Goal: Task Accomplishment & Management: Manage account settings

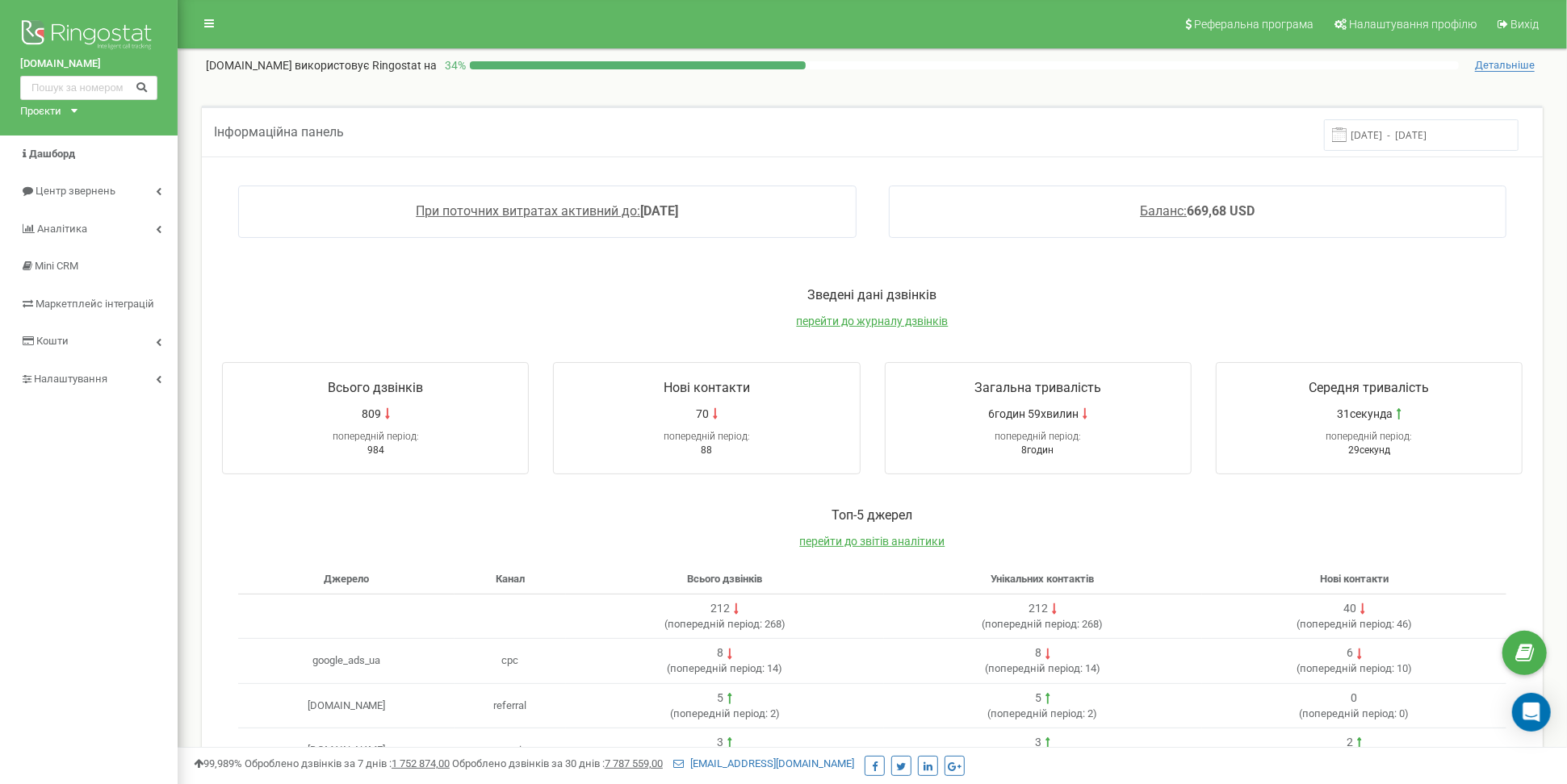
click at [69, 107] on div "Проєкти laserestetics.com.ua laserestetics.pl" at bounding box center [45, 112] width 51 height 15
click at [79, 155] on link "[DOMAIN_NAME]" at bounding box center [67, 150] width 73 height 8
click at [71, 111] on icon at bounding box center [74, 111] width 7 height 4
click at [76, 129] on link "[DOMAIN_NAME]" at bounding box center [67, 129] width 73 height 8
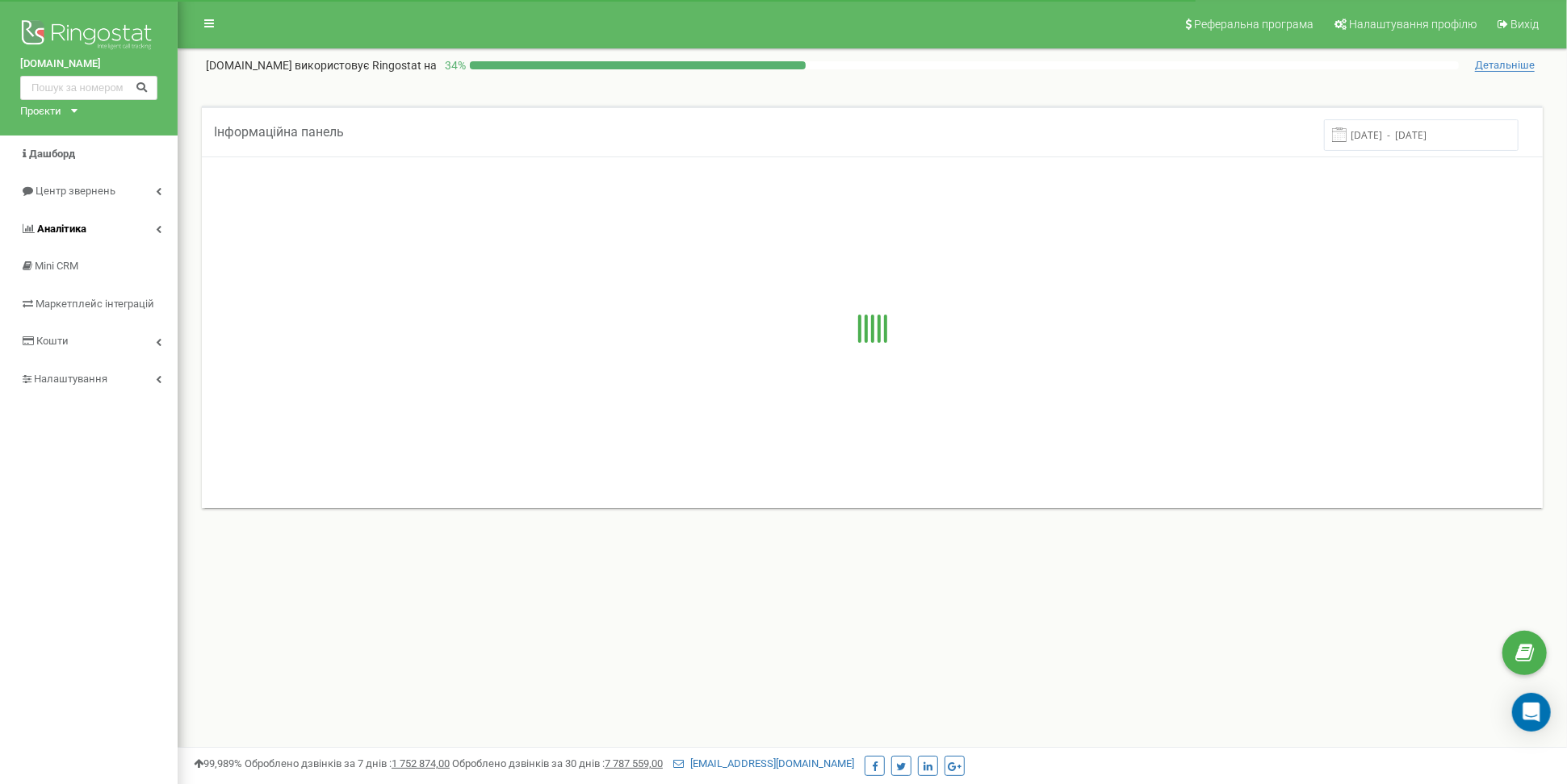
click at [94, 225] on link "Аналiтика" at bounding box center [89, 229] width 178 height 38
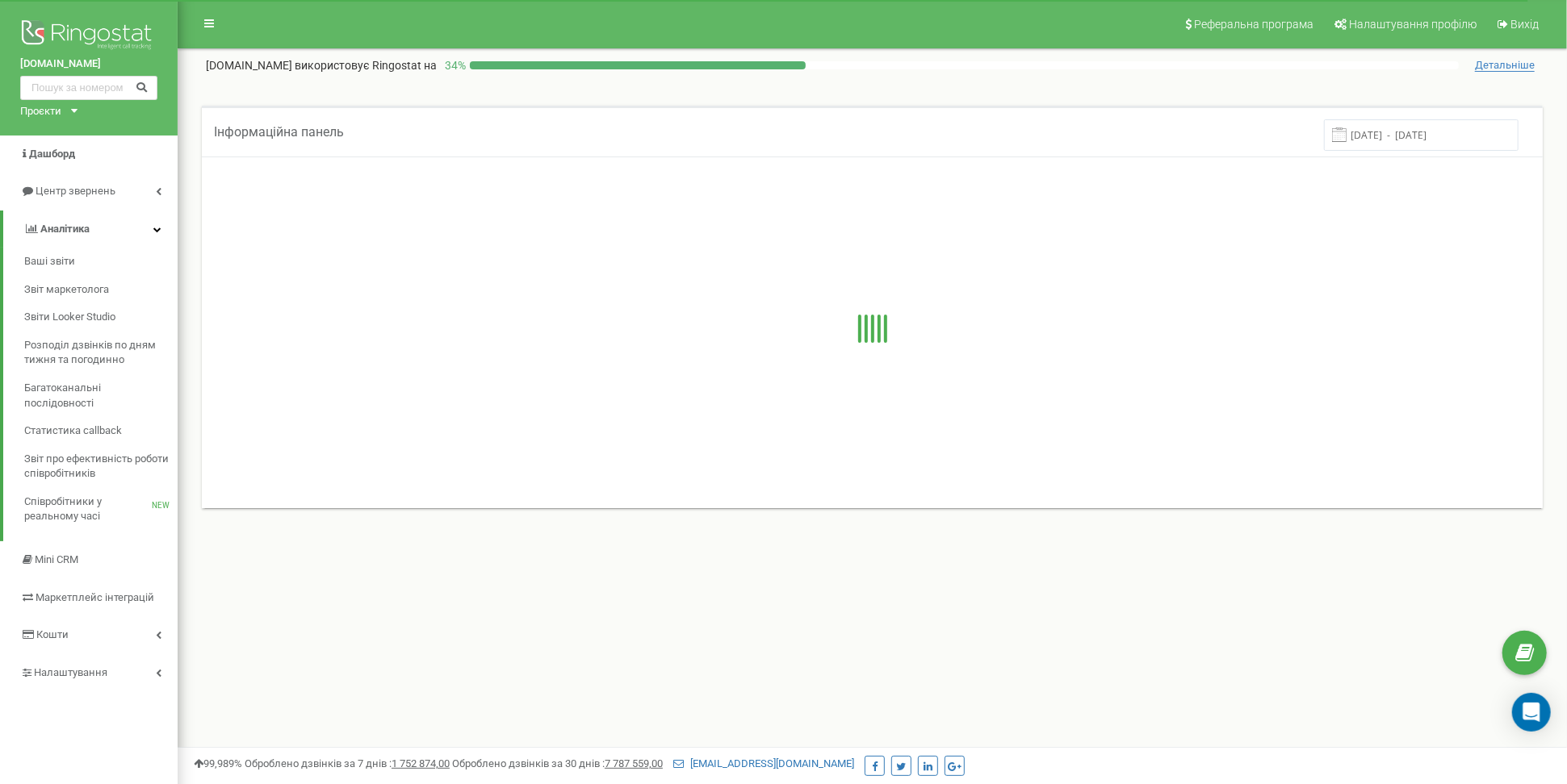
click at [103, 223] on link "Аналiтика" at bounding box center [90, 229] width 175 height 38
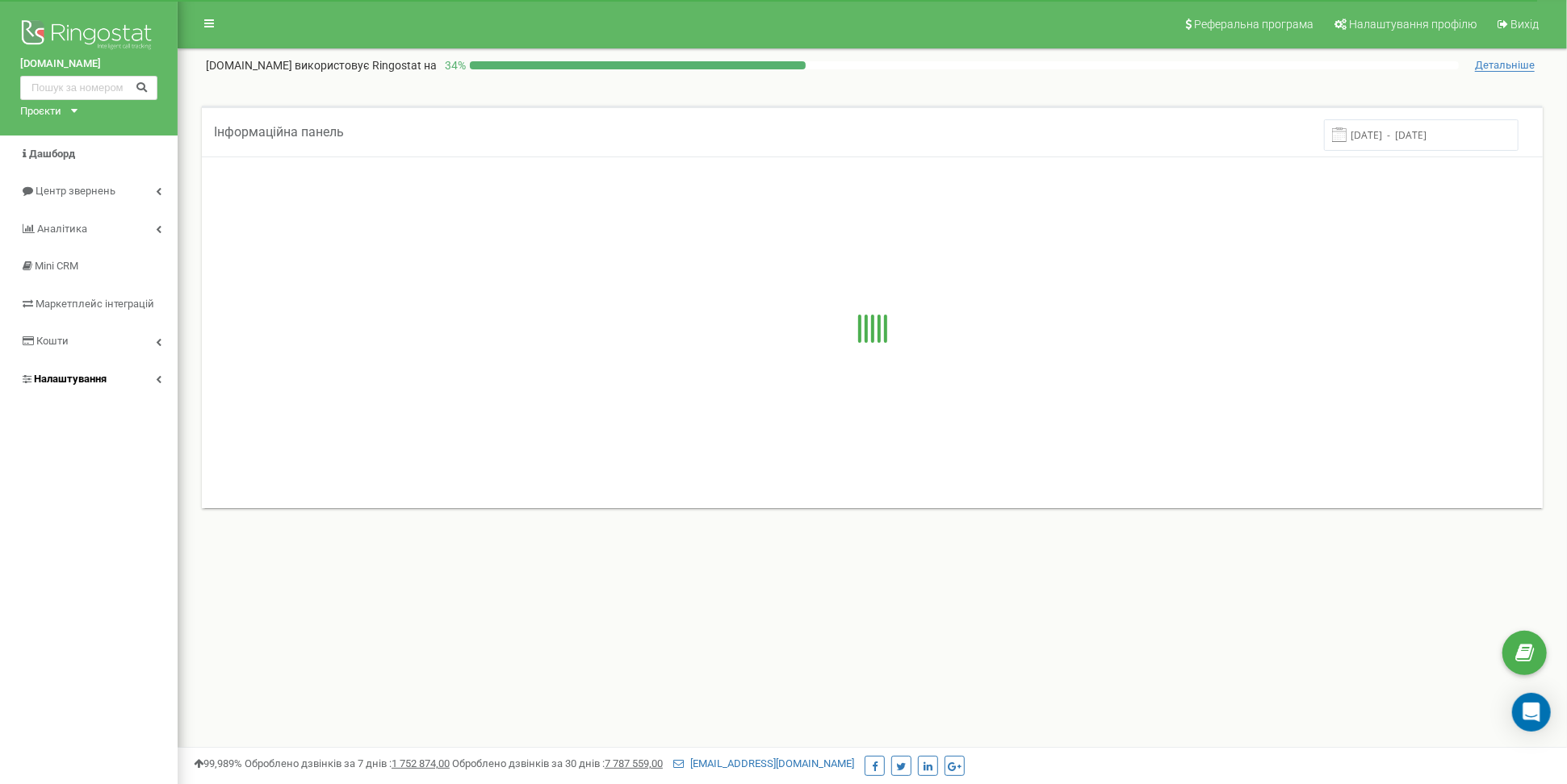
click at [107, 367] on link "Налаштування" at bounding box center [89, 379] width 178 height 38
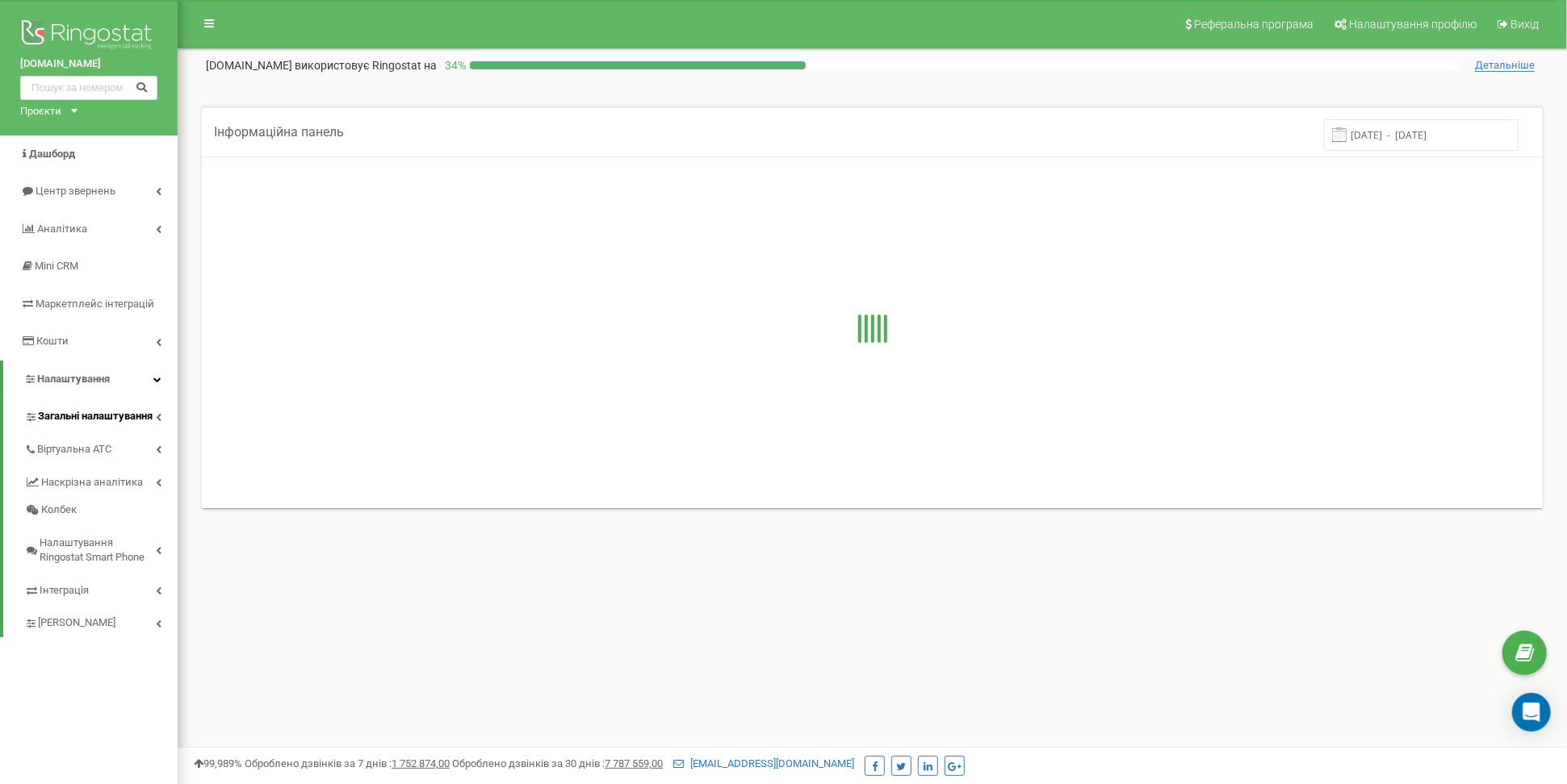
click at [111, 413] on span "Загальні налаштування" at bounding box center [95, 417] width 115 height 15
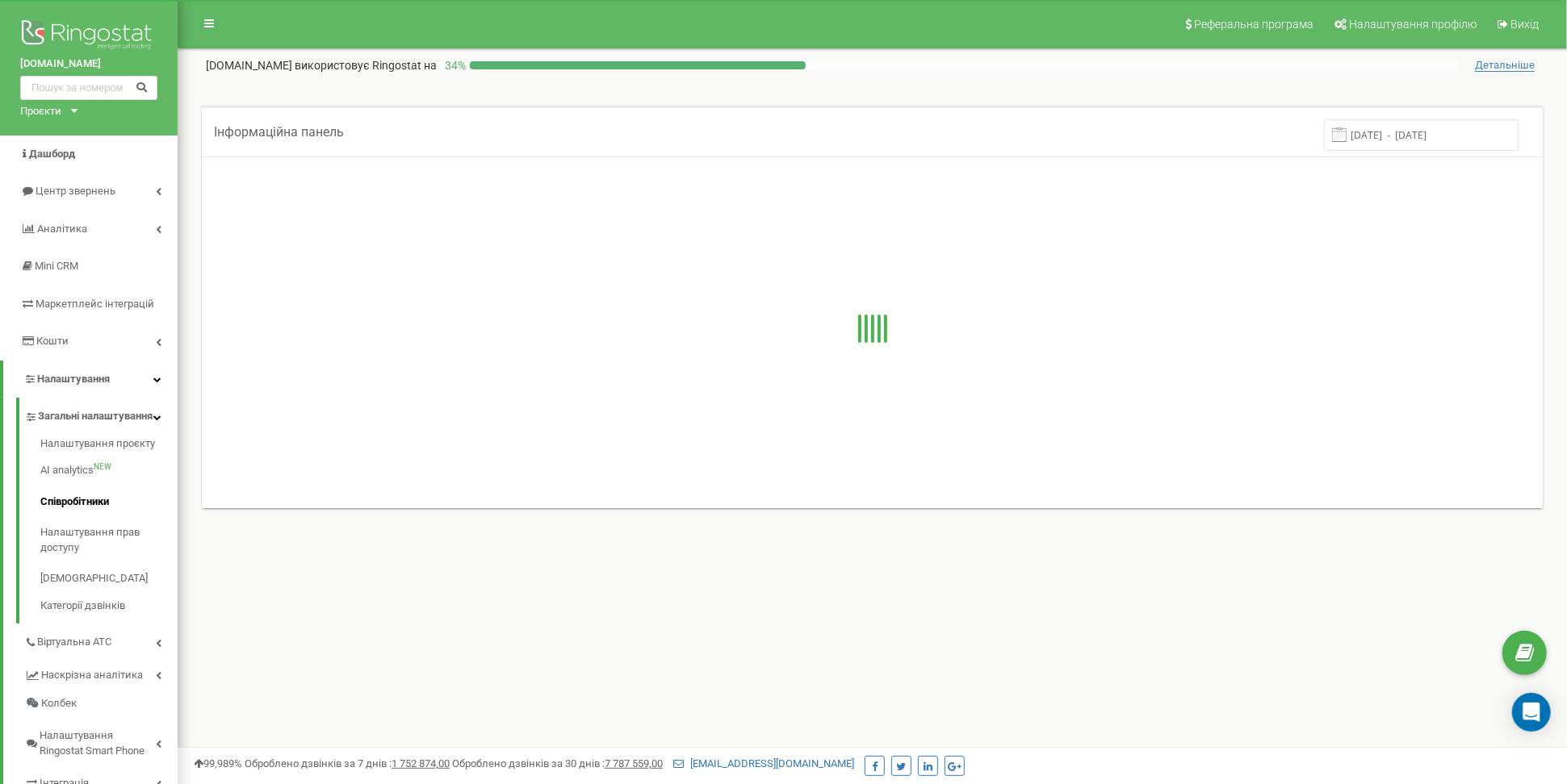
click at [96, 505] on link "Співробітники" at bounding box center [109, 501] width 137 height 32
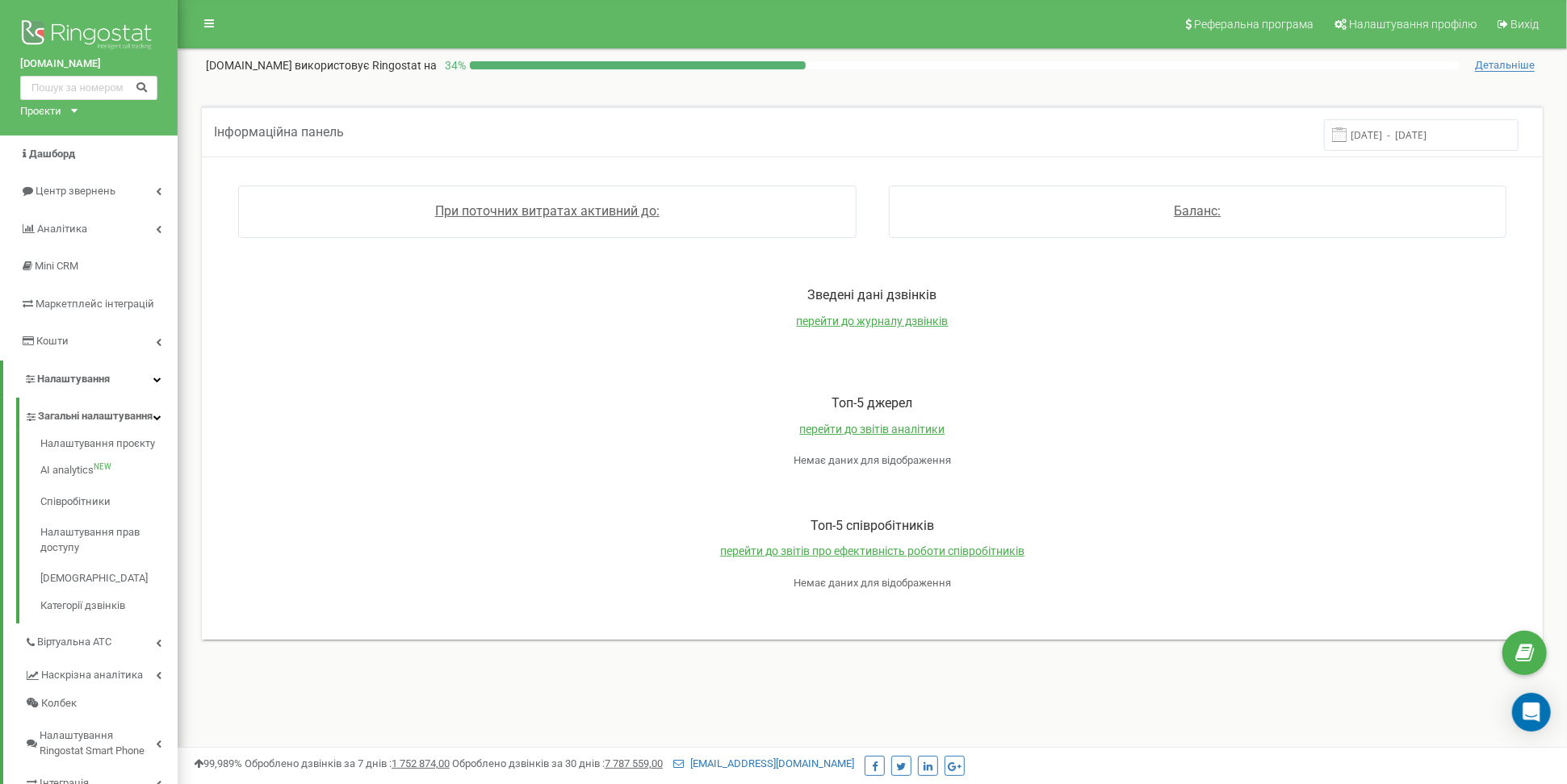
click at [71, 414] on span "Загальні налаштування" at bounding box center [95, 417] width 115 height 15
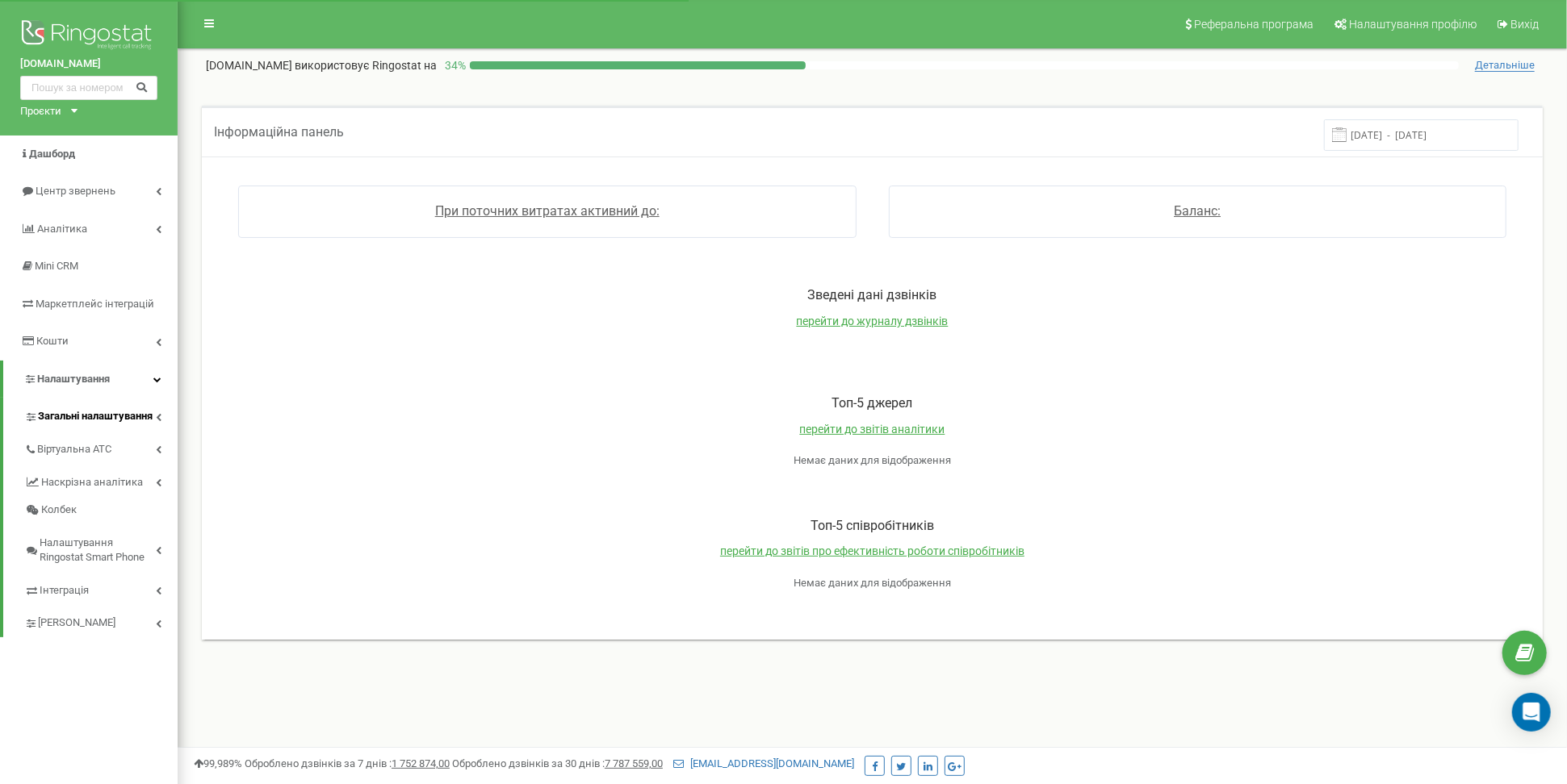
click at [71, 414] on span "Загальні налаштування" at bounding box center [95, 417] width 115 height 15
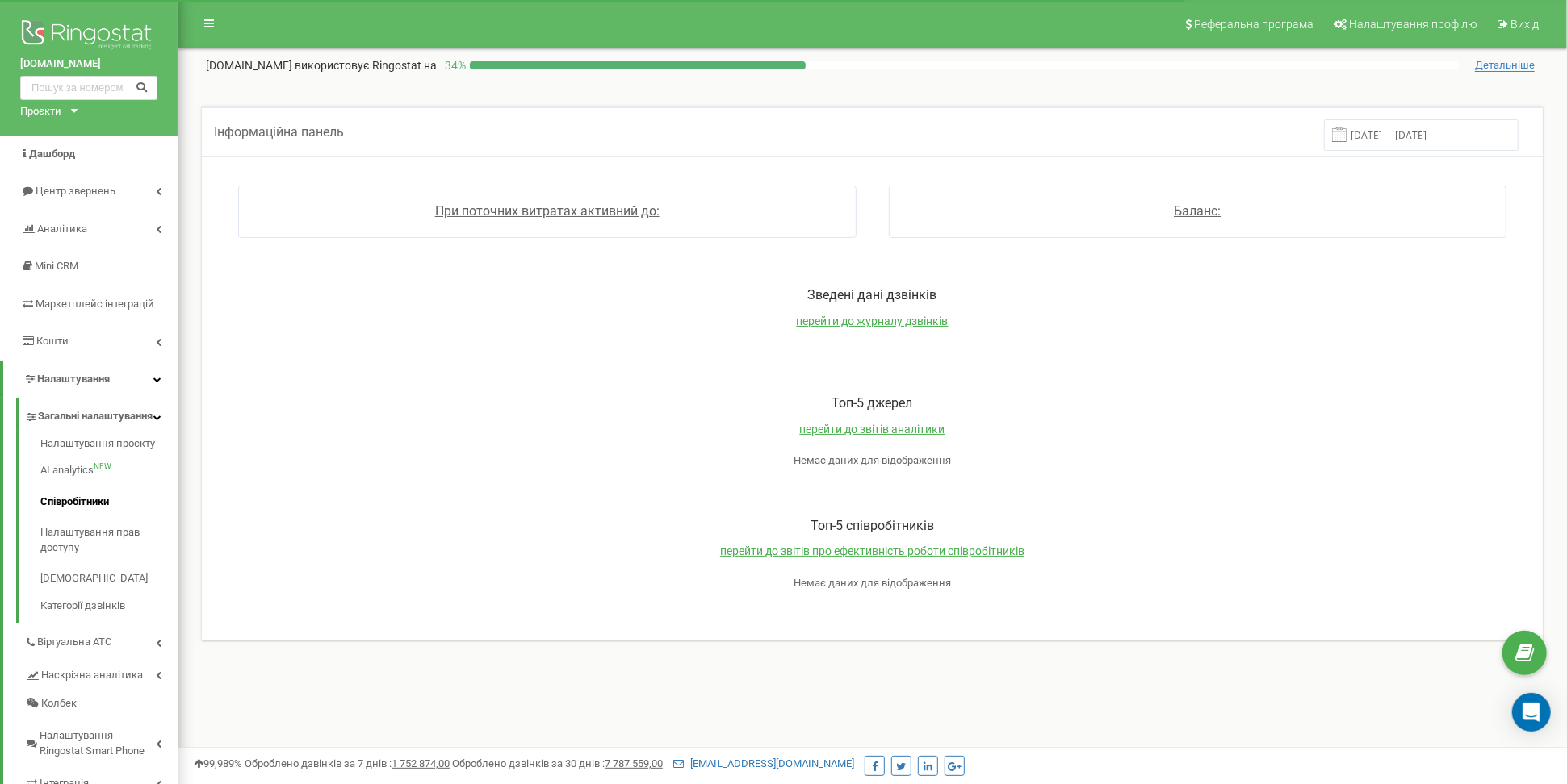
click at [82, 500] on link "Співробітники" at bounding box center [109, 501] width 137 height 32
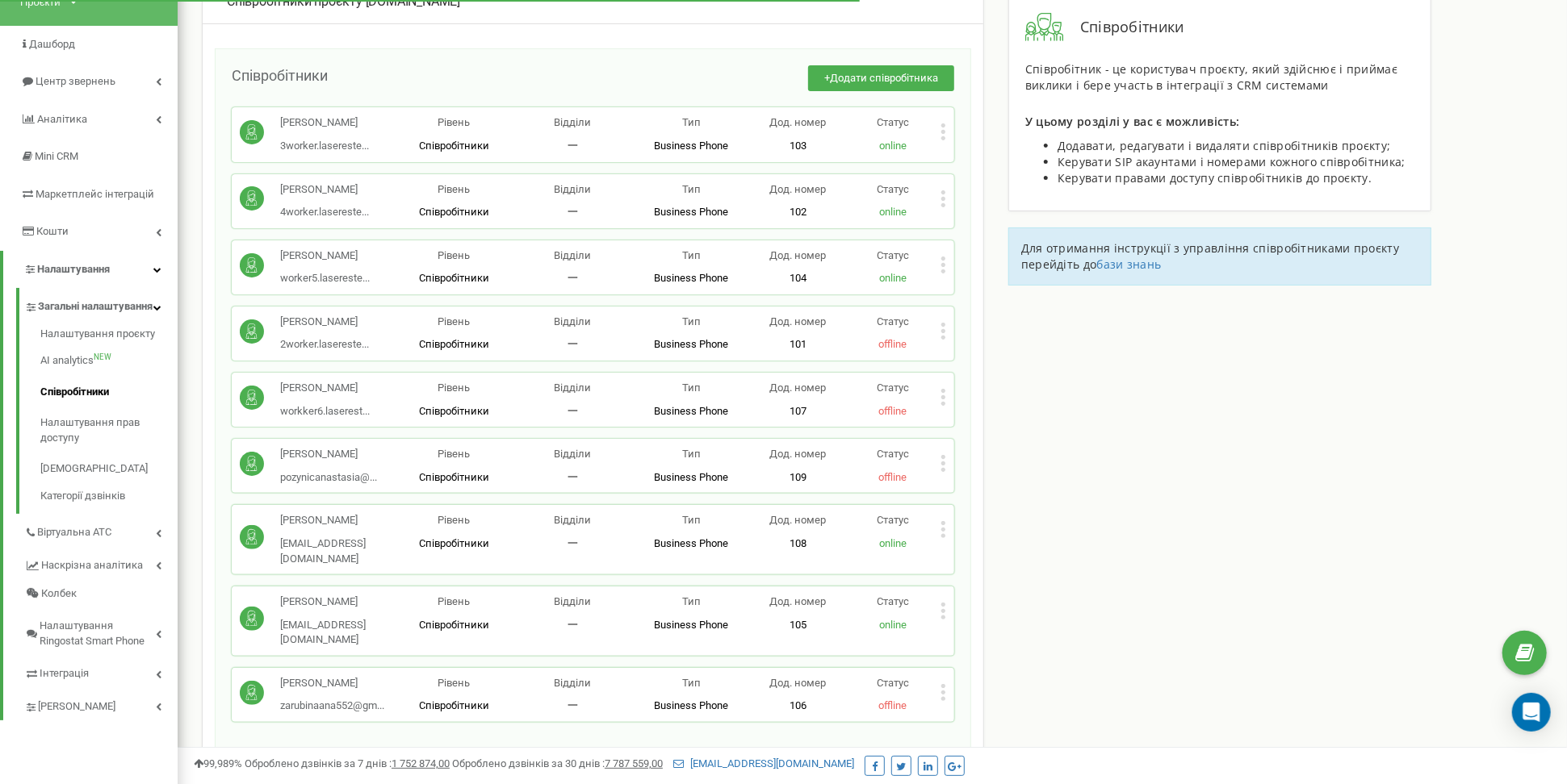
scroll to position [106, 0]
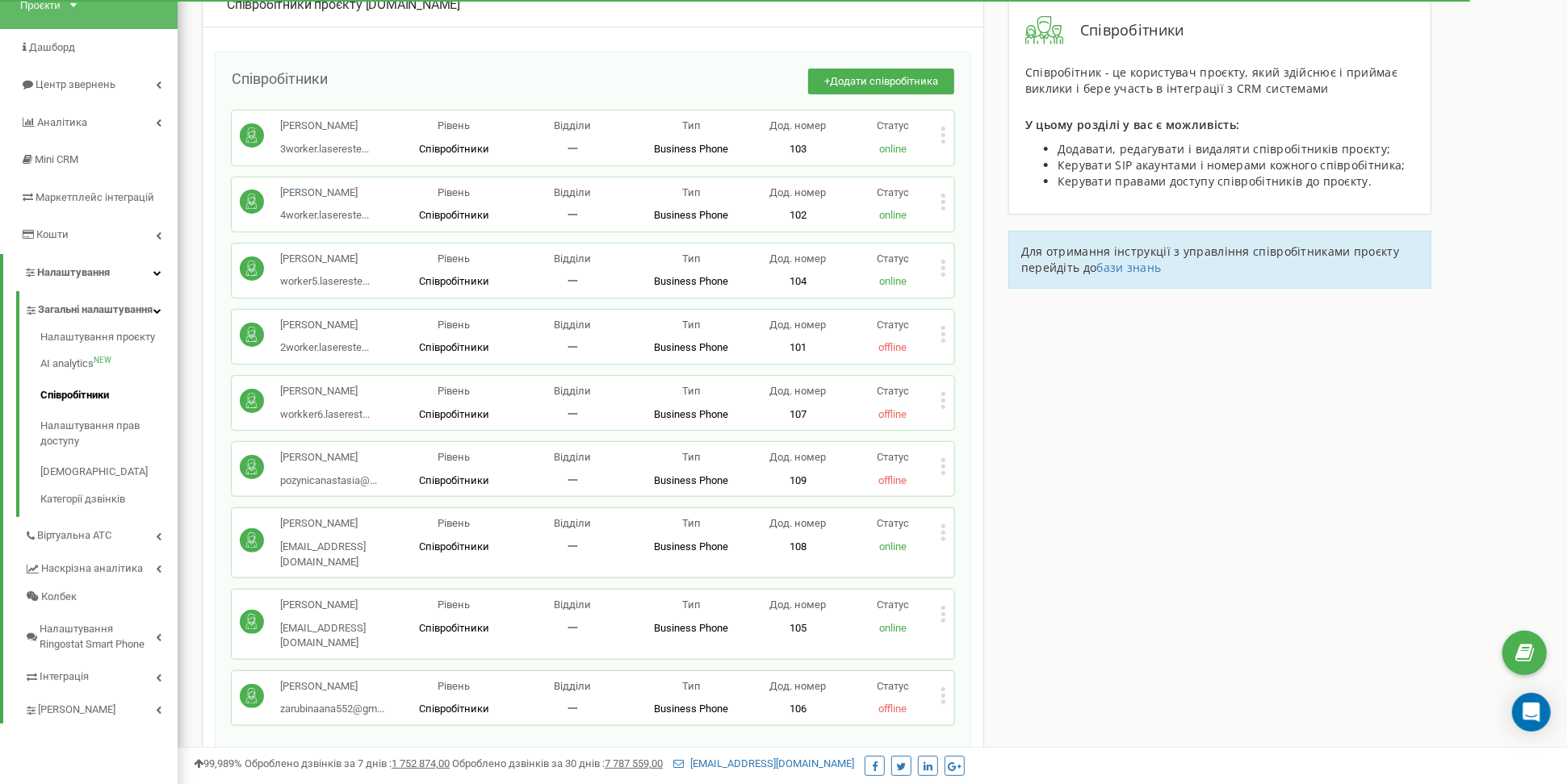
click at [944, 134] on icon at bounding box center [943, 135] width 4 height 4
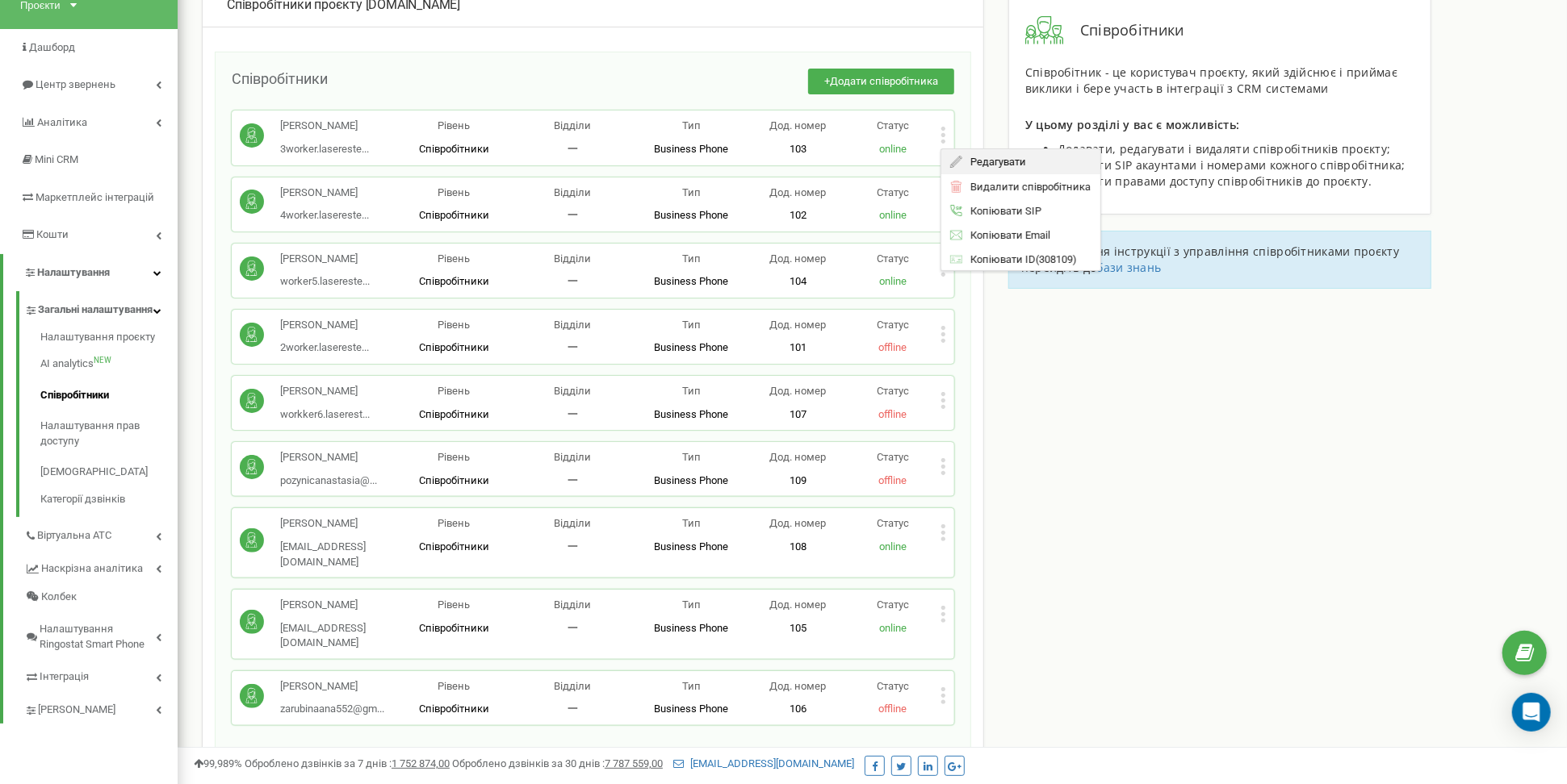
click at [1026, 159] on span "Редагувати" at bounding box center [994, 161] width 64 height 11
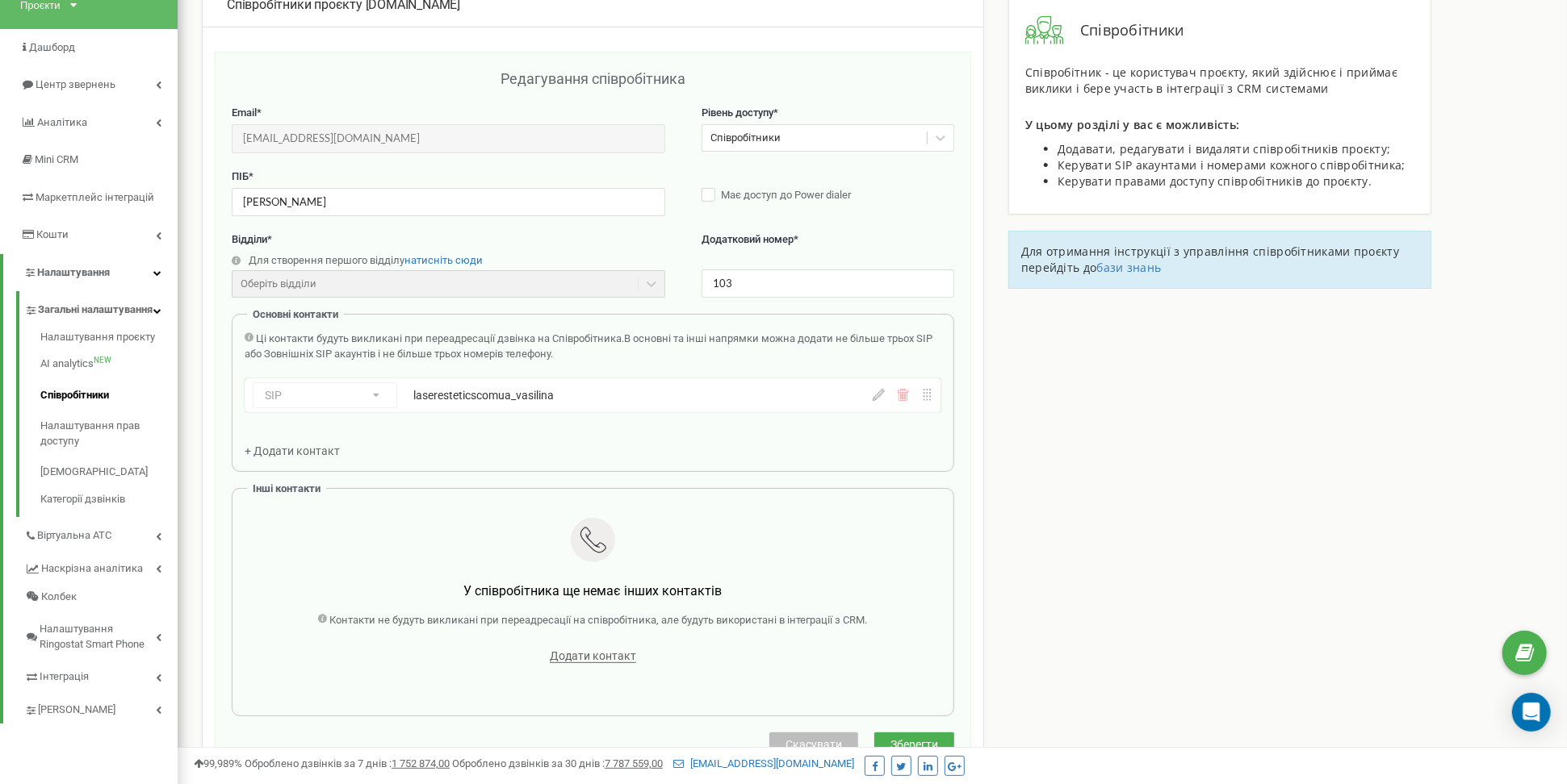
scroll to position [161, 0]
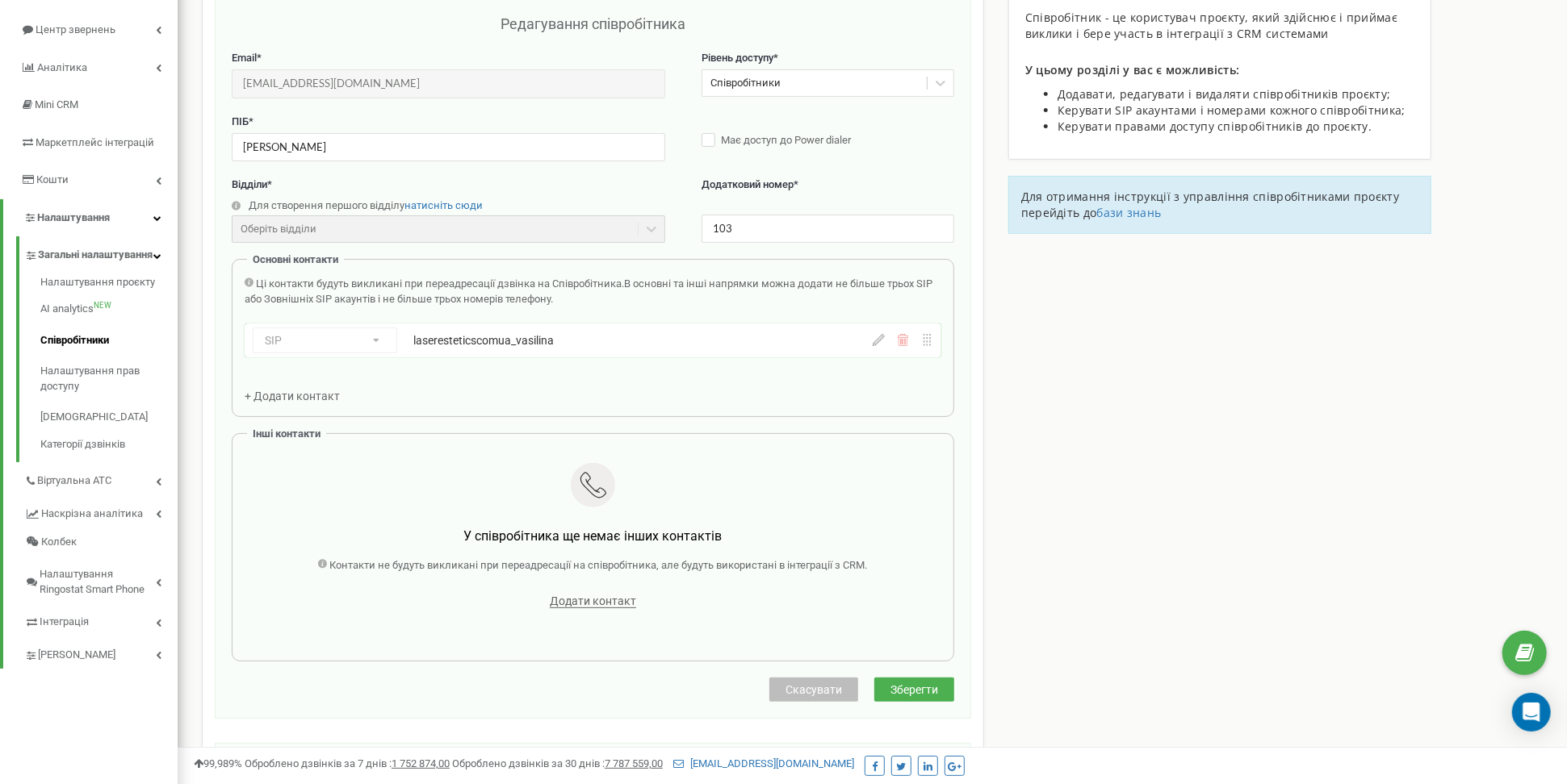
click at [876, 340] on icon at bounding box center [878, 339] width 13 height 13
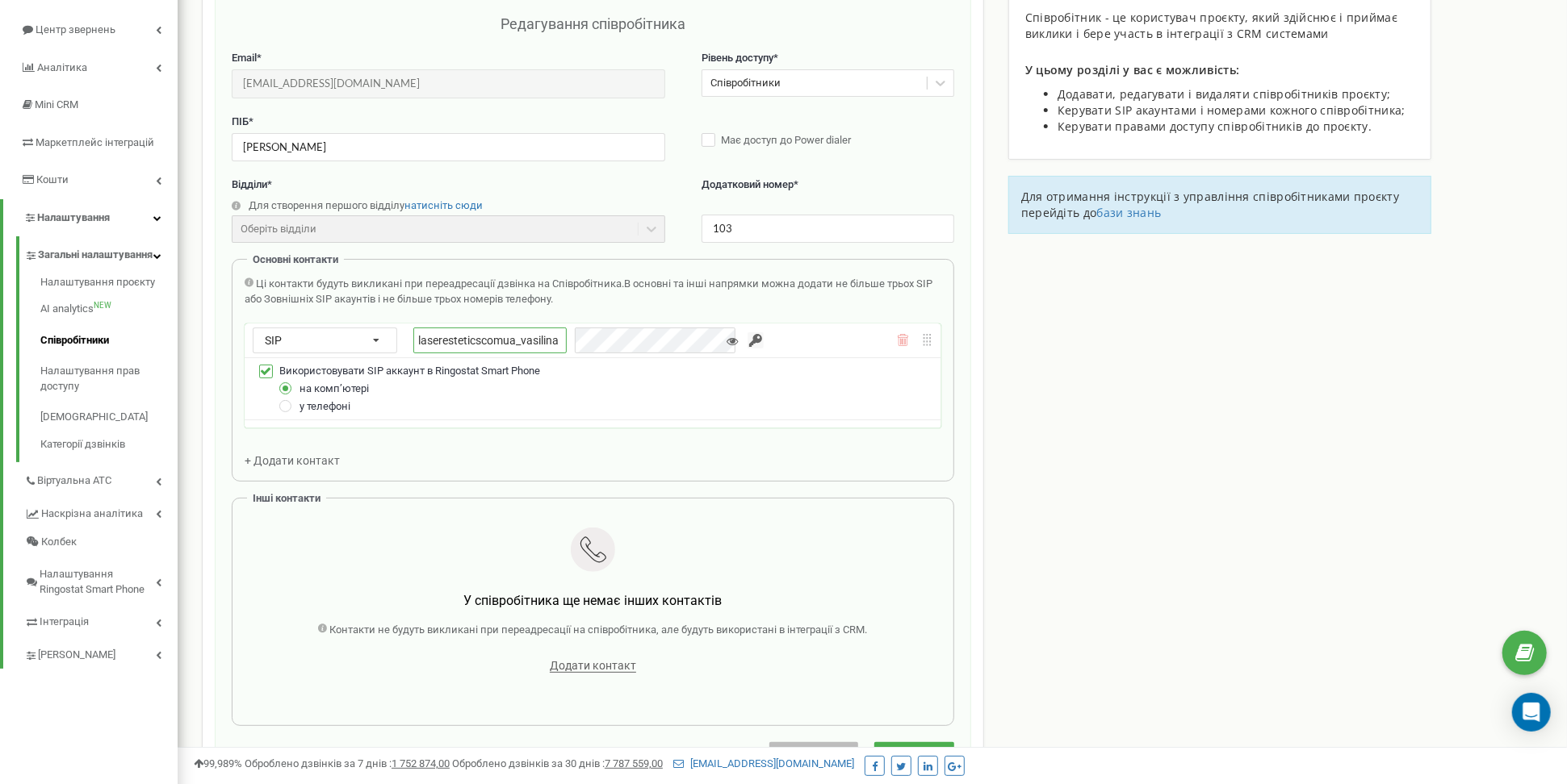
click at [530, 343] on input "laseresteticscomua_vasilina" at bounding box center [489, 341] width 153 height 27
drag, startPoint x: 570, startPoint y: 336, endPoint x: 526, endPoint y: 336, distance: 44.0
click at [526, 336] on input "laseresteticscomua_vasilina" at bounding box center [489, 341] width 153 height 27
type input "laseresteticscomua_shyrokovae"
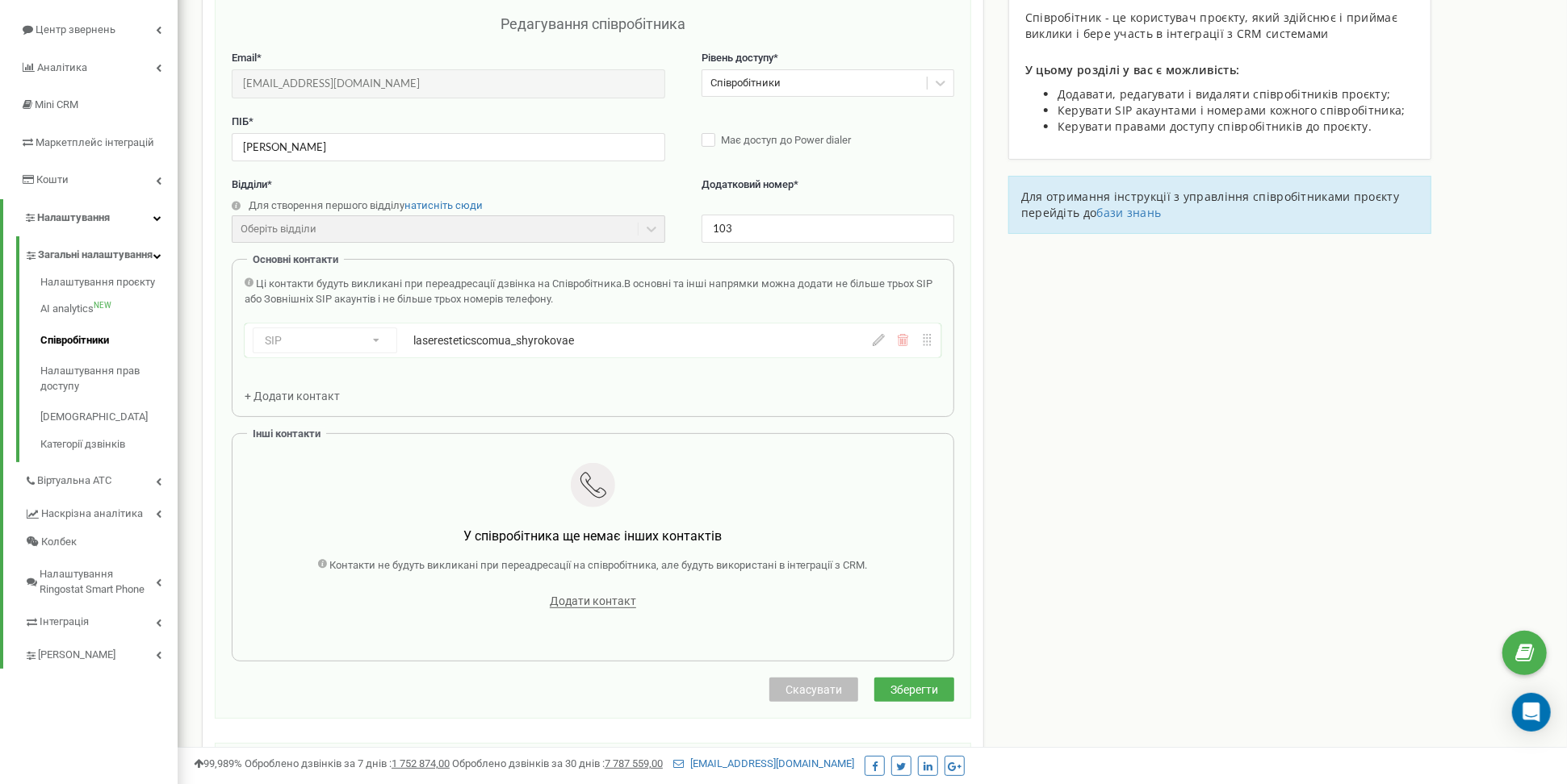
click at [773, 378] on div "Ці контакти будуть викликані при переадресації дзвінка на Співробітника. В осно…" at bounding box center [592, 339] width 697 height 126
click at [904, 683] on span "Зберегти" at bounding box center [914, 689] width 47 height 13
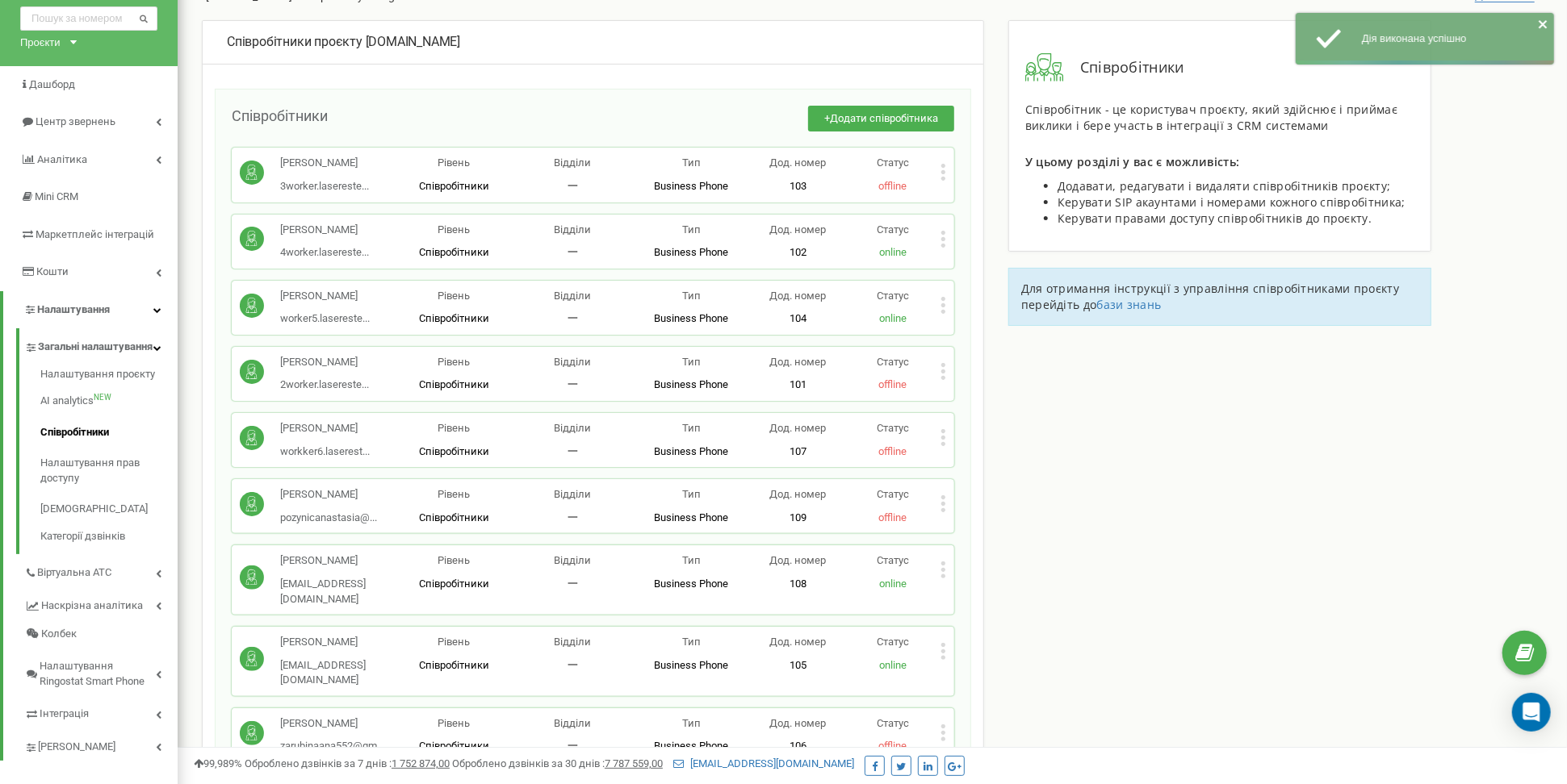
scroll to position [50, 0]
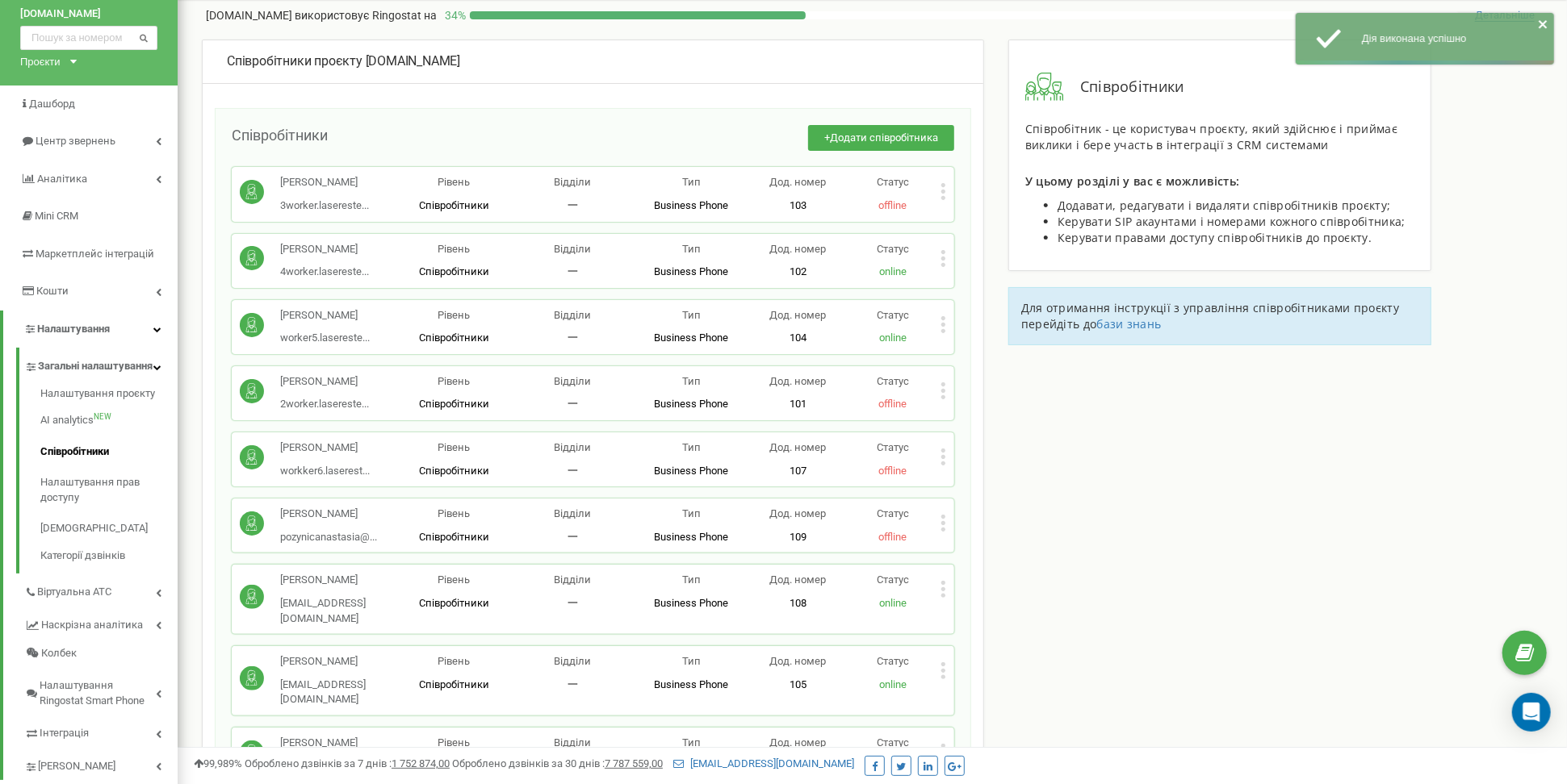
click at [944, 190] on icon at bounding box center [943, 192] width 4 height 4
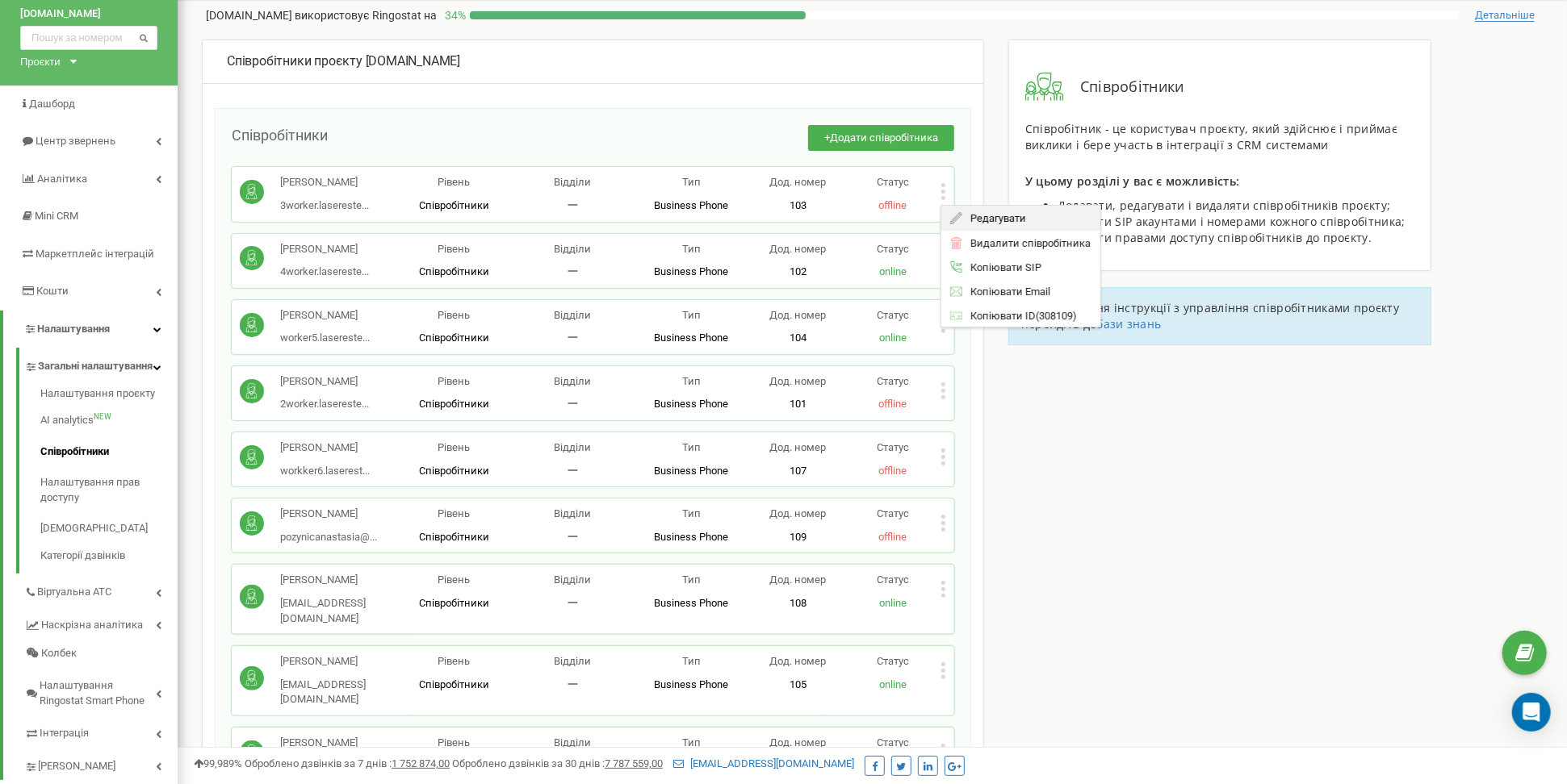
click at [992, 217] on span "Редагувати" at bounding box center [994, 218] width 64 height 11
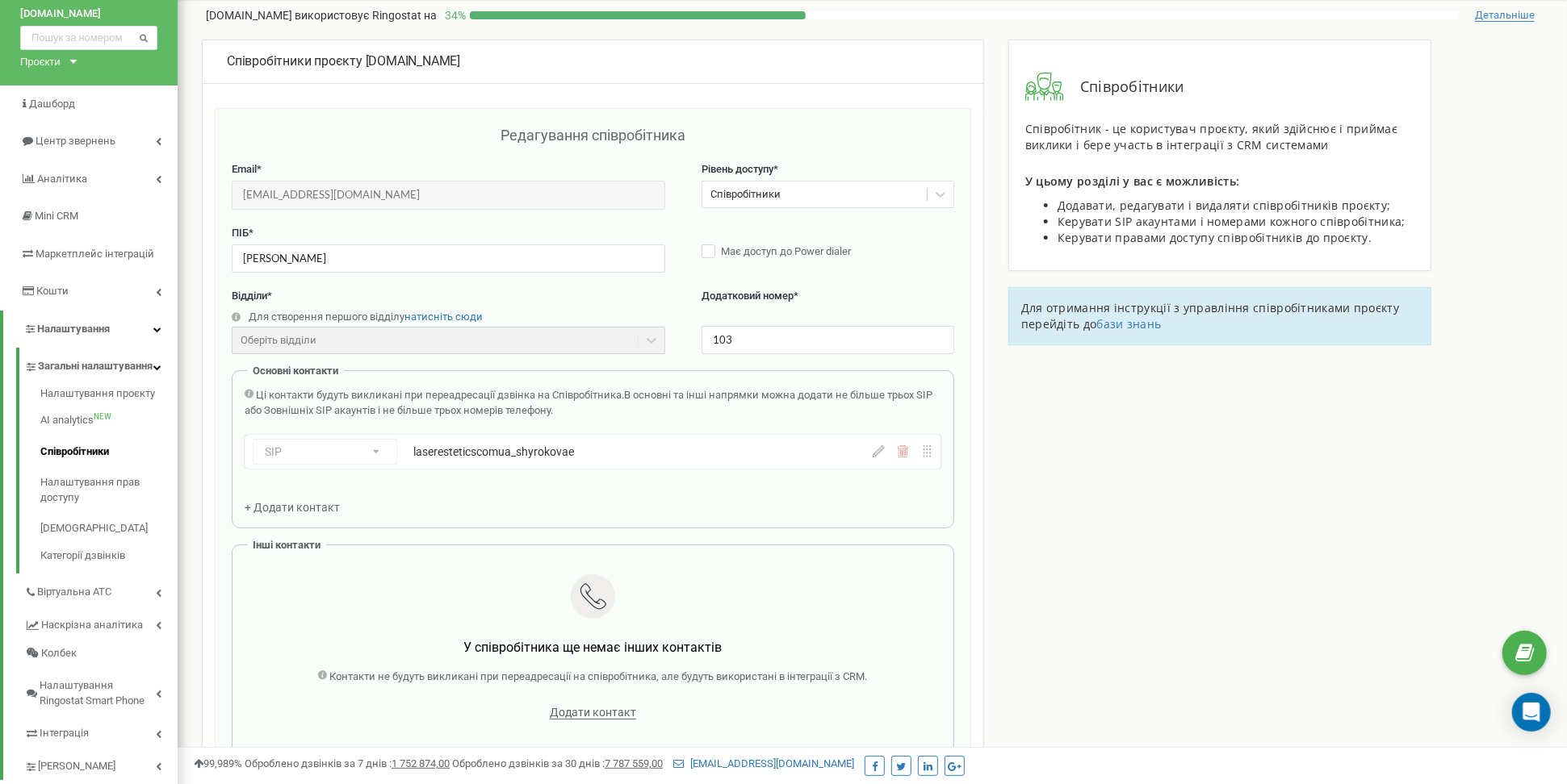
scroll to position [161, 0]
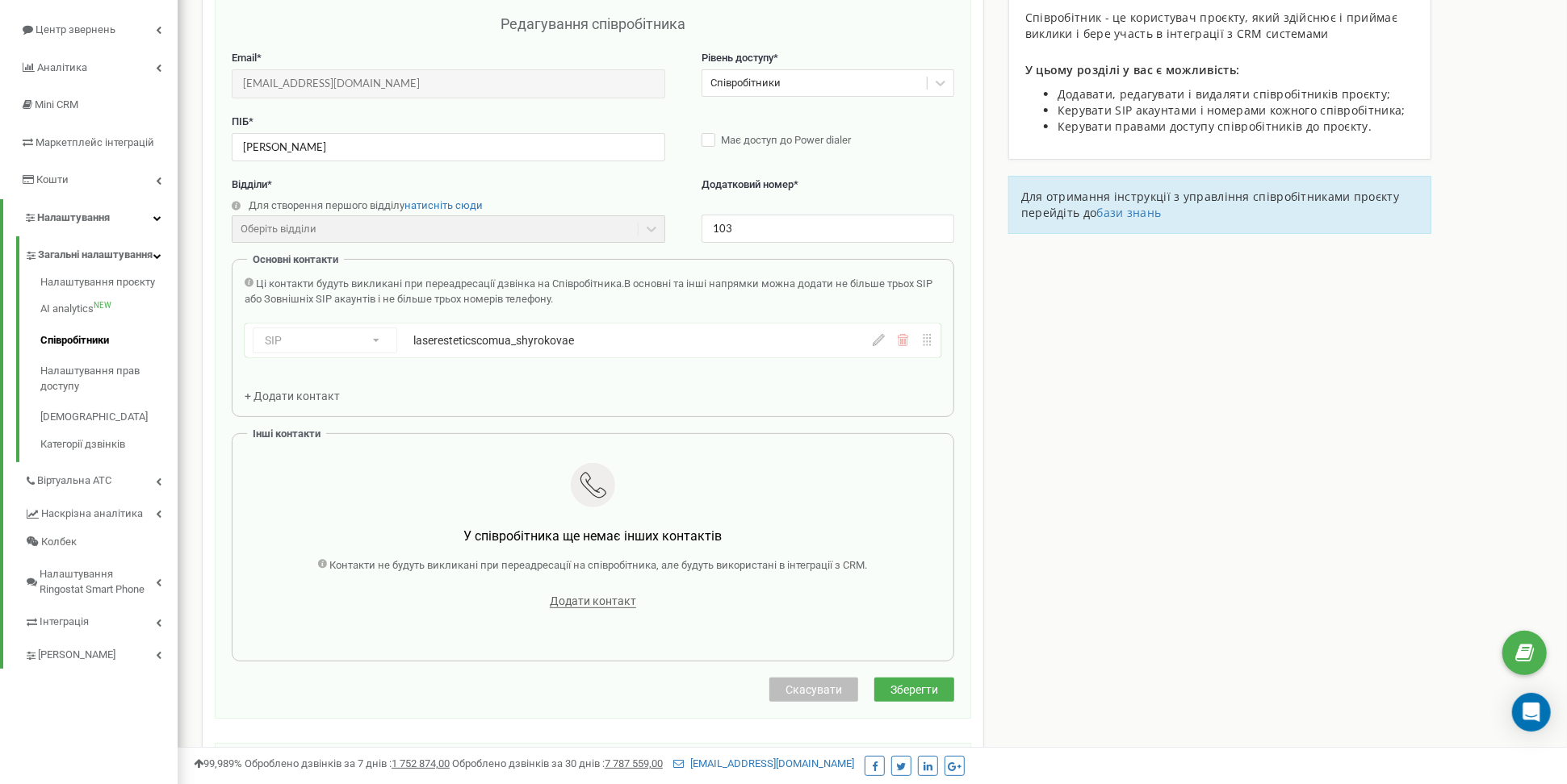
click at [760, 338] on div "SIP Номер телефону SIP Зовнішній SIP laseresteticscomua_shyrokovae laserestetic…" at bounding box center [541, 340] width 578 height 26
click at [524, 339] on div "laseresteticscomua_shyrokovae" at bounding box center [587, 340] width 347 height 16
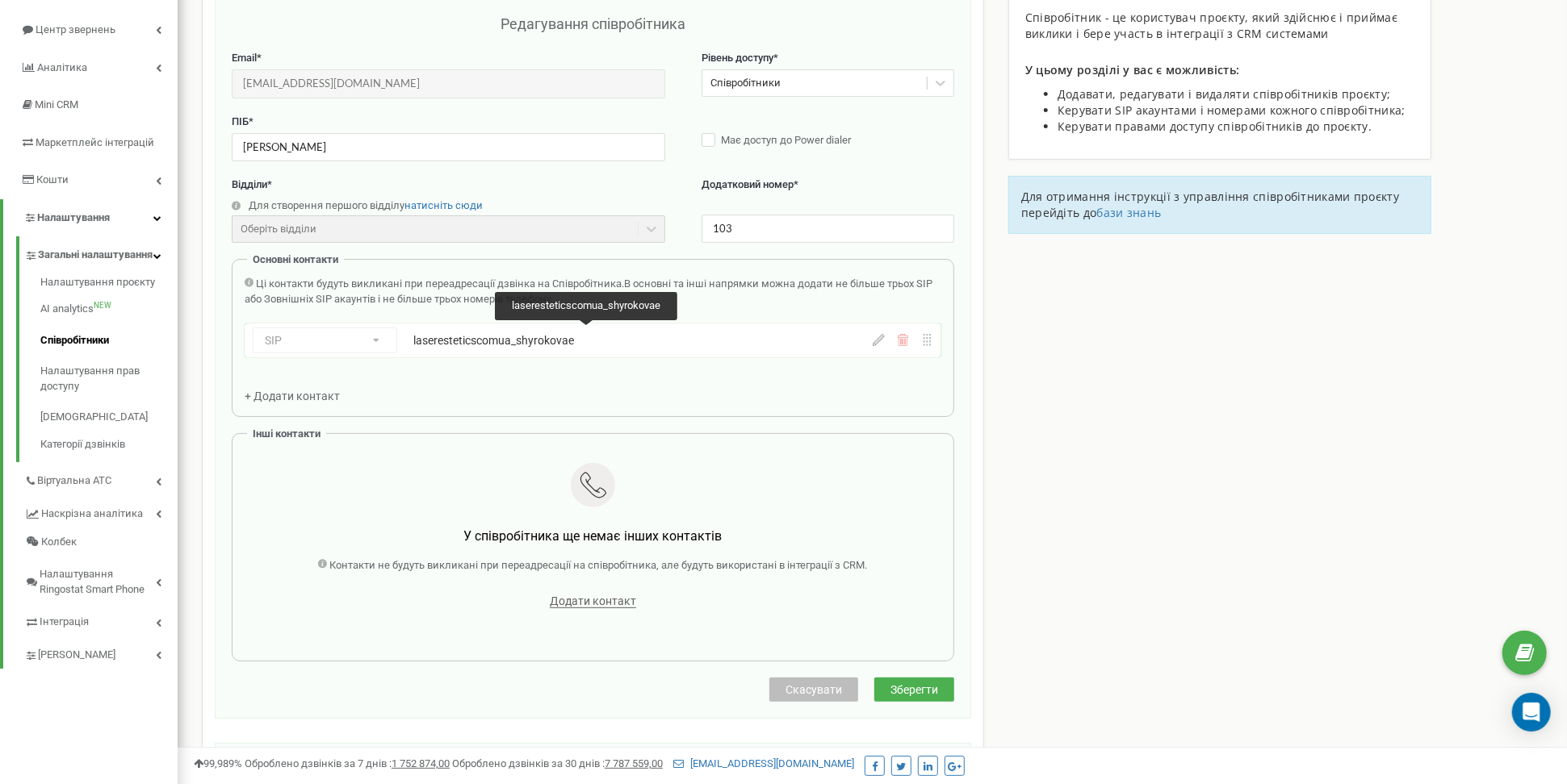
click at [524, 339] on div "laseresteticscomua_shyrokovae" at bounding box center [587, 340] width 347 height 16
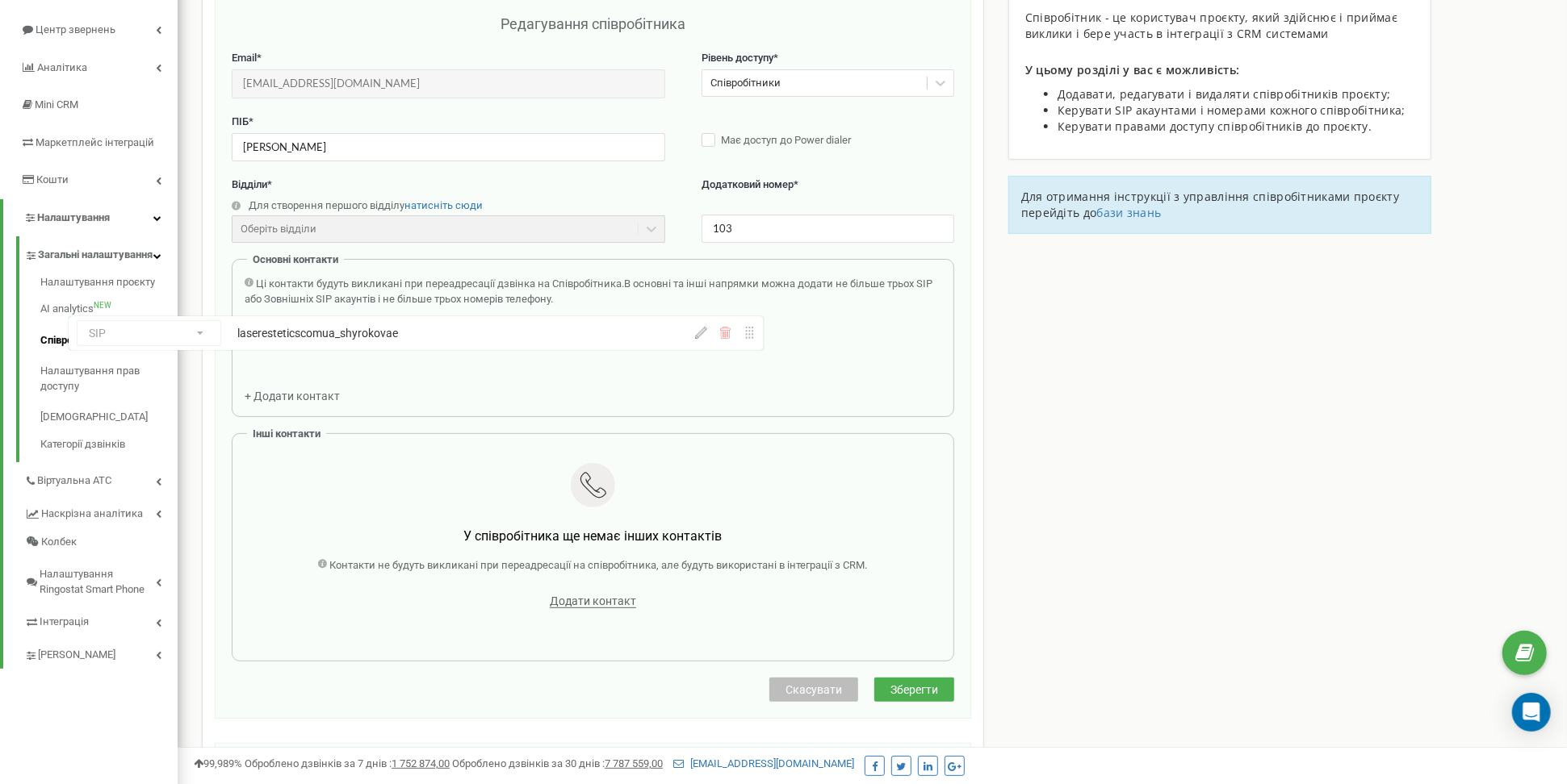
click at [594, 333] on div "SIP Номер телефону SIP Зовнішній SIP laseresteticscomua_shyrokovae laserestetic…" at bounding box center [592, 343] width 697 height 41
click at [881, 338] on icon at bounding box center [878, 339] width 13 height 13
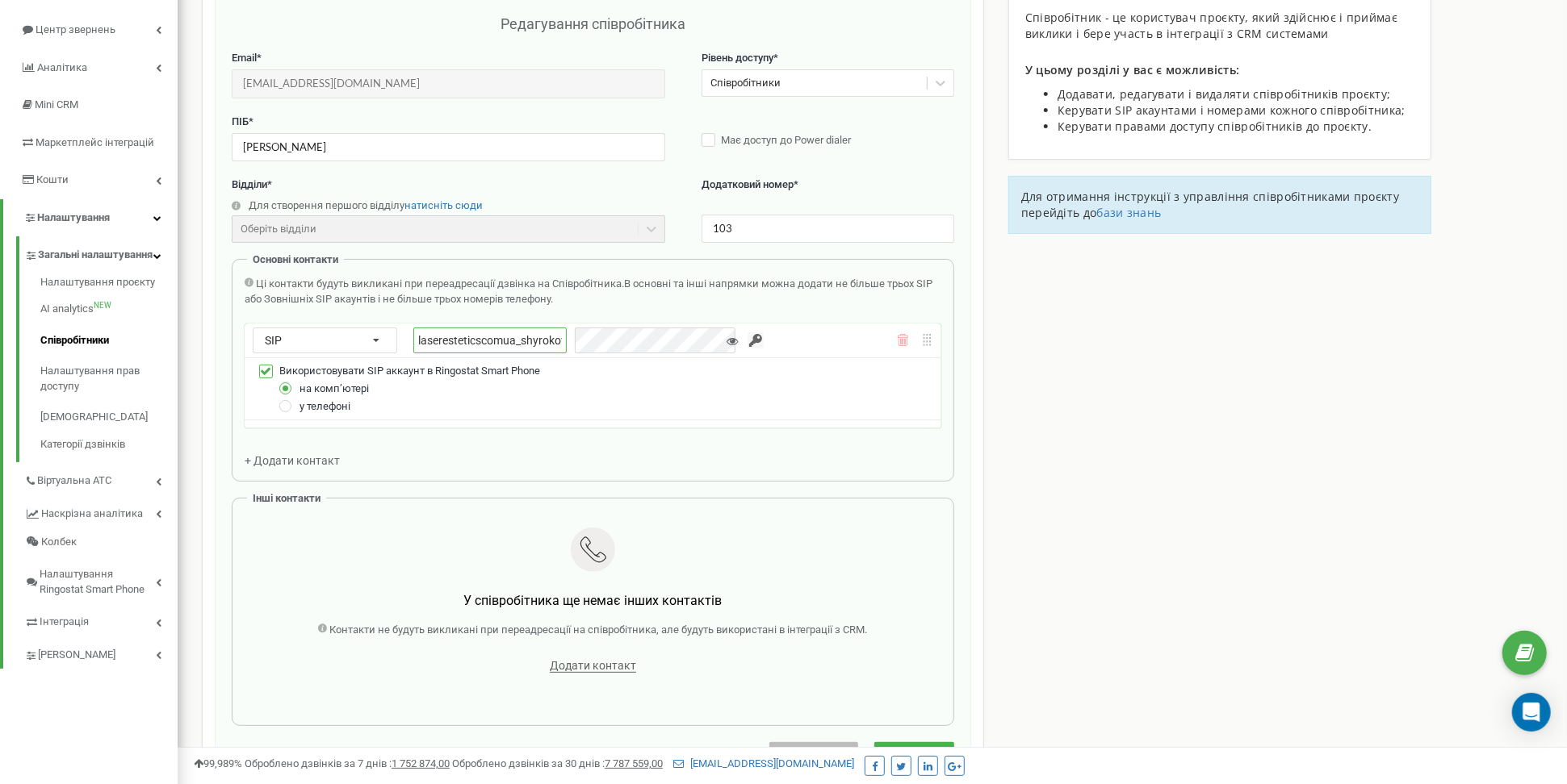
click at [550, 331] on input "laseresteticscomua_shyrokovae" at bounding box center [489, 341] width 153 height 27
click at [1167, 459] on div "Співробітники проєкту laserestetics.com.ua Редагування співробітника Email * 3w…" at bounding box center [872, 550] width 1364 height 1242
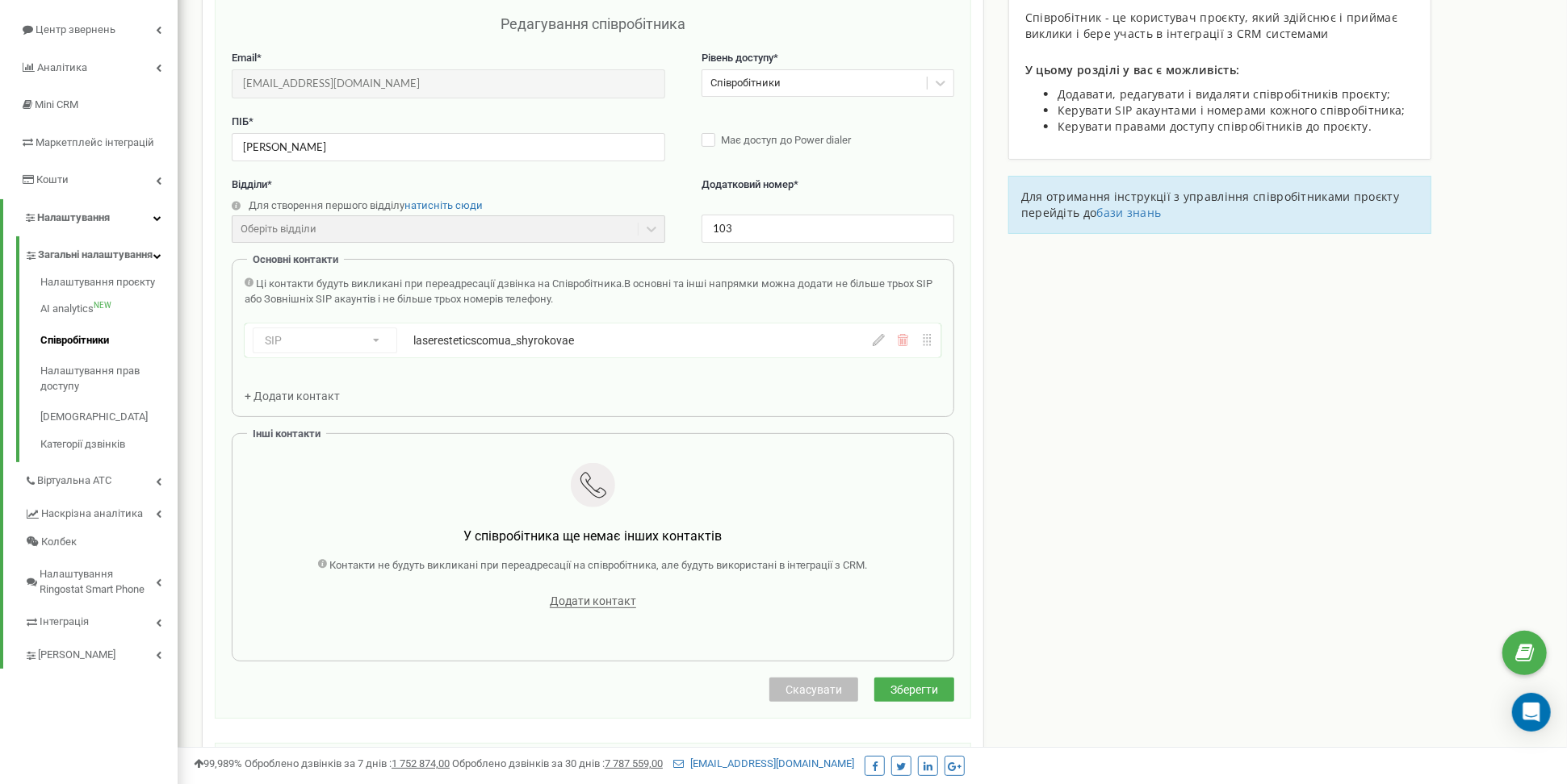
click at [823, 683] on span "Скасувати" at bounding box center [813, 689] width 57 height 13
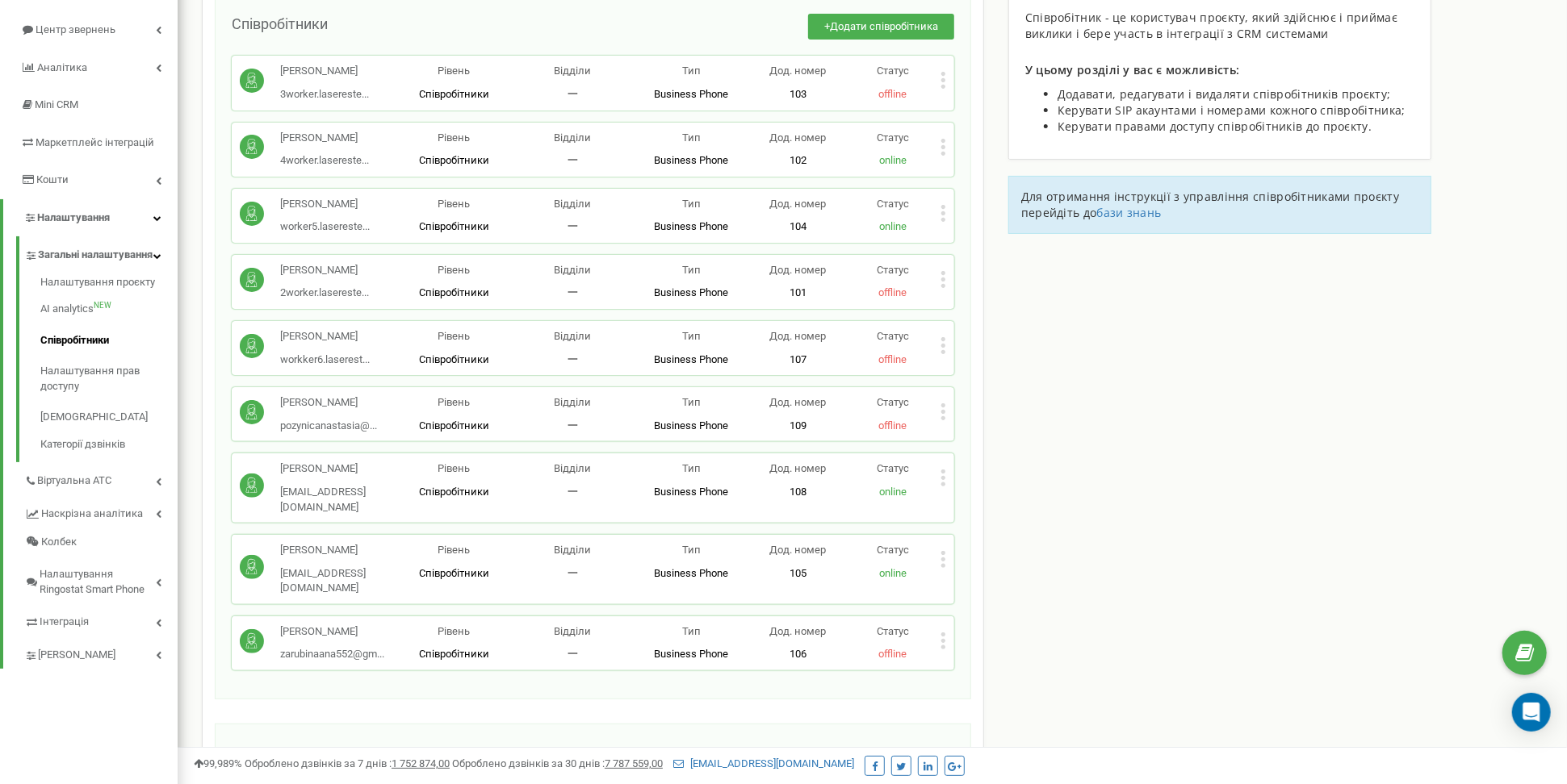
click at [943, 282] on icon at bounding box center [943, 280] width 4 height 4
click at [1004, 336] on span "Видалити співробітника" at bounding box center [1026, 330] width 128 height 11
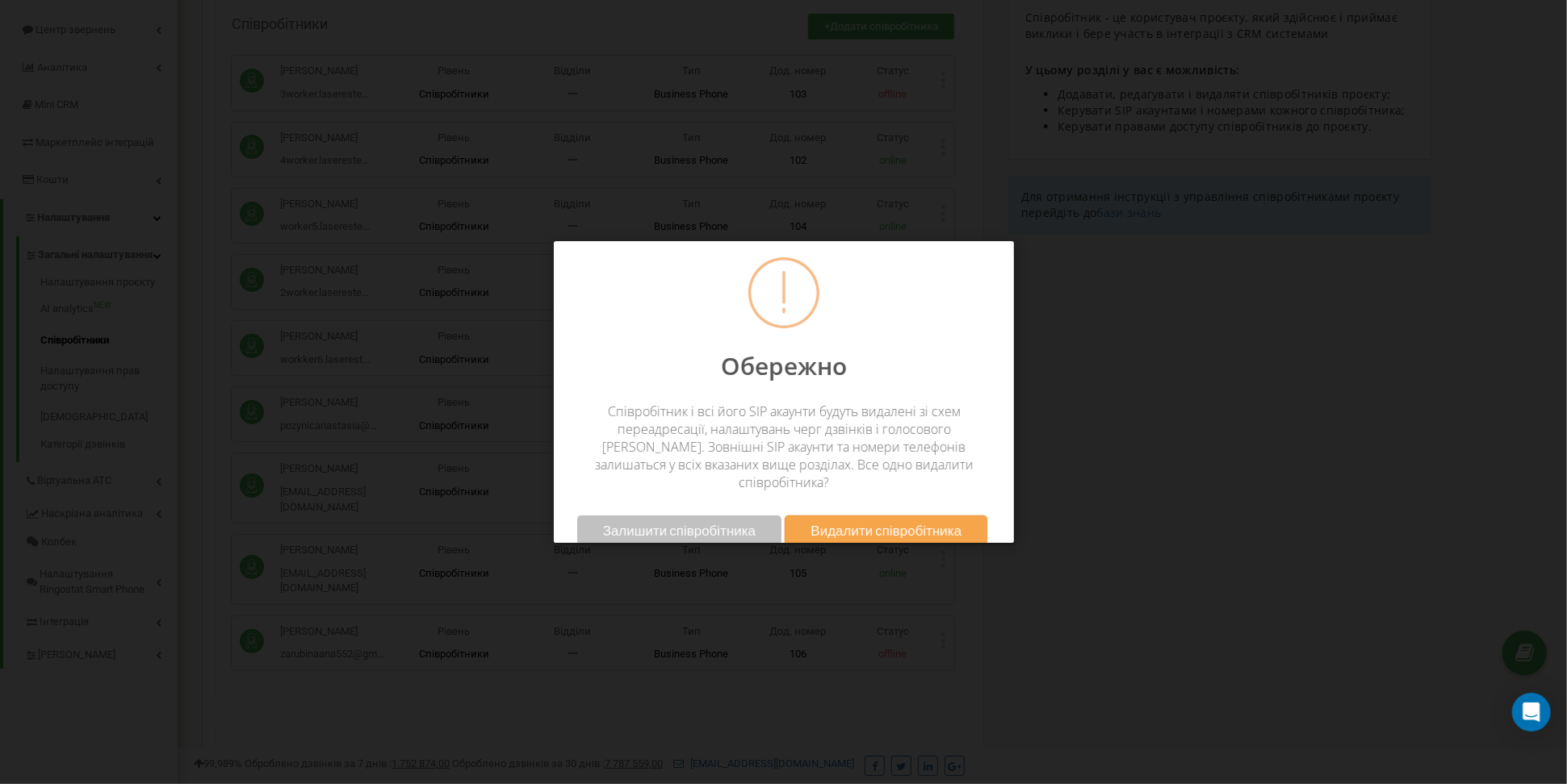
click at [901, 522] on span "Видалити співробітника" at bounding box center [886, 530] width 151 height 17
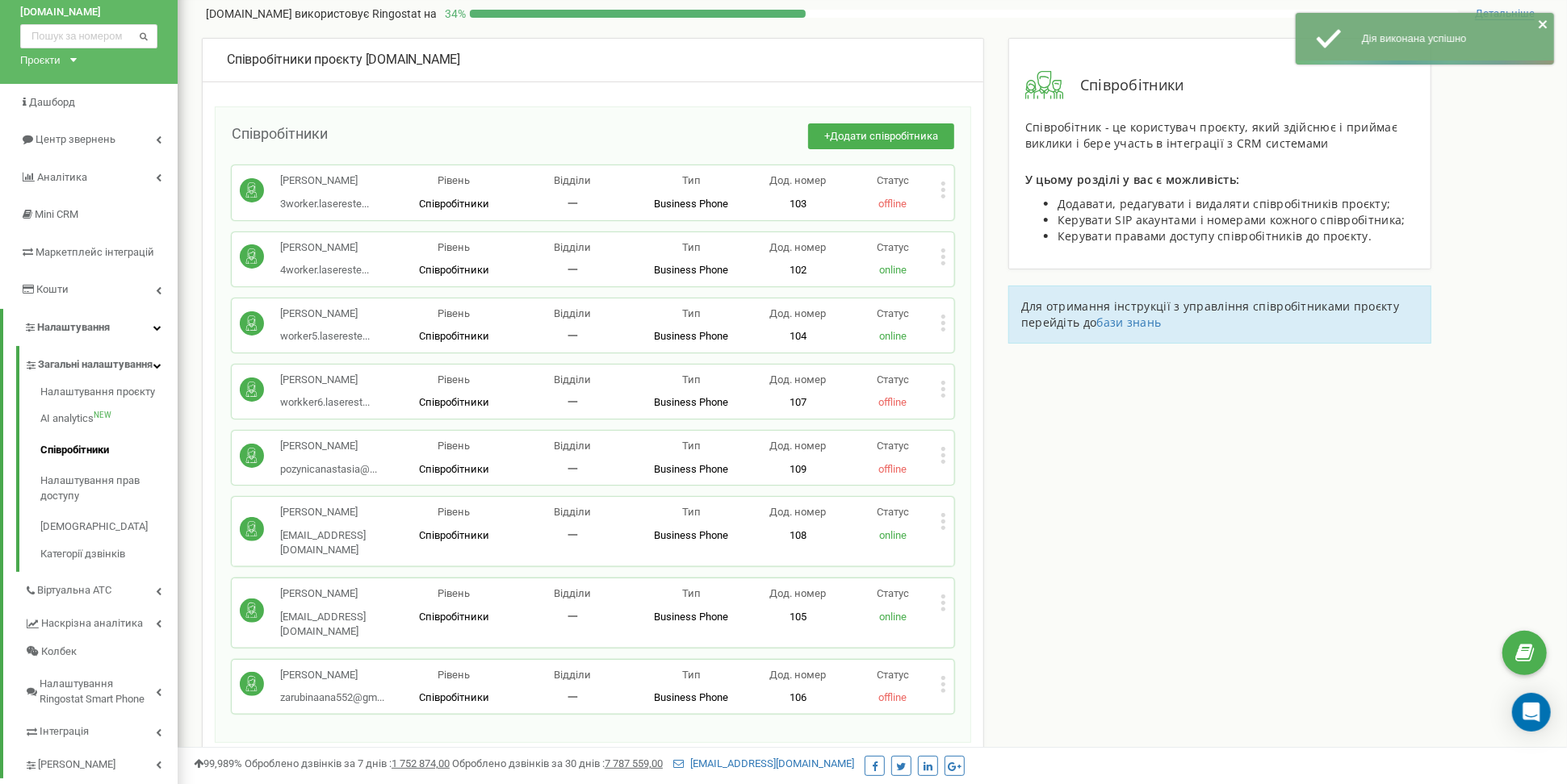
scroll to position [68, 0]
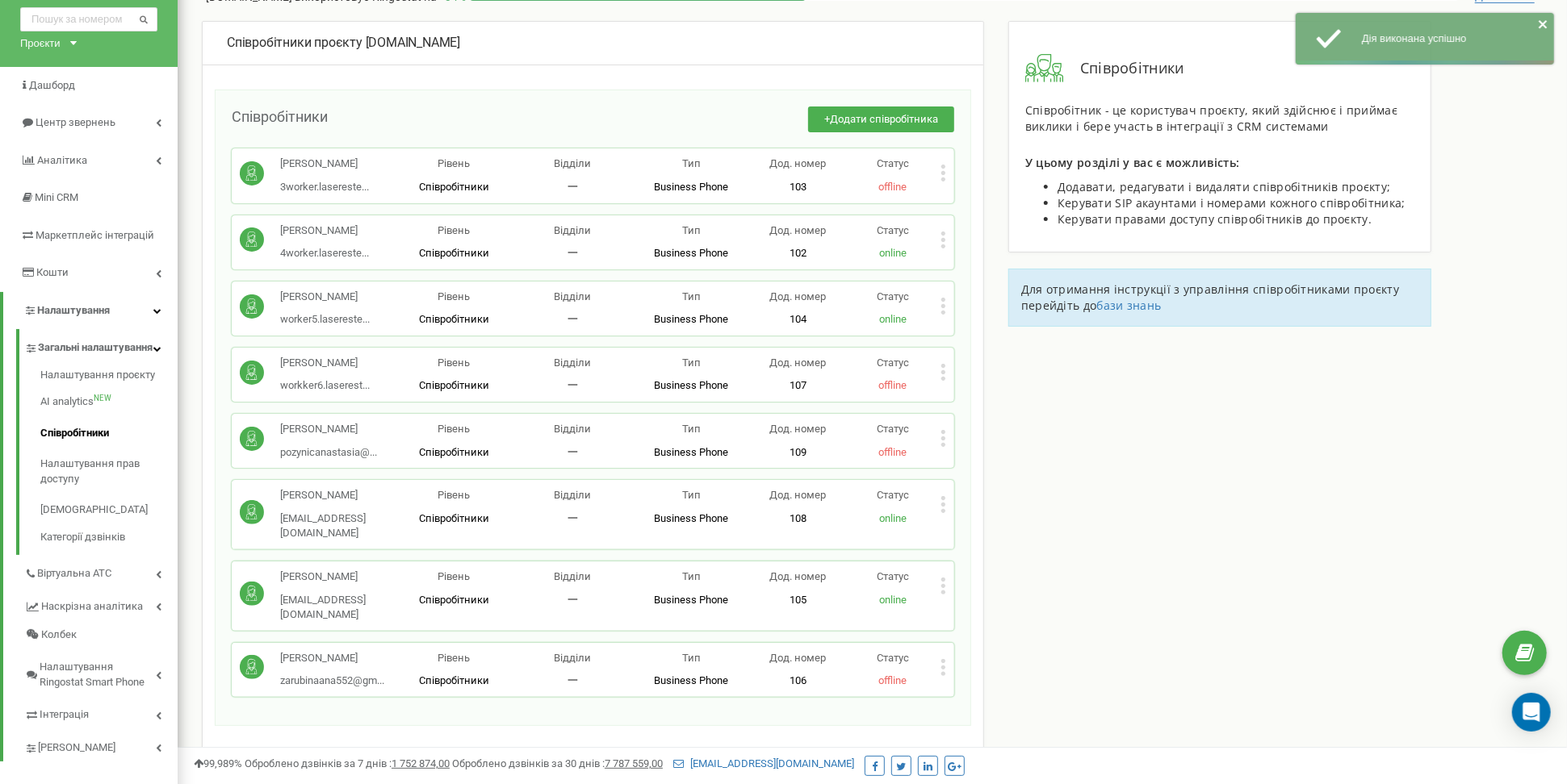
click at [946, 379] on div "Поліна Бачинська workker6.laserest... workker6.laserestetics@gmail.com Рівень С…" at bounding box center [592, 375] width 723 height 54
click at [941, 374] on icon at bounding box center [943, 372] width 4 height 4
click at [979, 428] on span "Видалити співробітника" at bounding box center [1026, 422] width 128 height 11
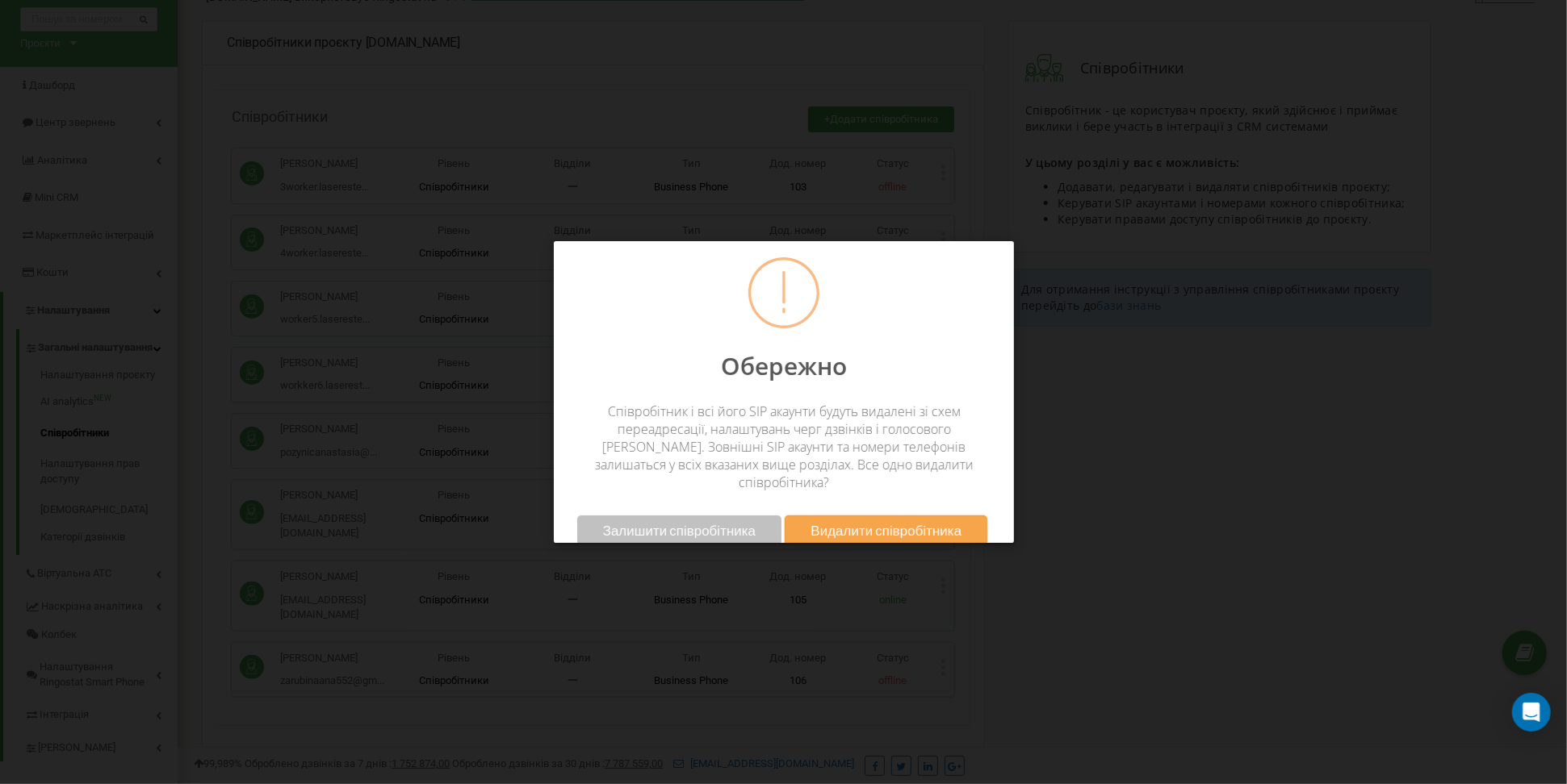
click at [938, 522] on span "Видалити співробітника" at bounding box center [886, 530] width 151 height 17
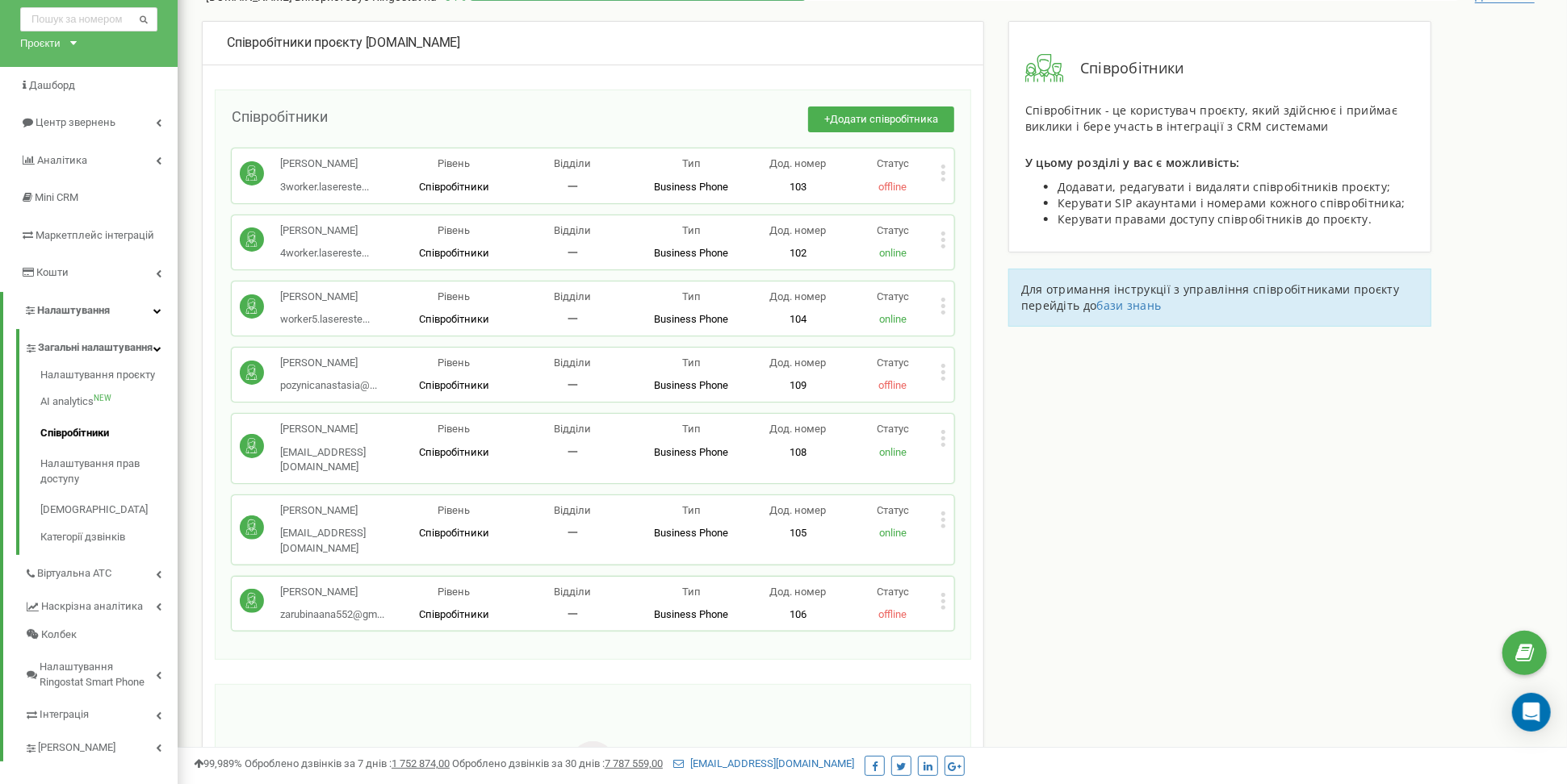
click at [937, 588] on div "Статус offline" at bounding box center [893, 603] width 96 height 38
click at [938, 588] on div "Статус offline" at bounding box center [893, 603] width 96 height 38
click at [943, 599] on icon at bounding box center [943, 601] width 4 height 4
click at [965, 639] on div "Видалити співробітника" at bounding box center [1020, 652] width 159 height 25
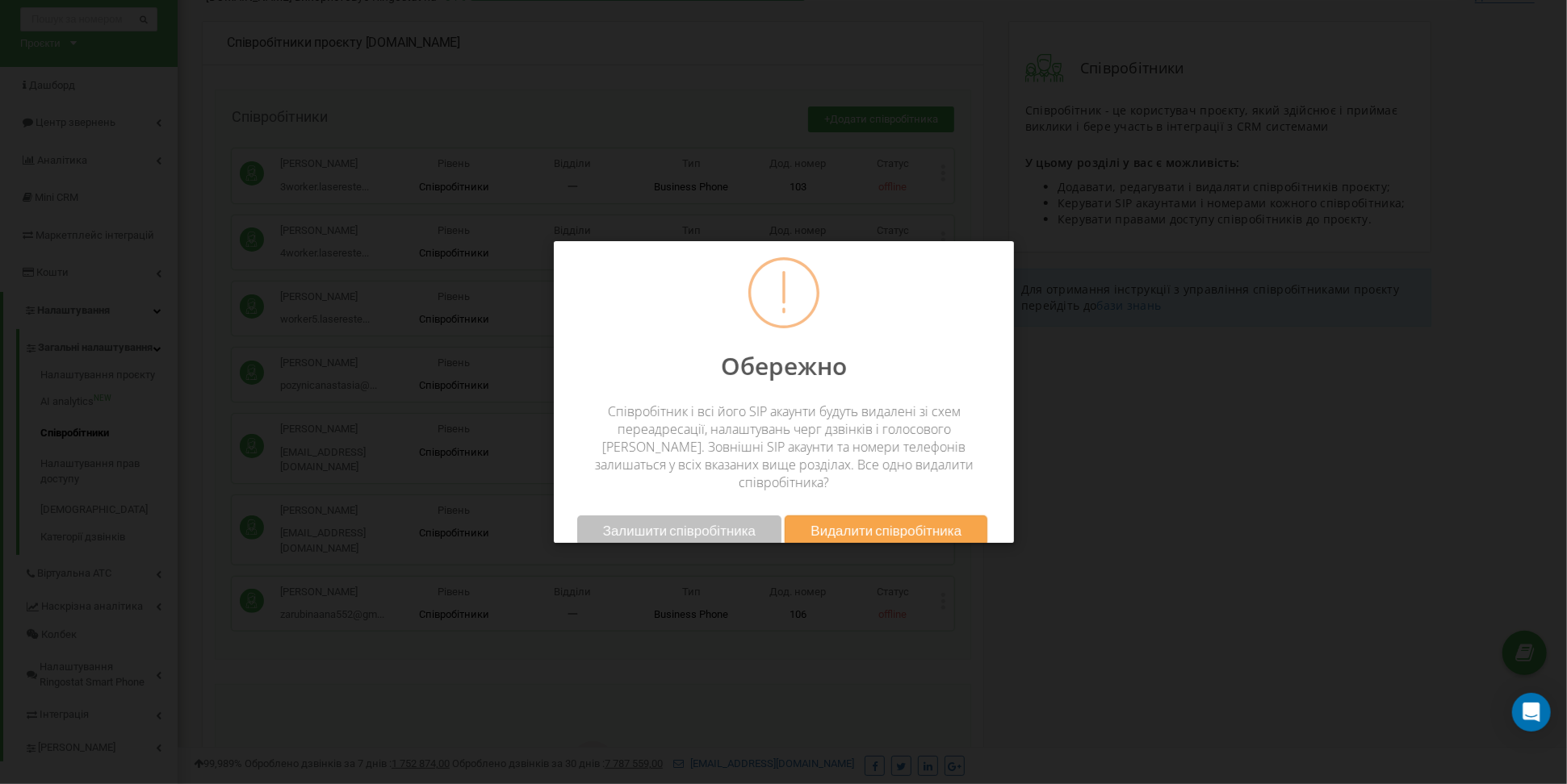
click at [940, 525] on span "Видалити співробітника" at bounding box center [886, 530] width 151 height 17
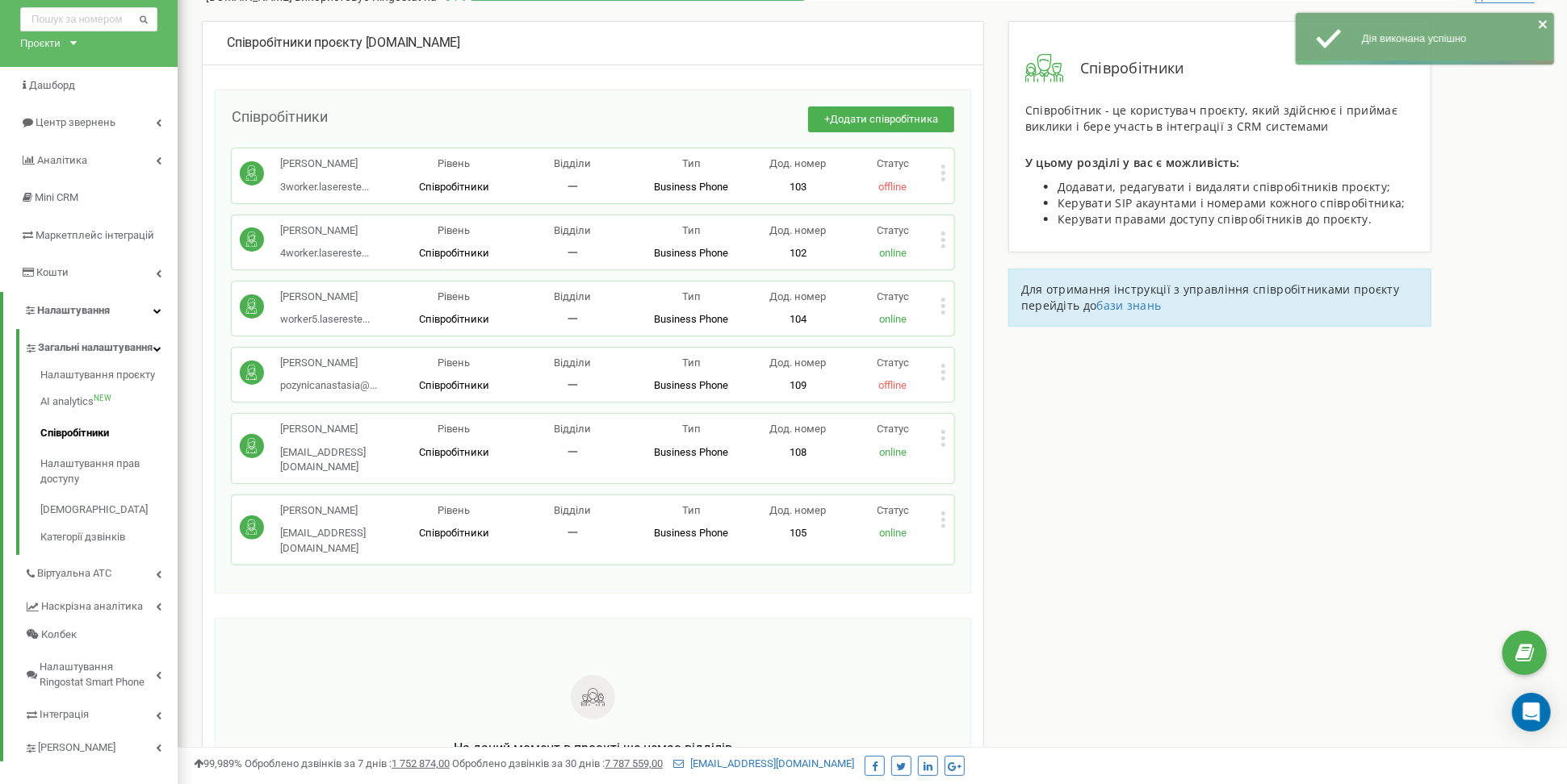
click at [940, 236] on icon at bounding box center [943, 240] width 6 height 17
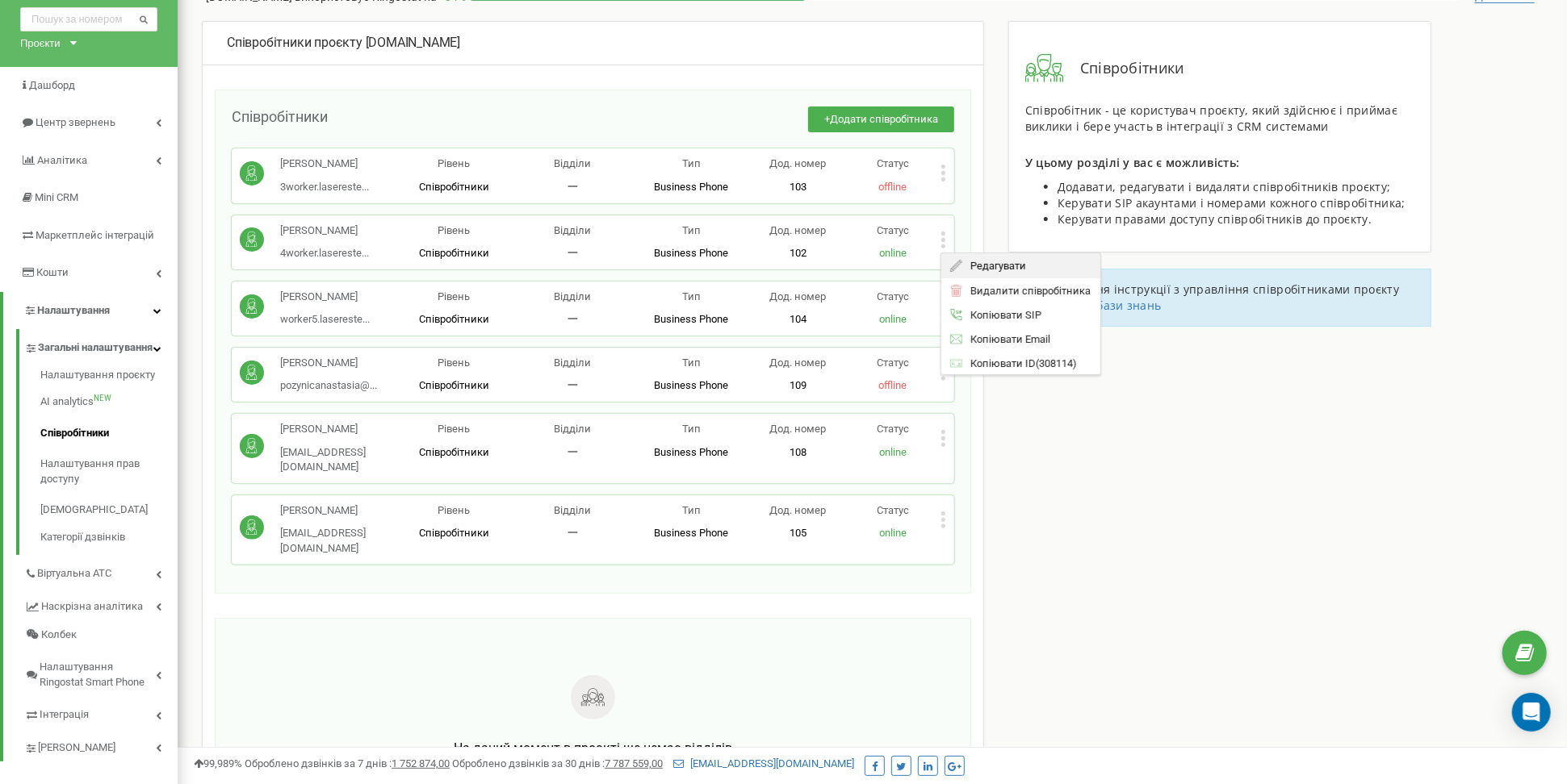
click at [1018, 266] on span "Редагувати" at bounding box center [994, 265] width 64 height 11
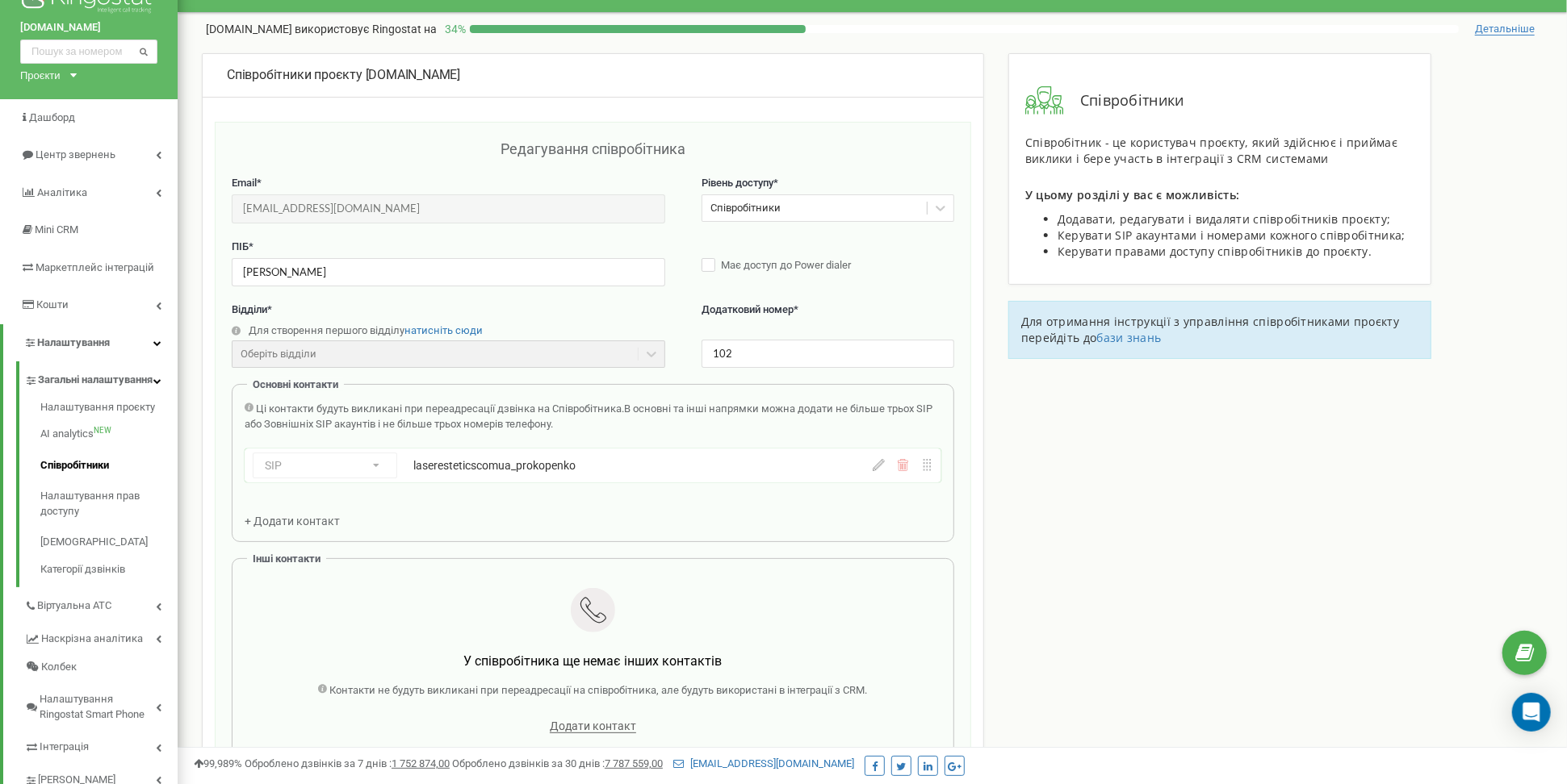
scroll to position [36, 0]
click at [533, 213] on input "[EMAIL_ADDRESS][DOMAIN_NAME]" at bounding box center [448, 208] width 433 height 28
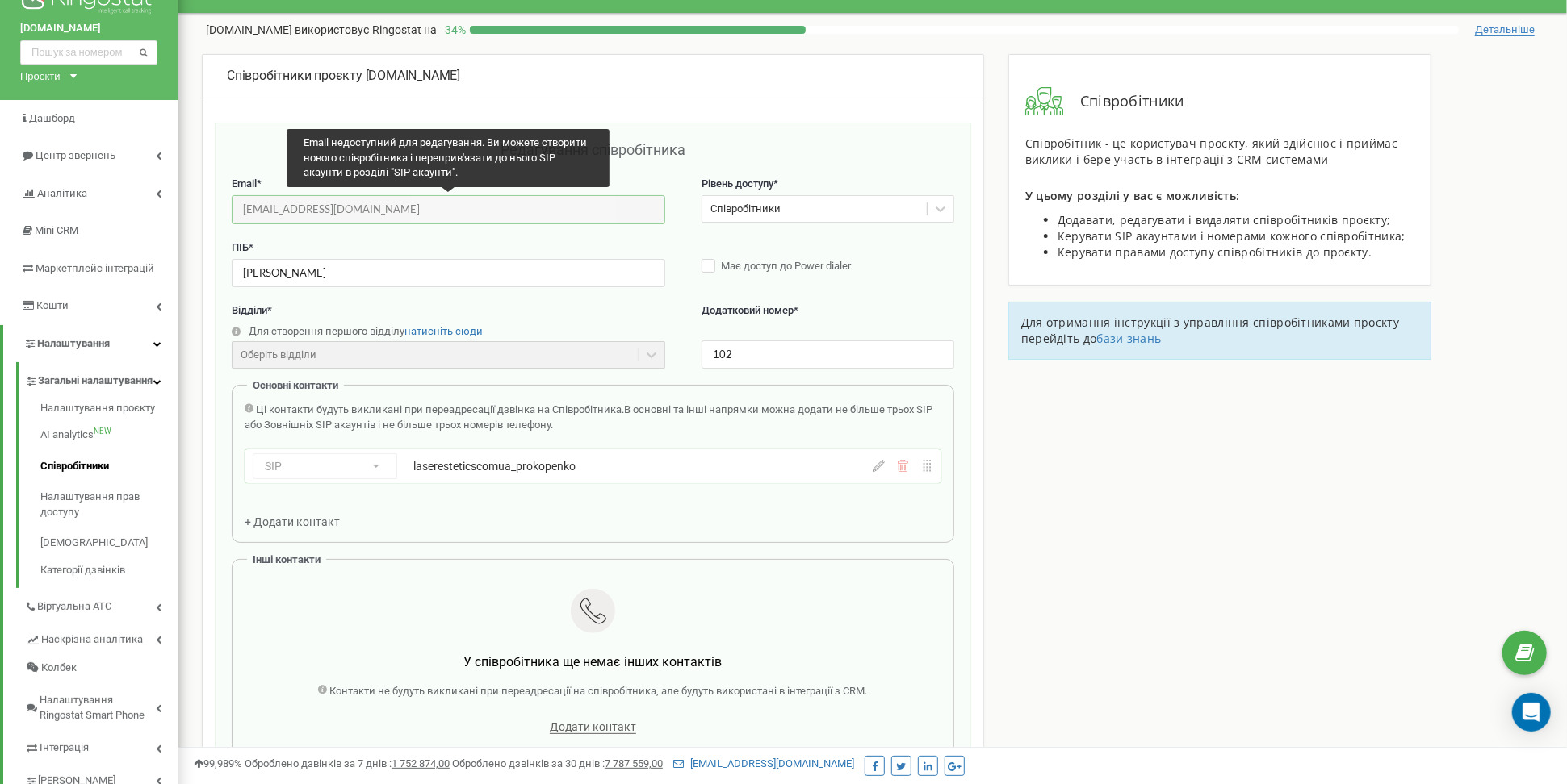
click at [533, 213] on input "[EMAIL_ADDRESS][DOMAIN_NAME]" at bounding box center [448, 208] width 433 height 28
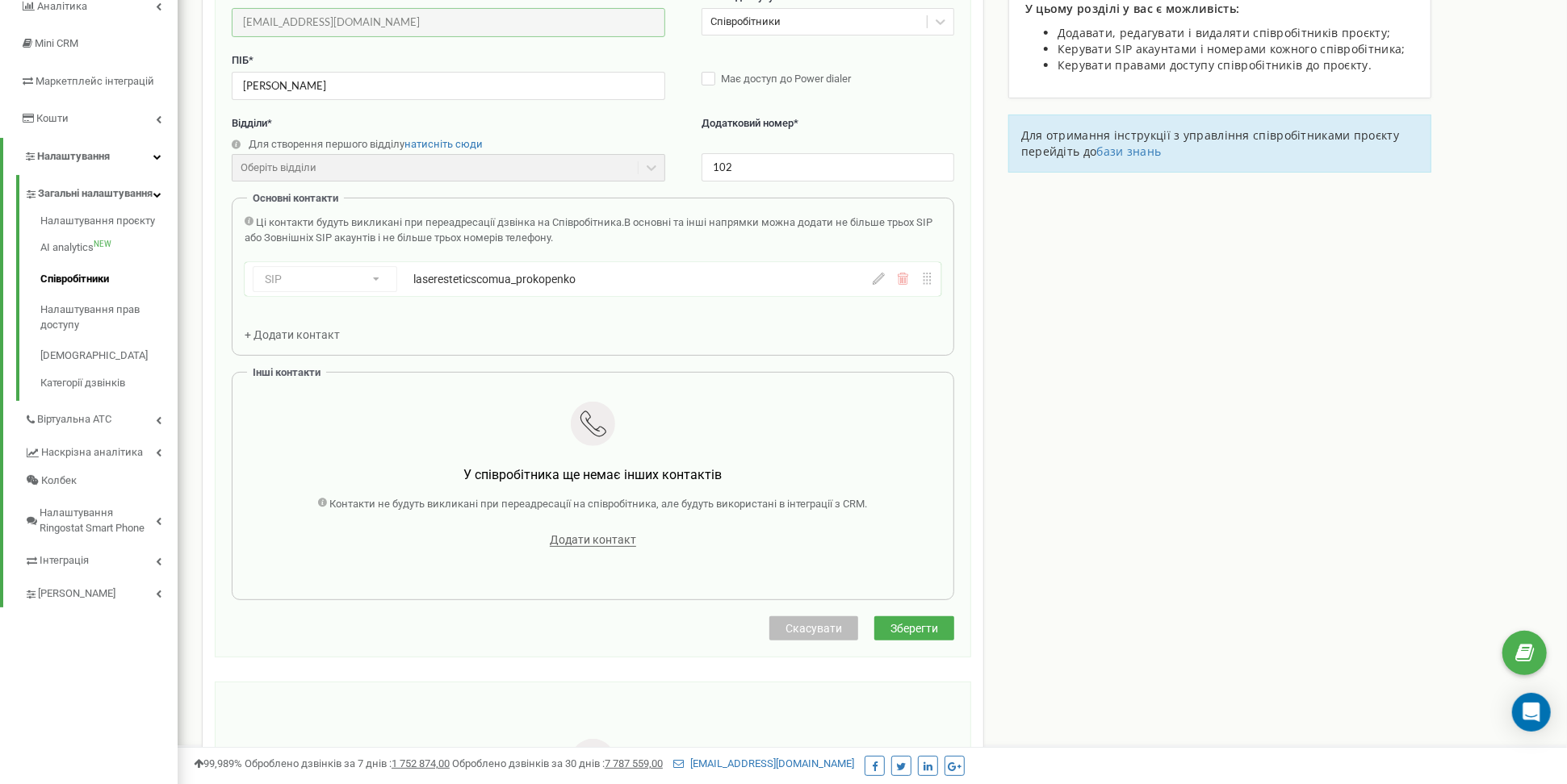
scroll to position [230, 0]
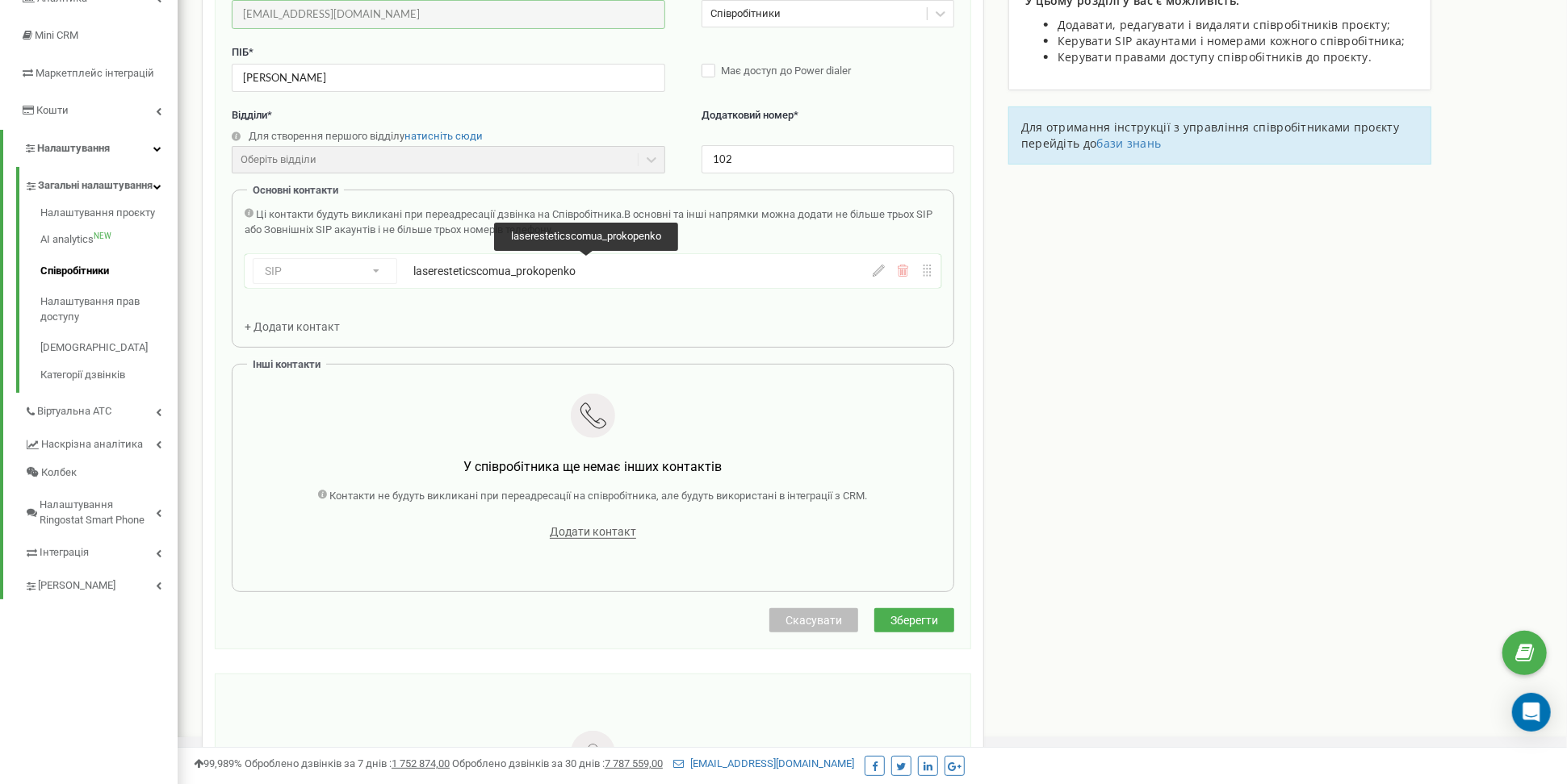
click at [590, 269] on div "laseresteticscomua_prokopenko" at bounding box center [587, 271] width 347 height 16
click at [510, 265] on div "laseresteticscomua_prokopenko" at bounding box center [587, 271] width 347 height 16
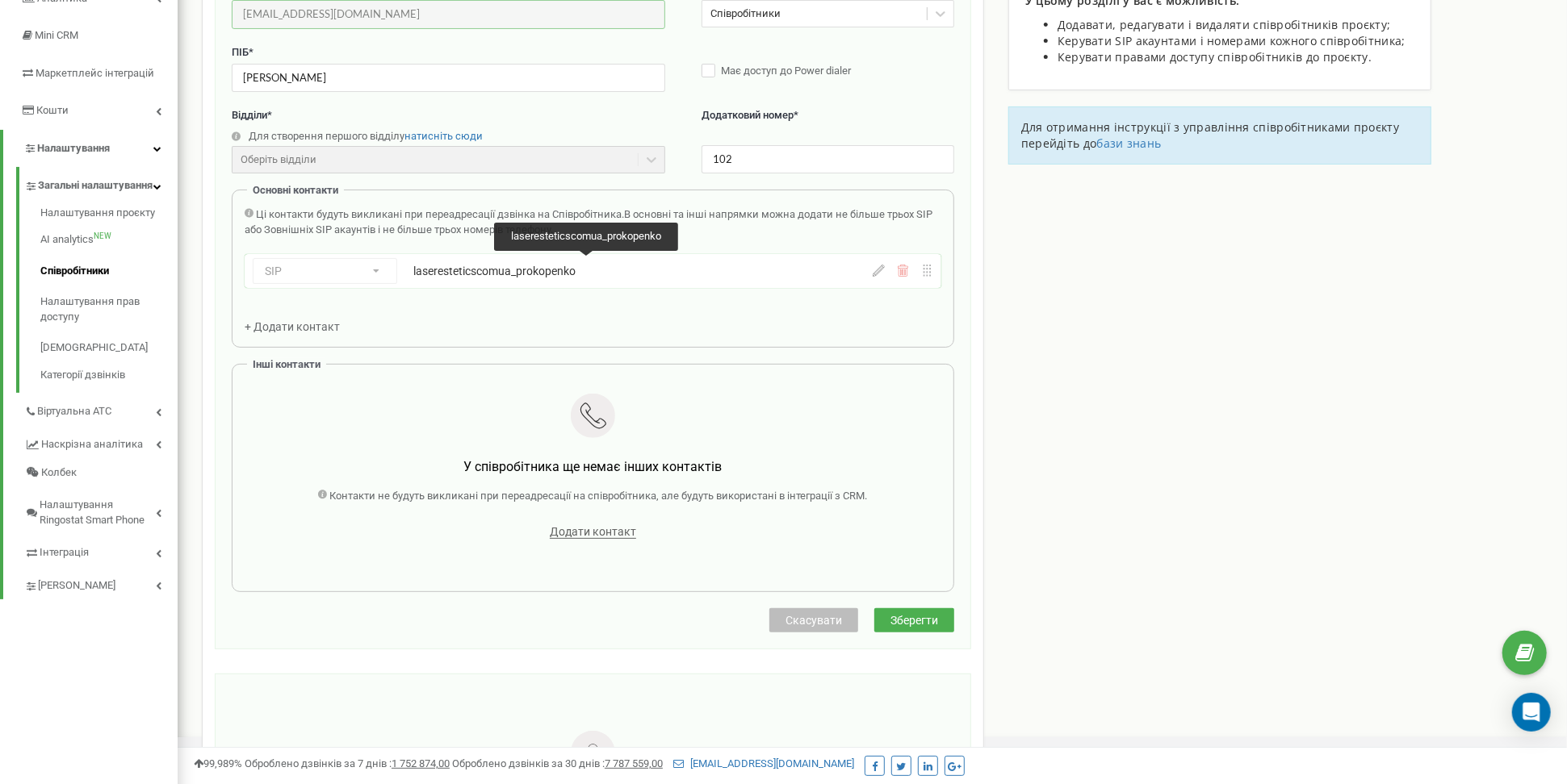
click at [510, 265] on div "laseresteticscomua_prokopenko" at bounding box center [587, 271] width 347 height 16
click at [873, 269] on icon at bounding box center [878, 270] width 13 height 13
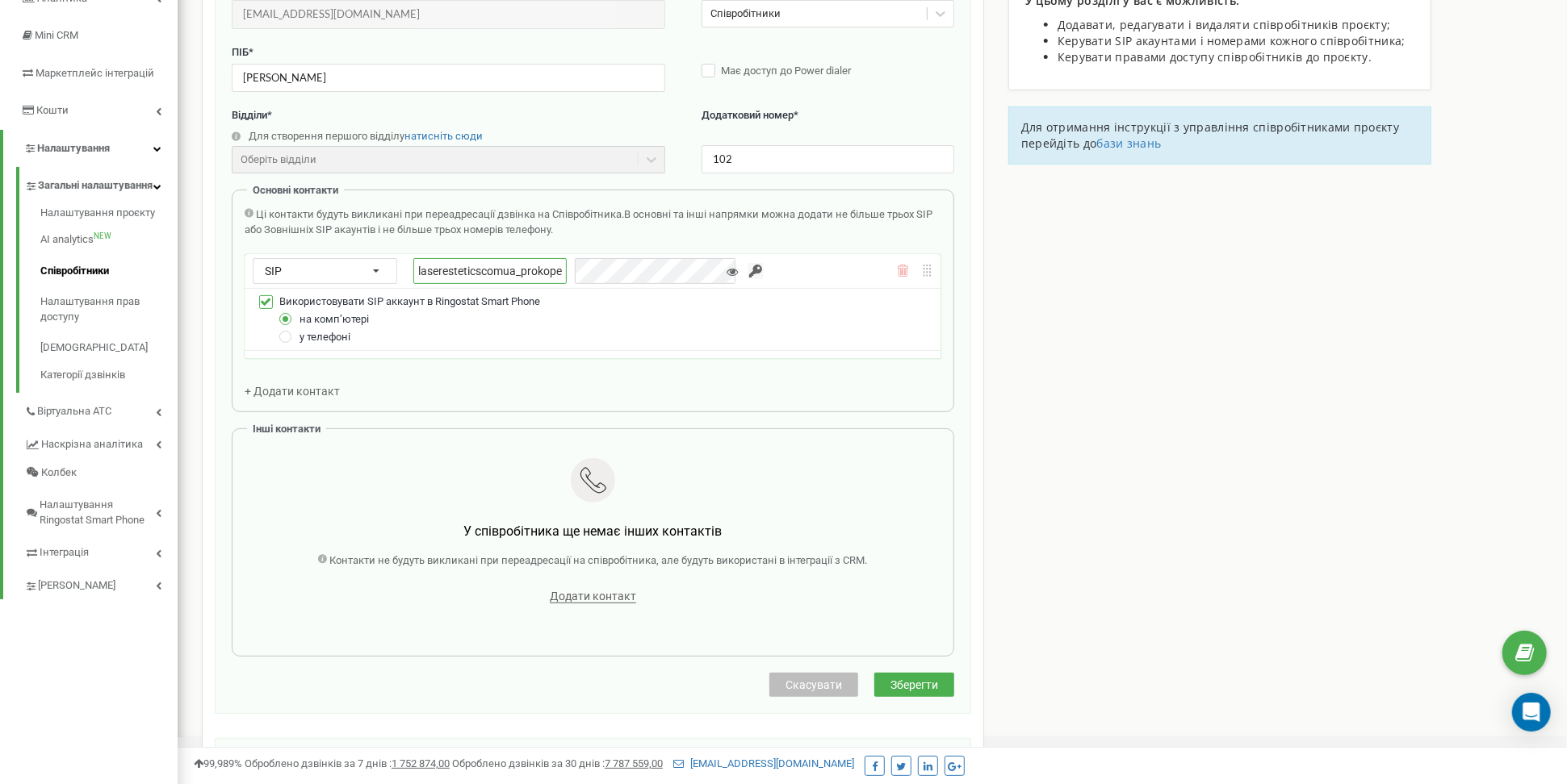
click at [480, 259] on input "laseresteticscomua_prokopenko" at bounding box center [489, 272] width 153 height 27
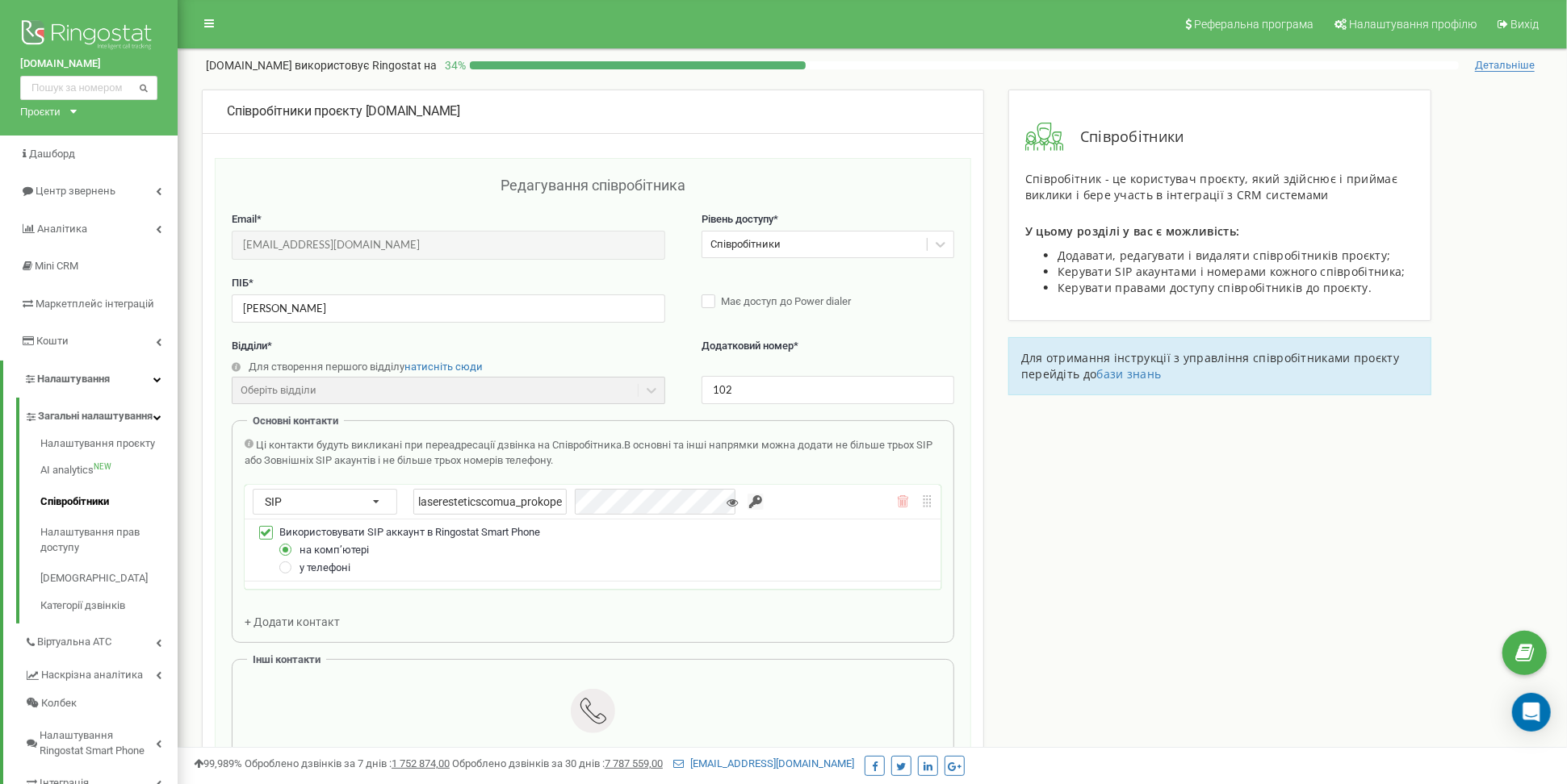
scroll to position [0, 0]
click at [92, 505] on link "Співробітники" at bounding box center [109, 501] width 137 height 32
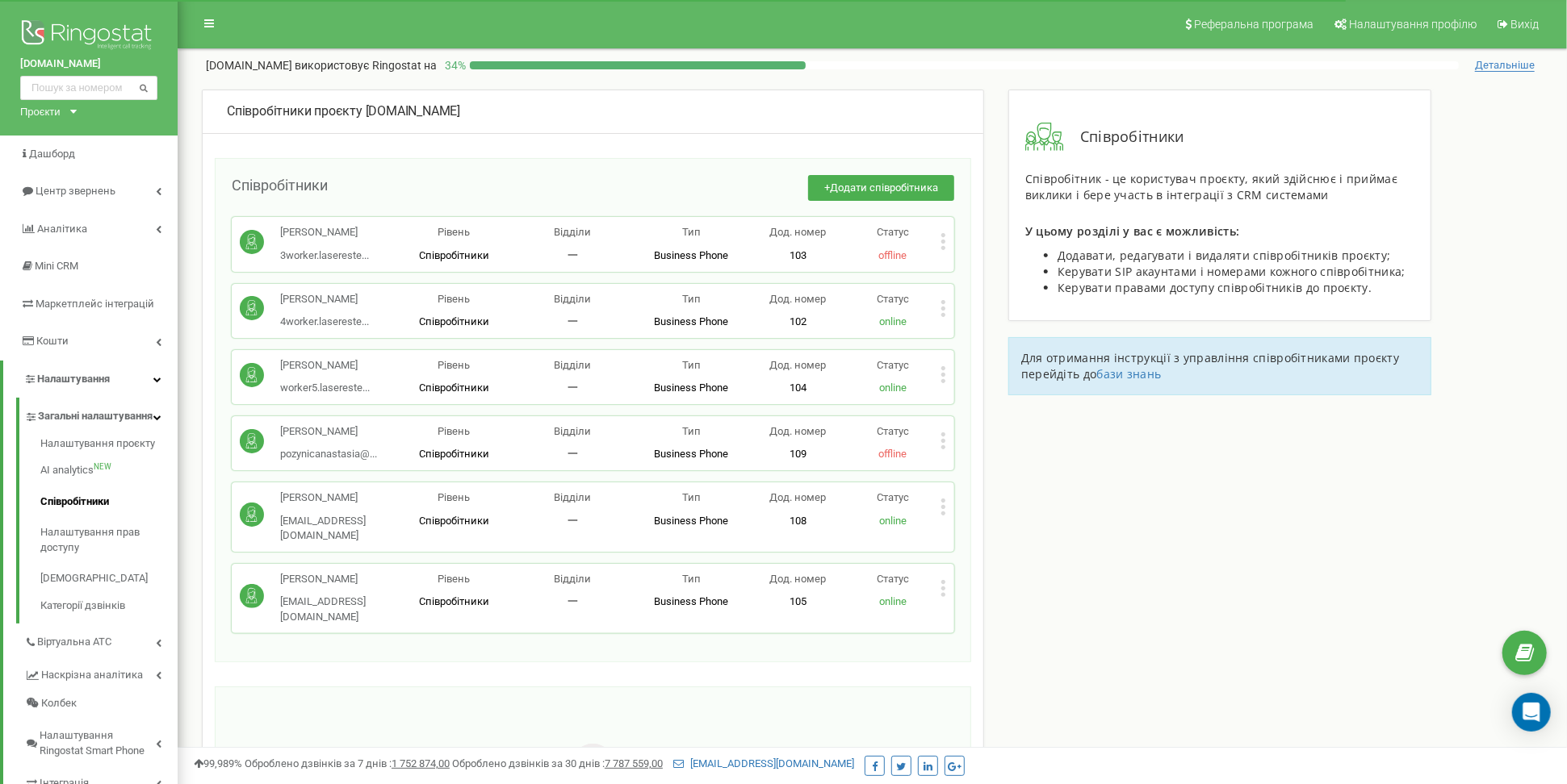
click at [943, 243] on icon at bounding box center [943, 242] width 6 height 17
click at [975, 275] on div "Редагувати" at bounding box center [1020, 268] width 159 height 25
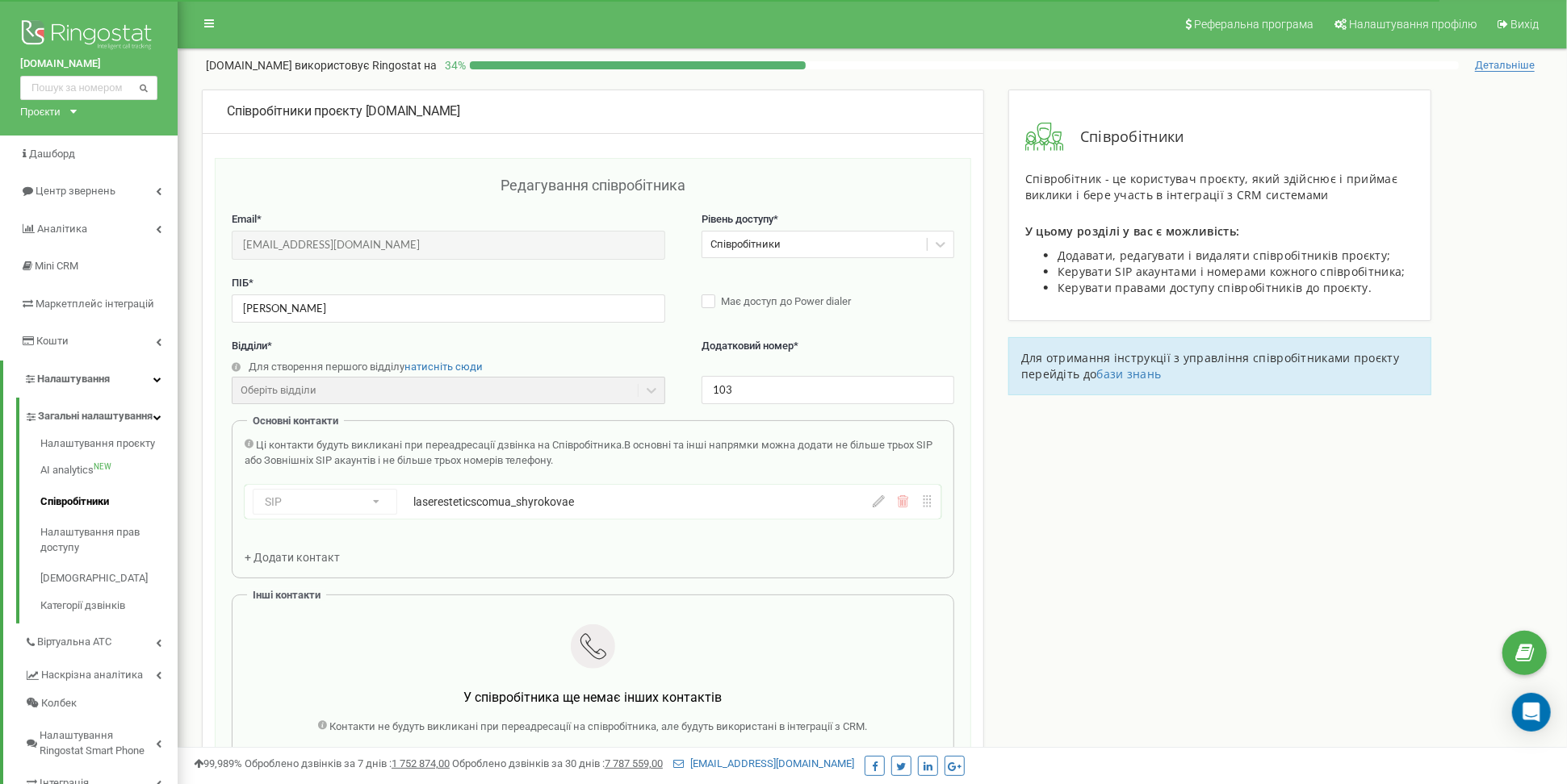
scroll to position [161, 0]
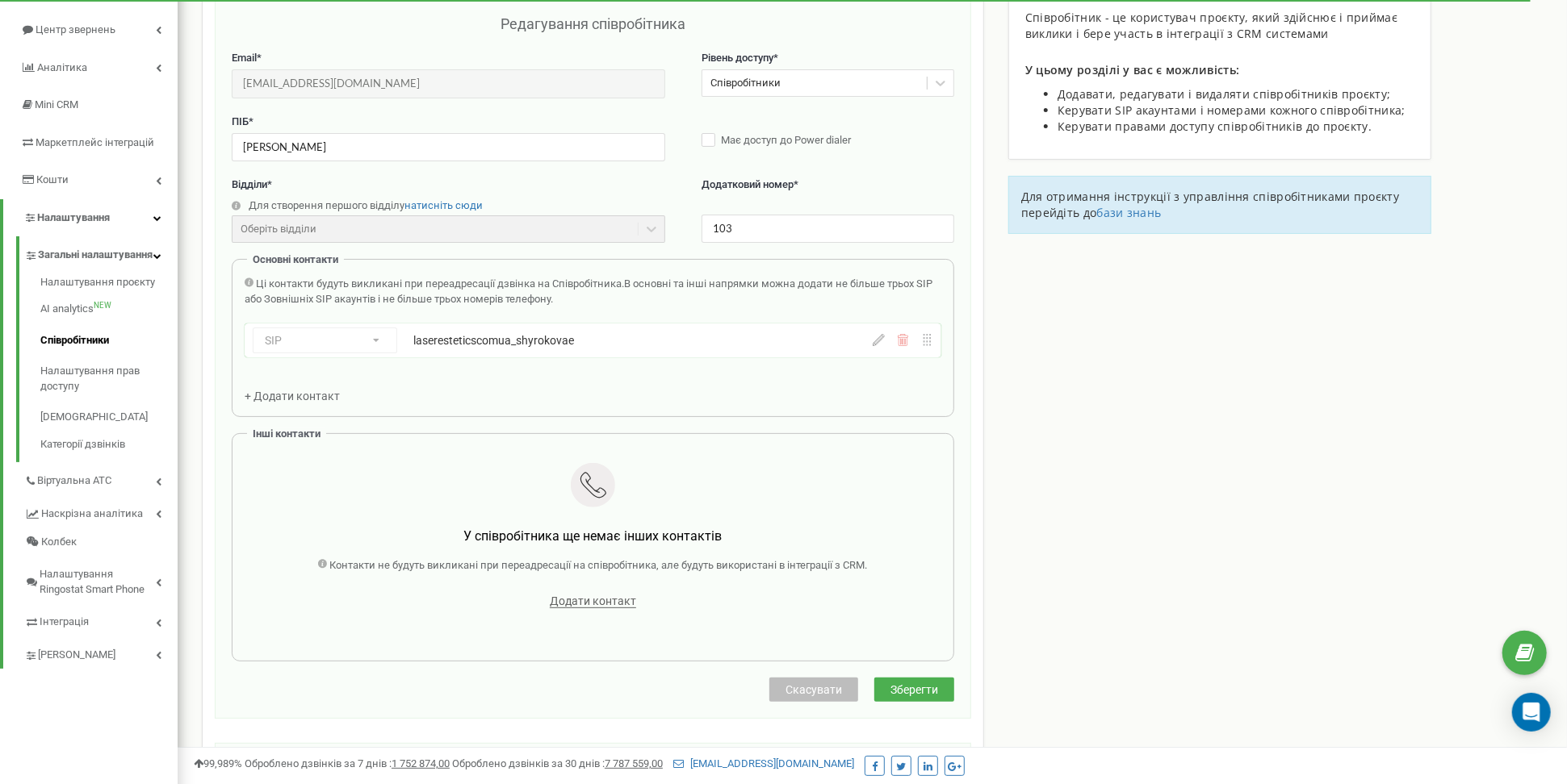
click at [876, 340] on icon at bounding box center [878, 339] width 13 height 13
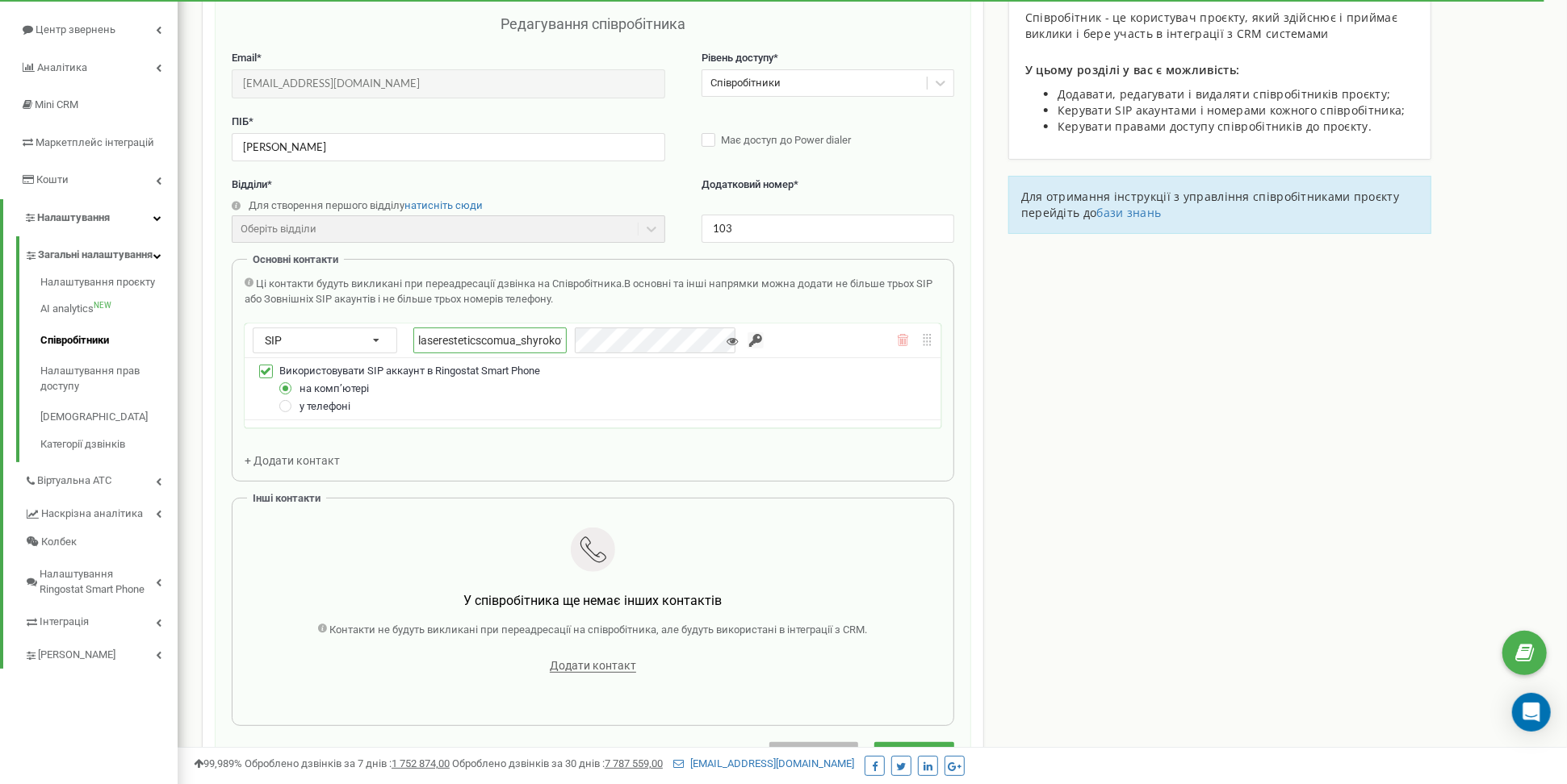
click at [502, 333] on input "laseresteticscomua_shyrokovae" at bounding box center [489, 341] width 153 height 27
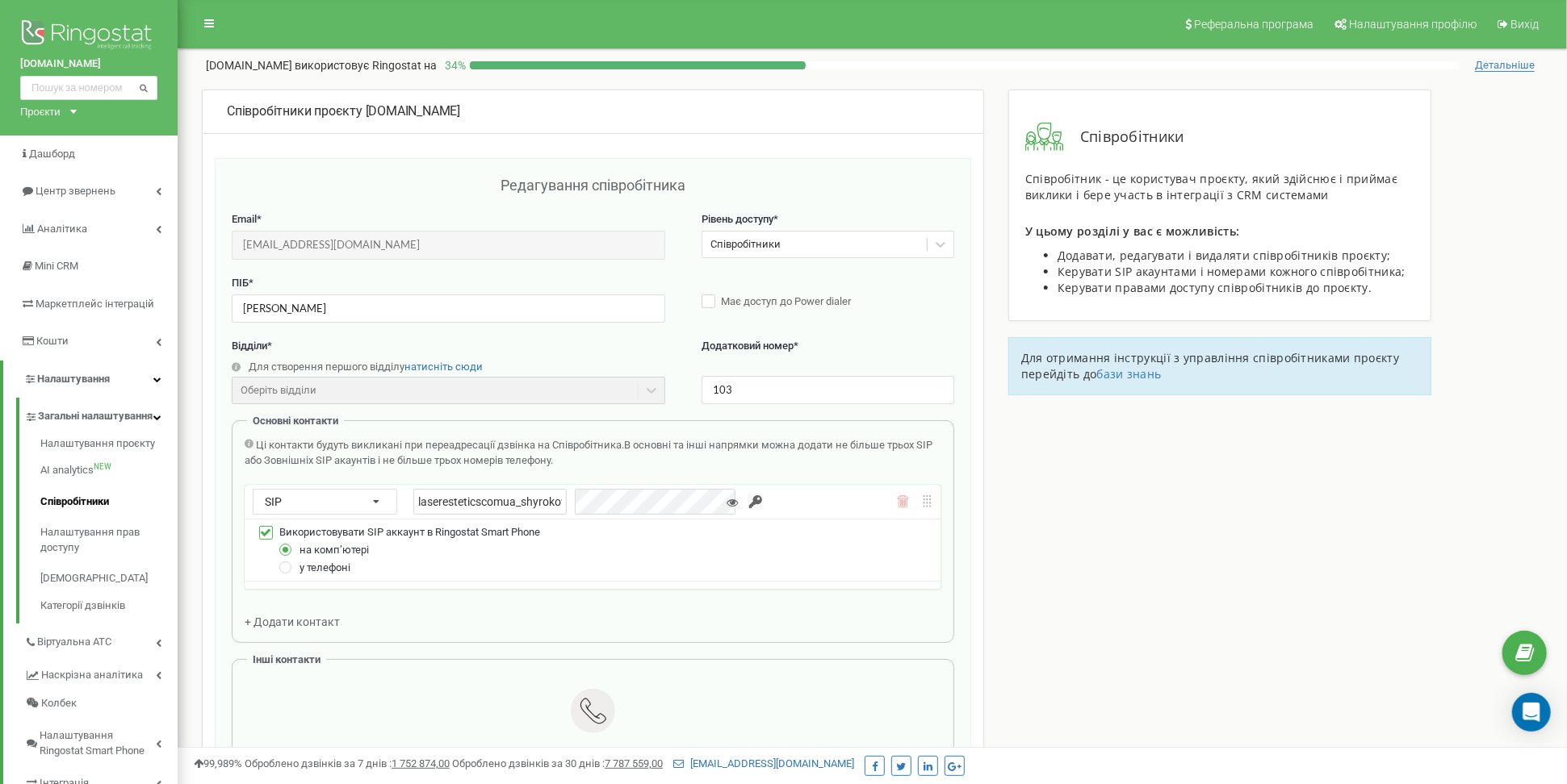
scroll to position [0, 0]
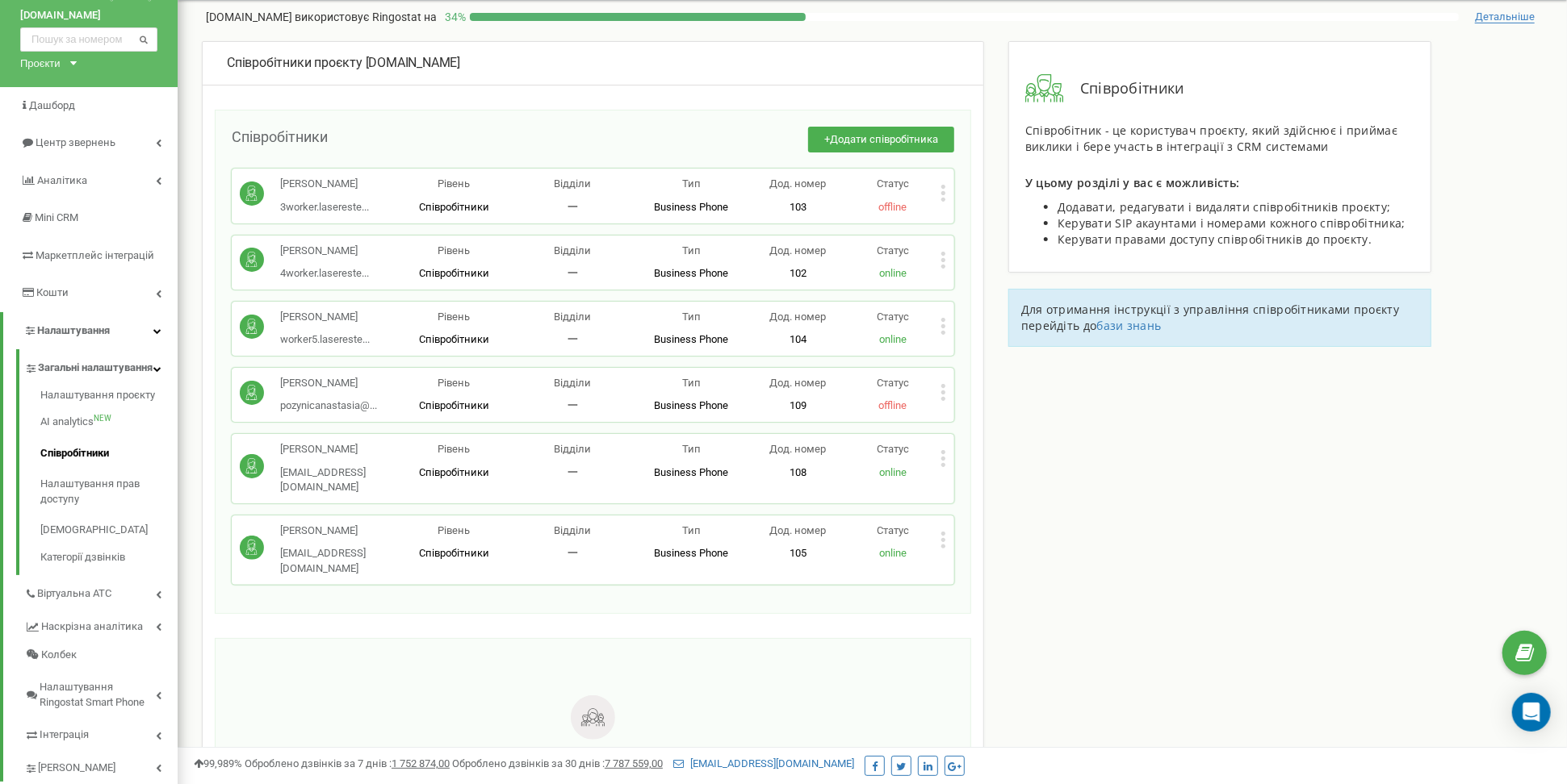
scroll to position [50, 0]
click at [944, 327] on icon at bounding box center [943, 325] width 4 height 4
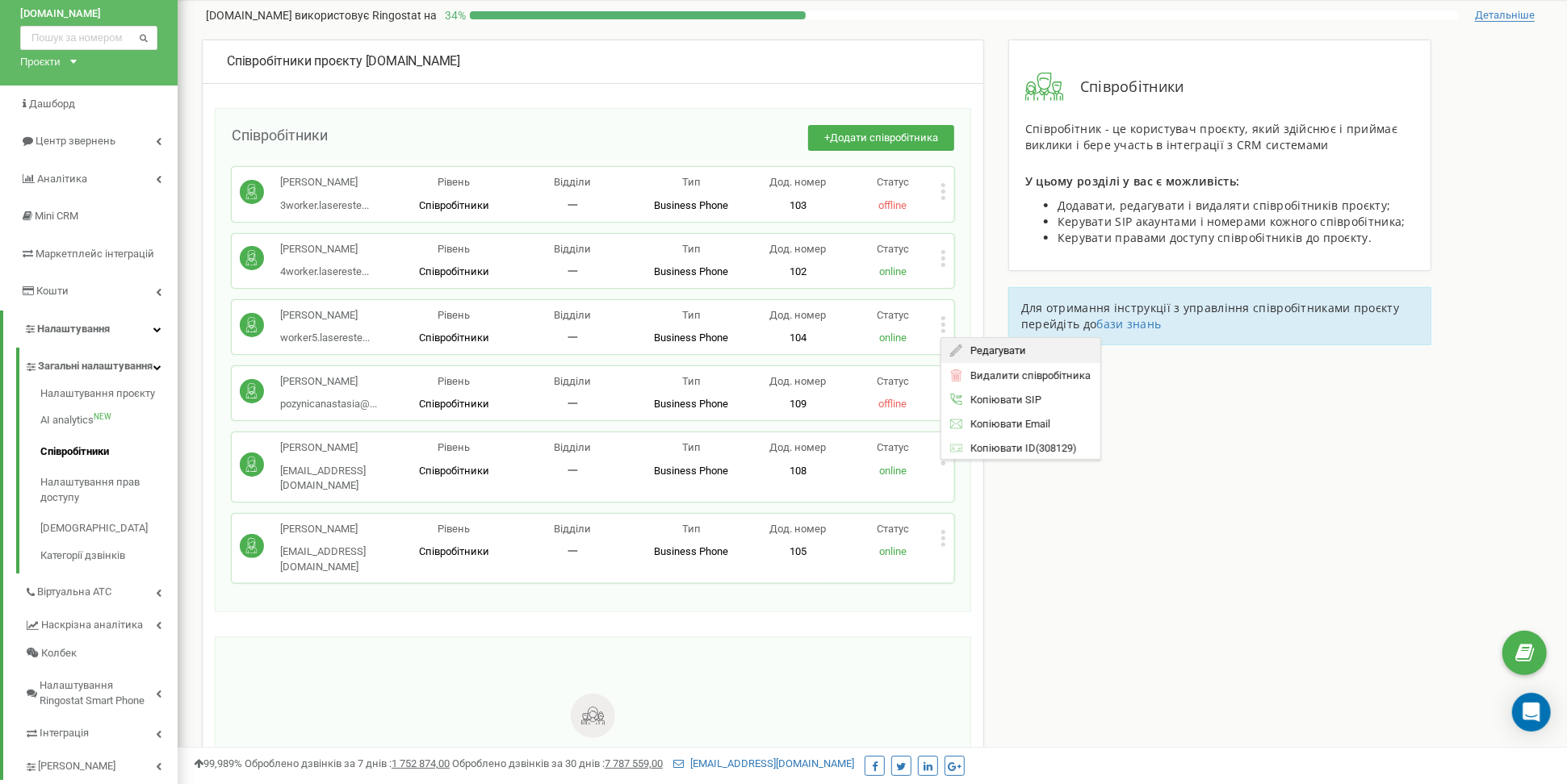
click at [995, 356] on span "Редагувати" at bounding box center [994, 350] width 64 height 11
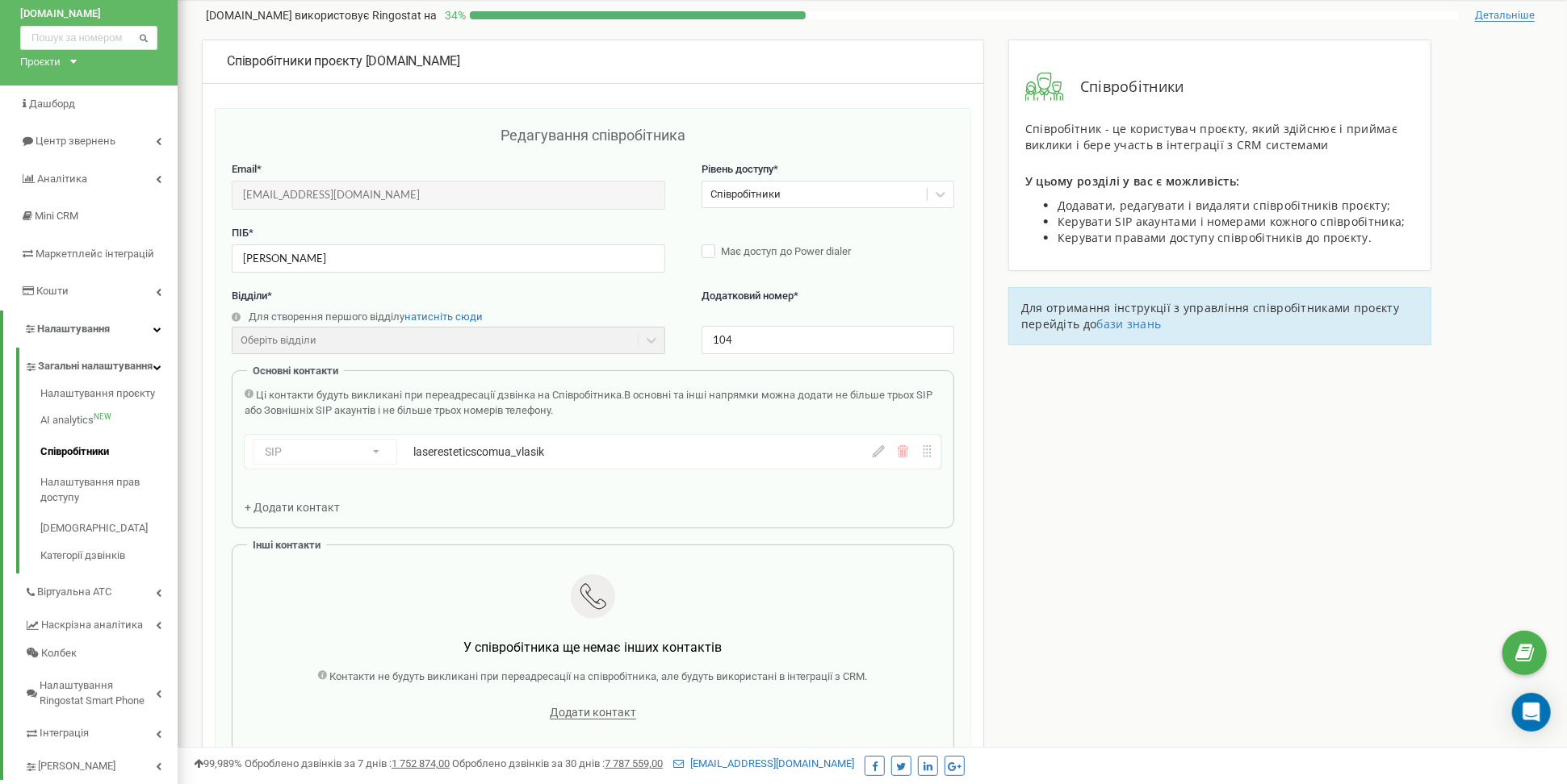
scroll to position [161, 0]
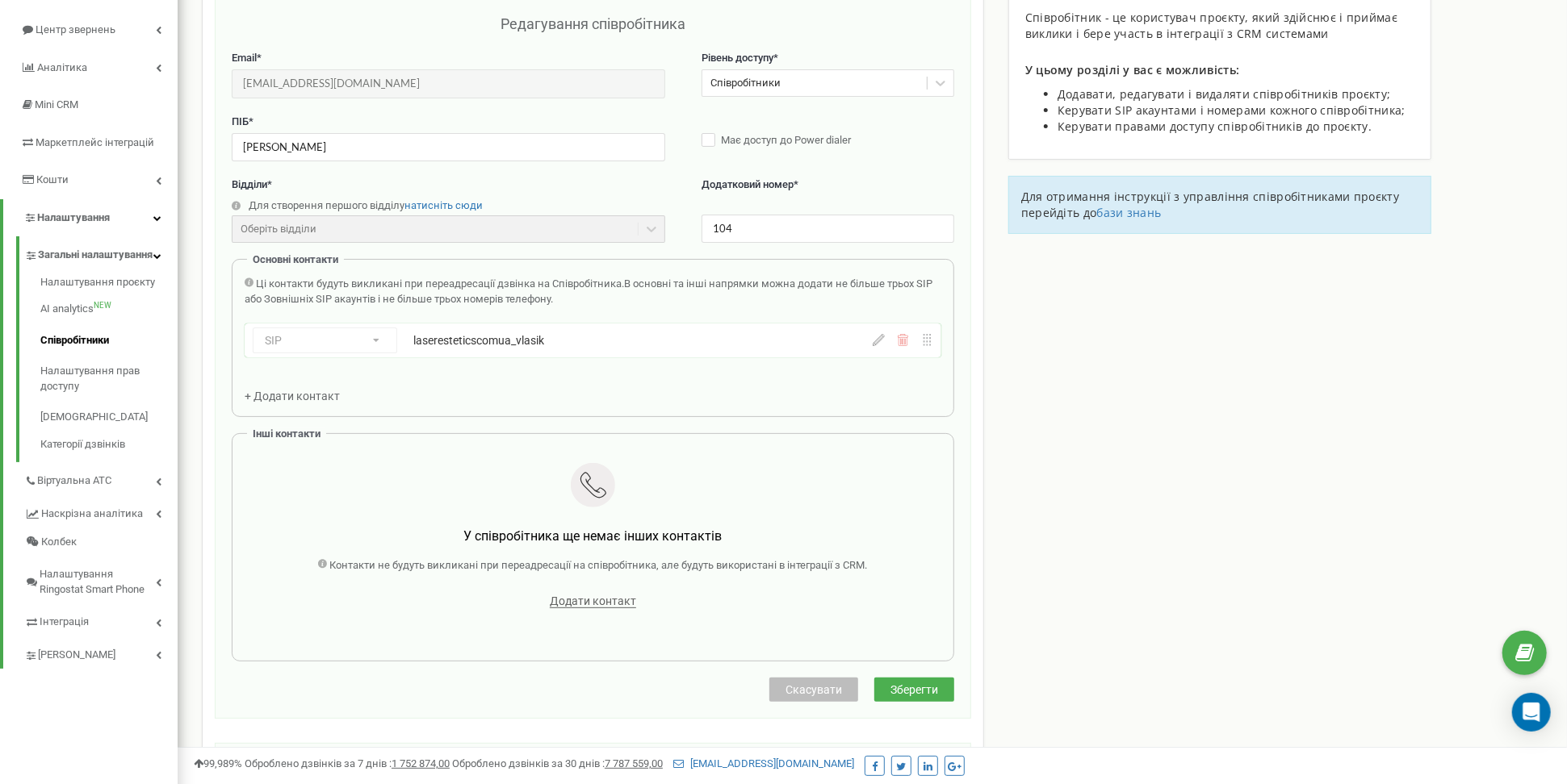
click at [876, 338] on icon at bounding box center [878, 339] width 13 height 13
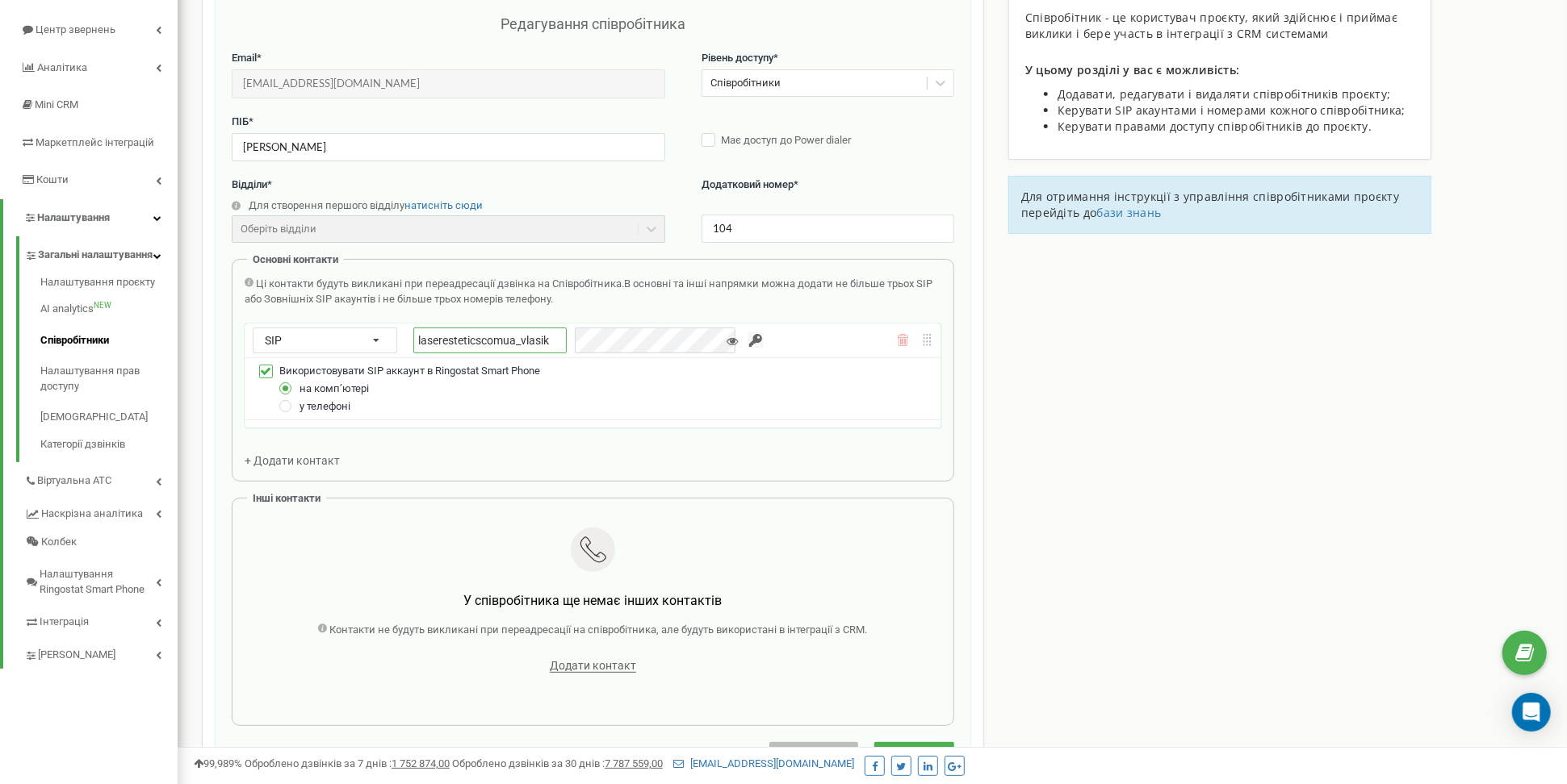
click at [502, 340] on input "laseresteticscomua_vlasik" at bounding box center [489, 341] width 153 height 27
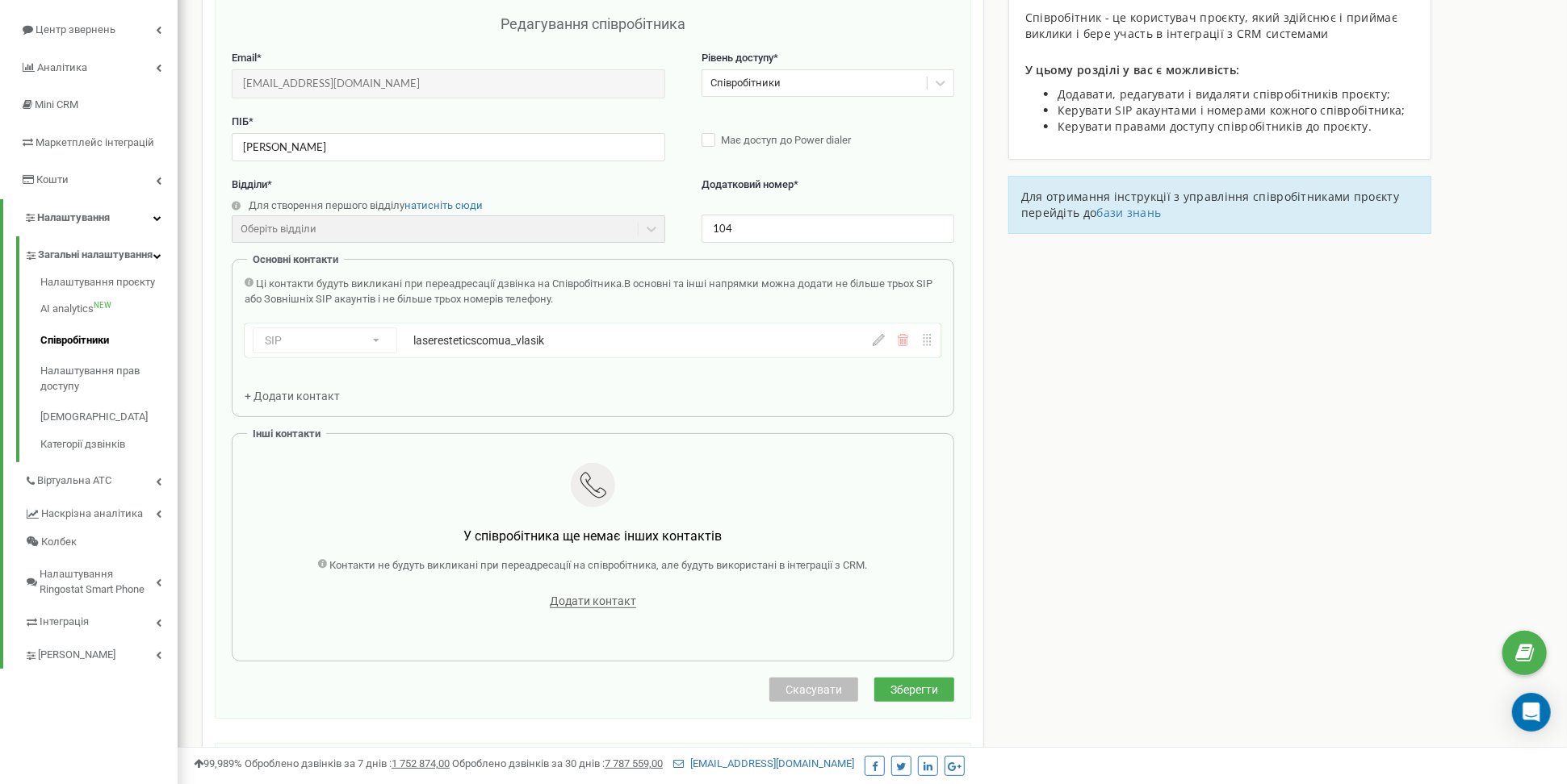
click at [104, 339] on link "Співробітники" at bounding box center [109, 340] width 137 height 32
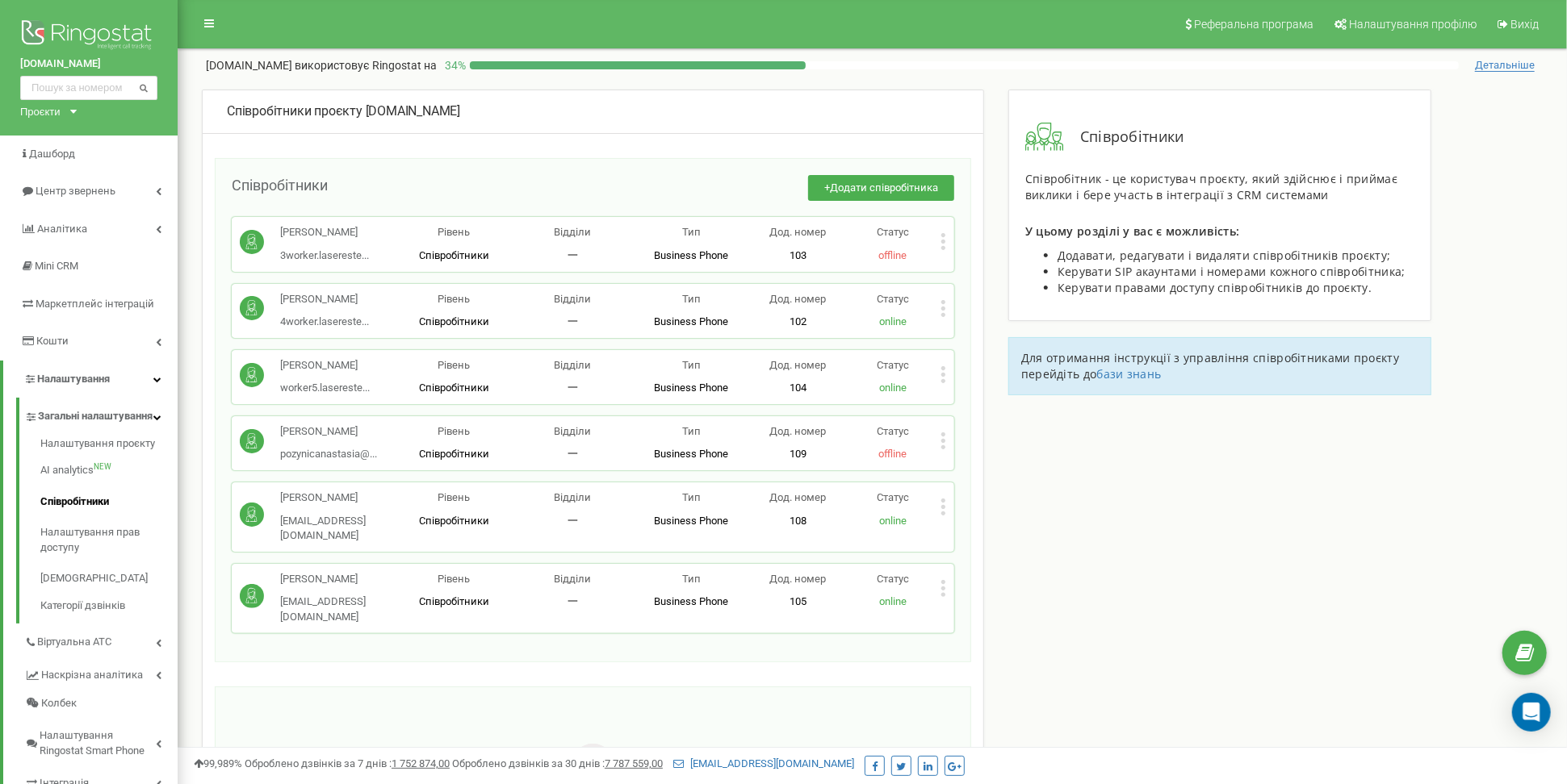
click at [940, 580] on icon at bounding box center [943, 588] width 6 height 17
click at [1003, 613] on div "Редагувати" at bounding box center [1020, 614] width 159 height 25
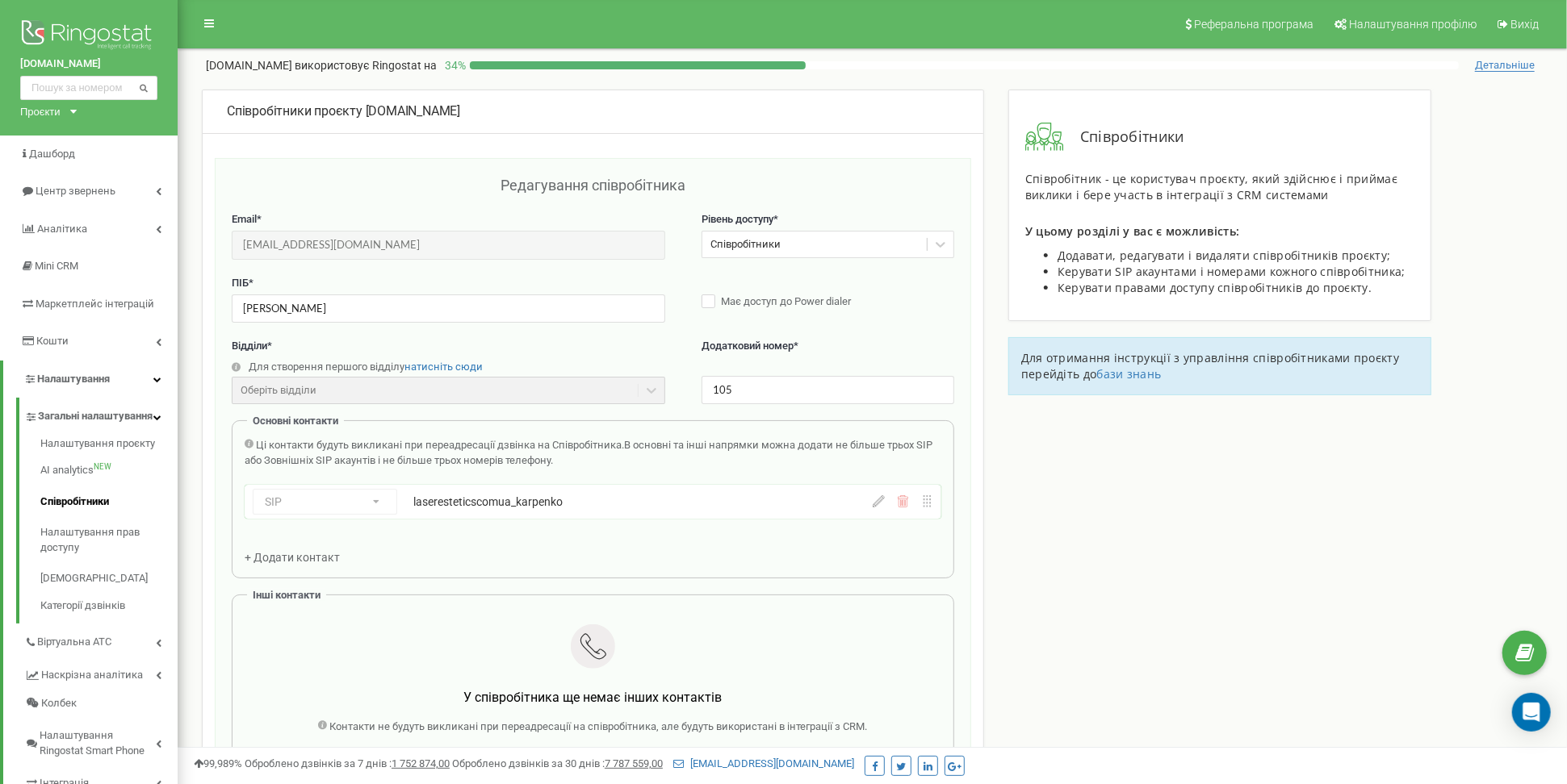
scroll to position [161, 0]
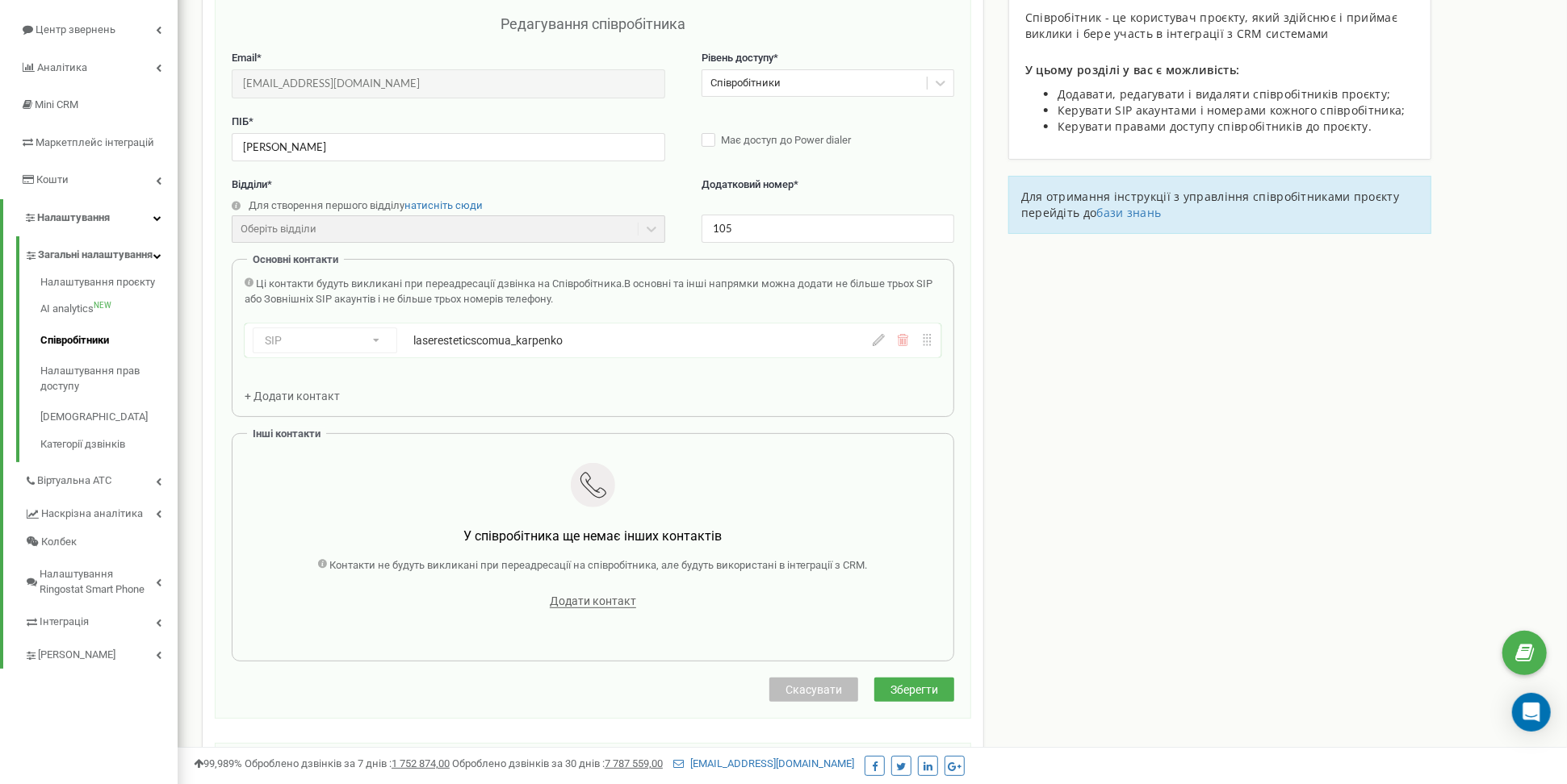
click at [885, 338] on div at bounding box center [902, 339] width 61 height 13
click at [876, 342] on icon at bounding box center [878, 339] width 13 height 13
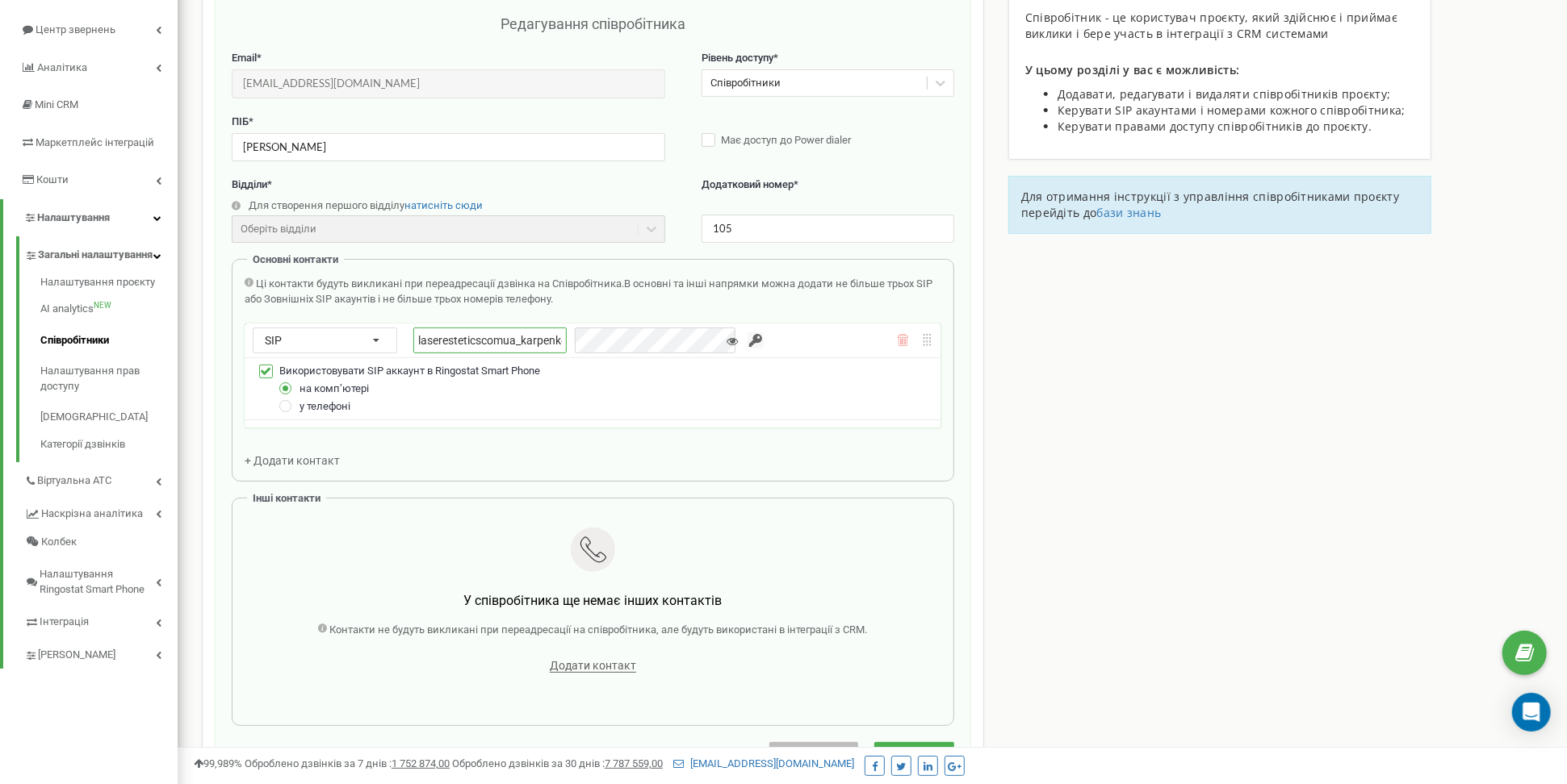
click at [527, 331] on input "laseresteticscomua_karpenko" at bounding box center [489, 341] width 153 height 27
click at [1551, 722] on body at bounding box center [784, 504] width 1567 height 1332
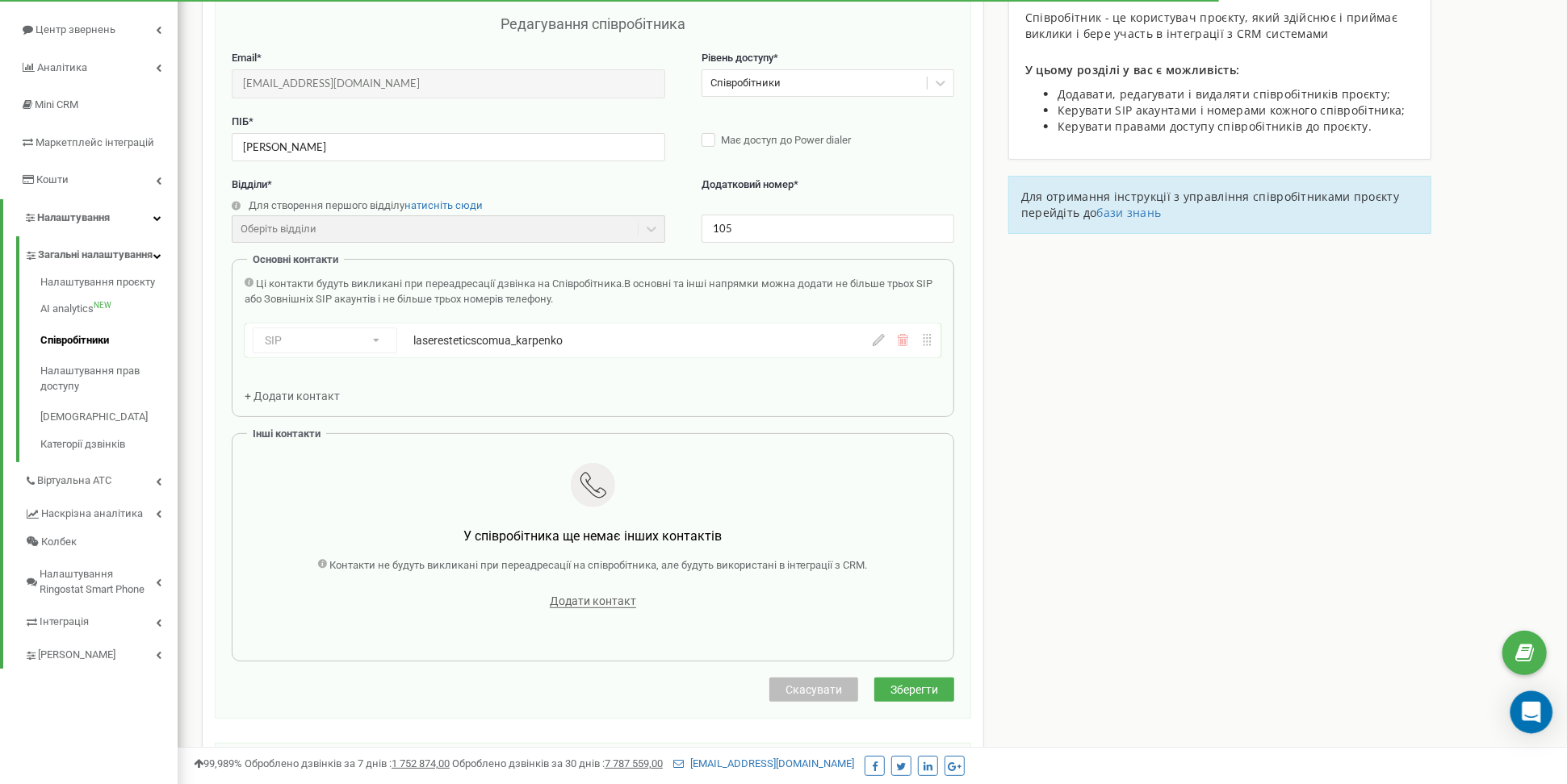
click at [1533, 712] on icon "Open Intercom Messenger" at bounding box center [1530, 713] width 18 height 21
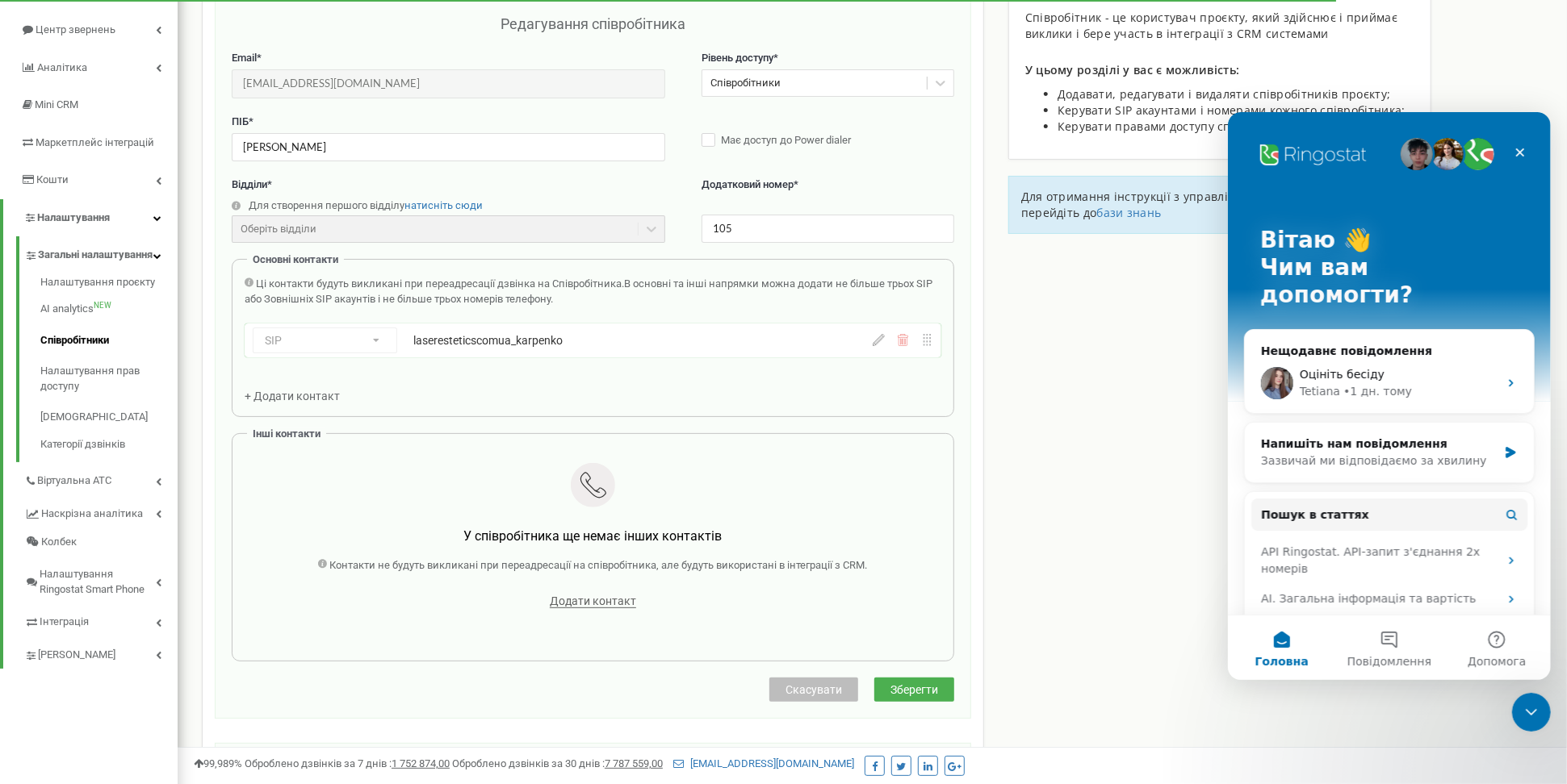
scroll to position [0, 0]
click at [1382, 365] on div "Оцініть бесіду" at bounding box center [1398, 374] width 199 height 17
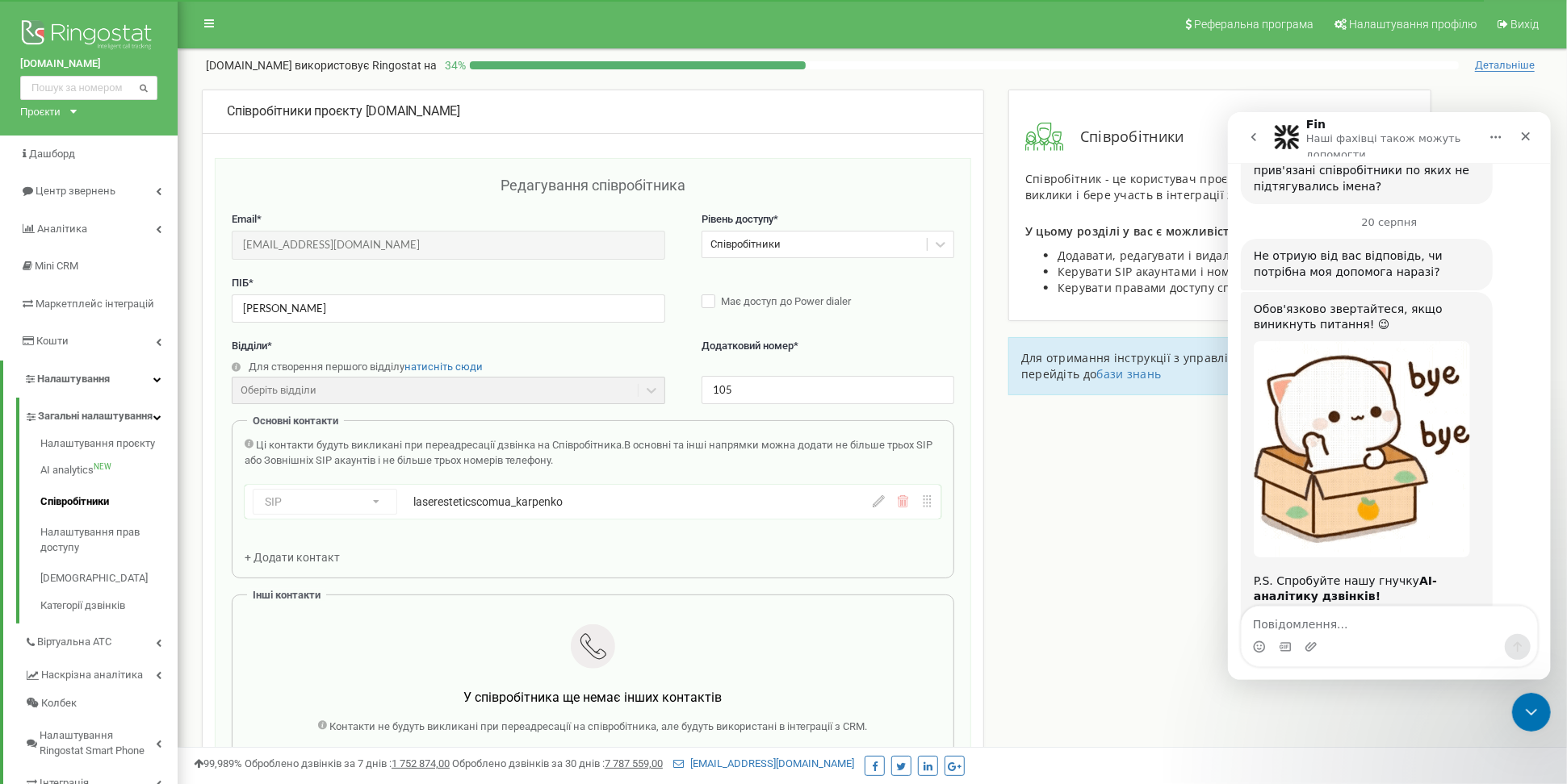
scroll to position [1349, 0]
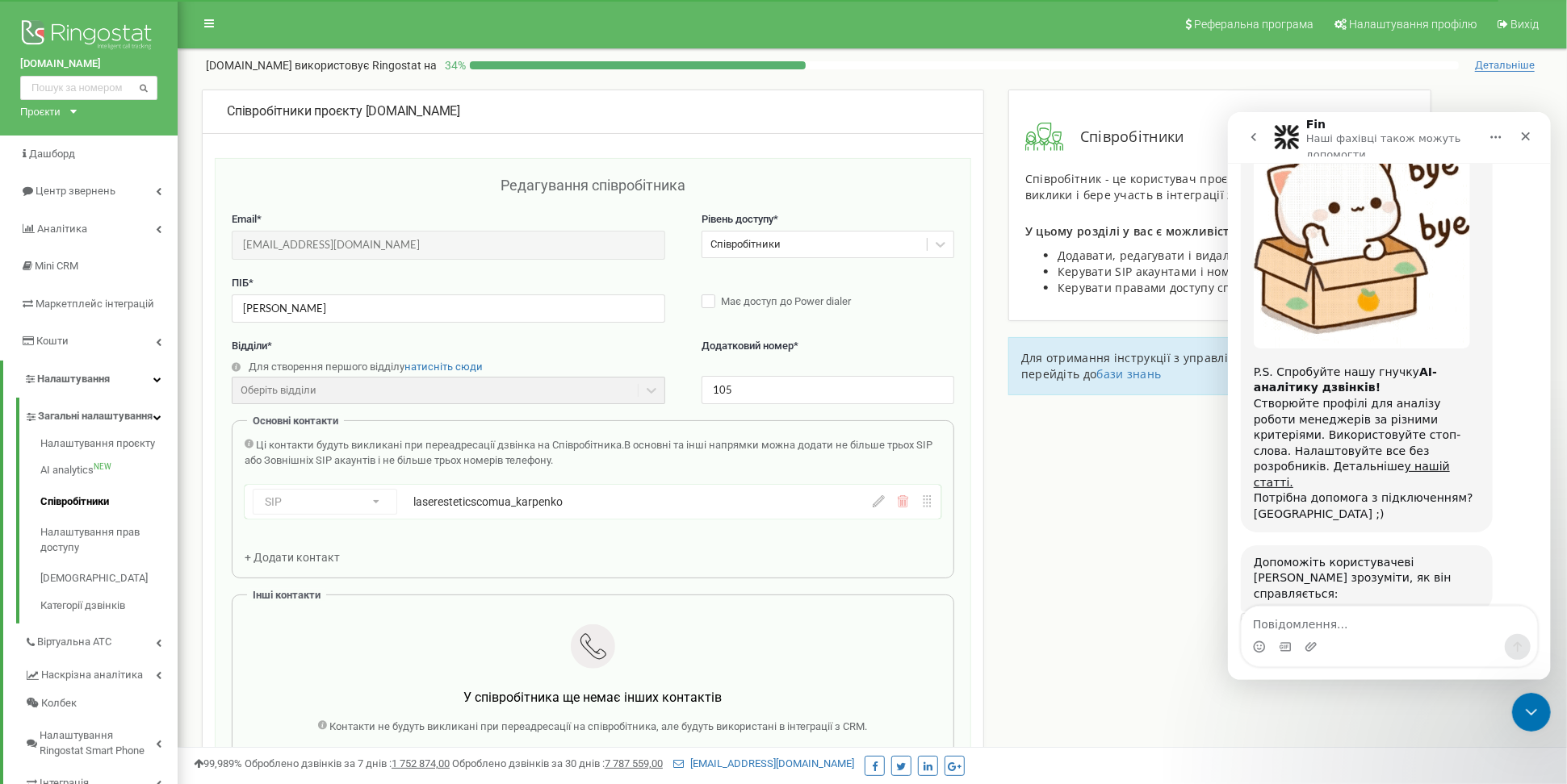
click at [1322, 628] on textarea "Повідомлення..." at bounding box center [1388, 619] width 295 height 27
type textarea "Дякую, все вийшло."
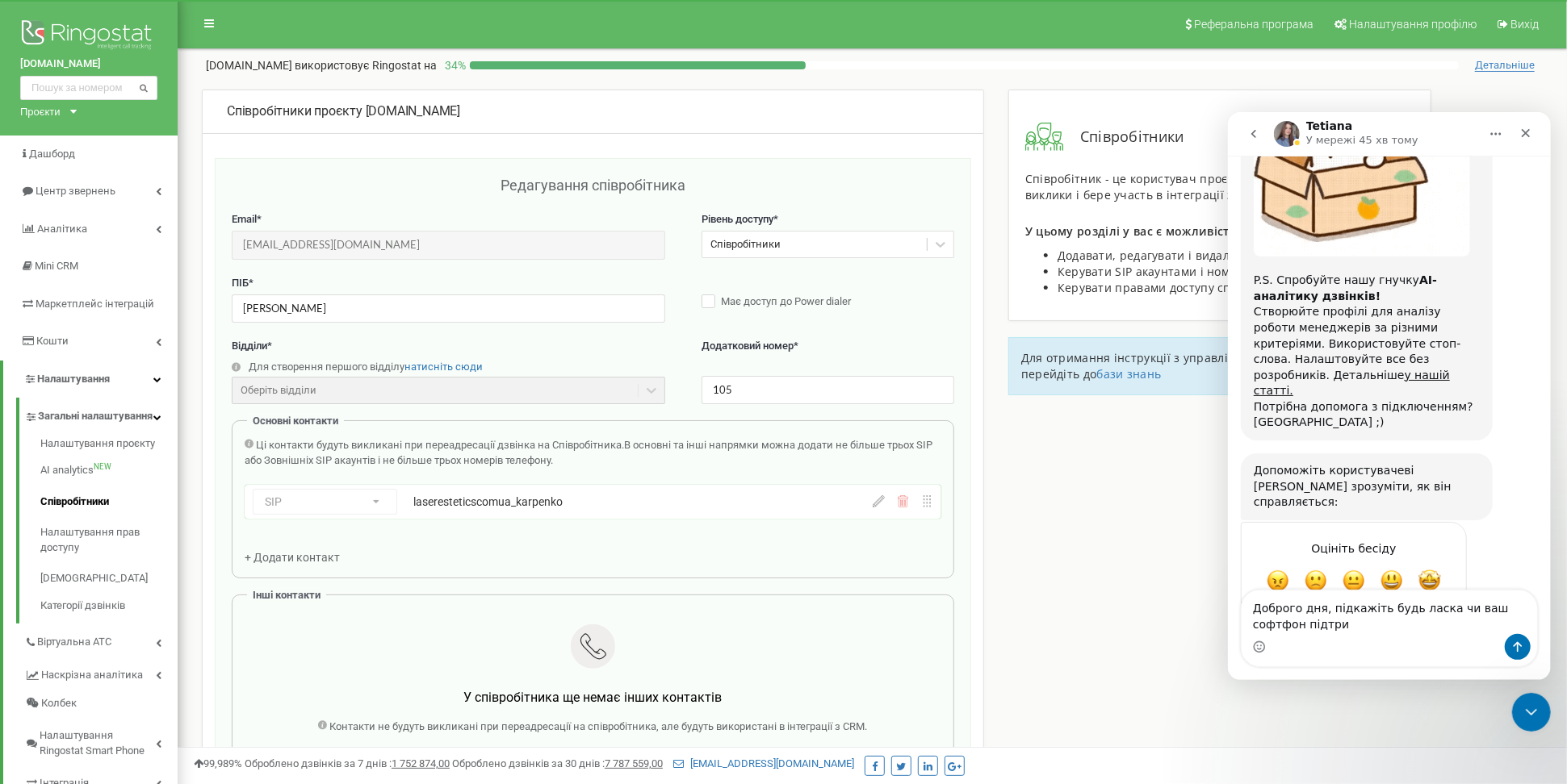
scroll to position [1427, 0]
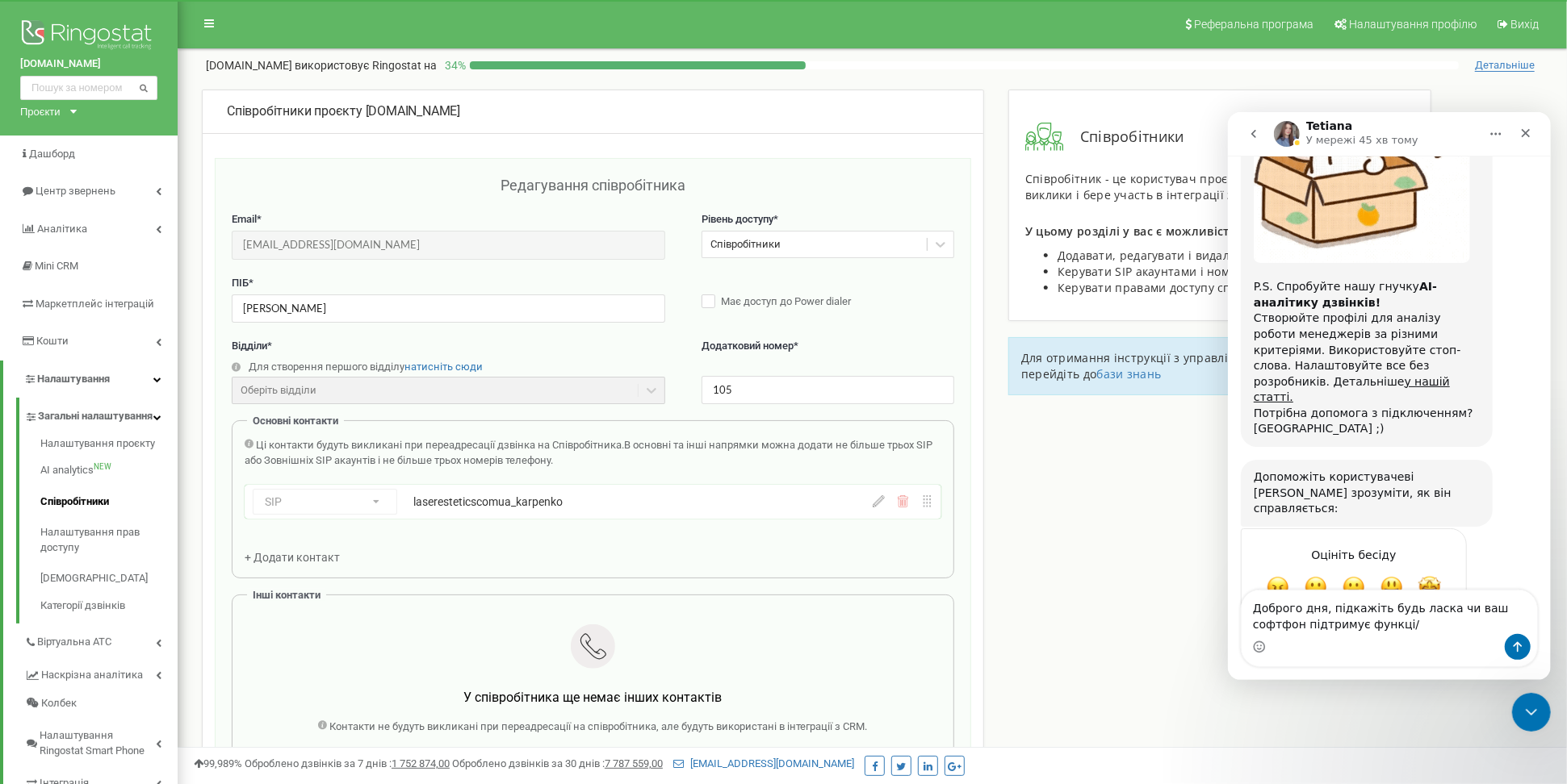
type textarea "Доброго дня, підкажіть будь ласка чи ваш софтфон підтримує функці/ deep link"
